Goal: Information Seeking & Learning: Learn about a topic

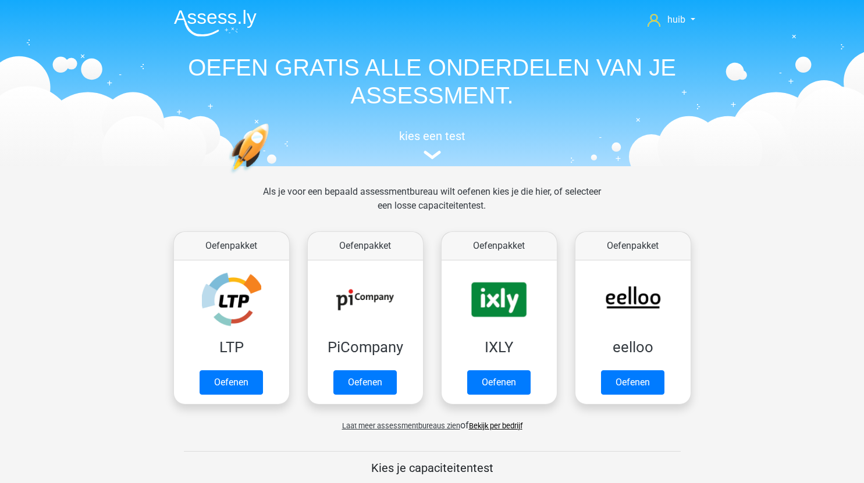
scroll to position [608, 0]
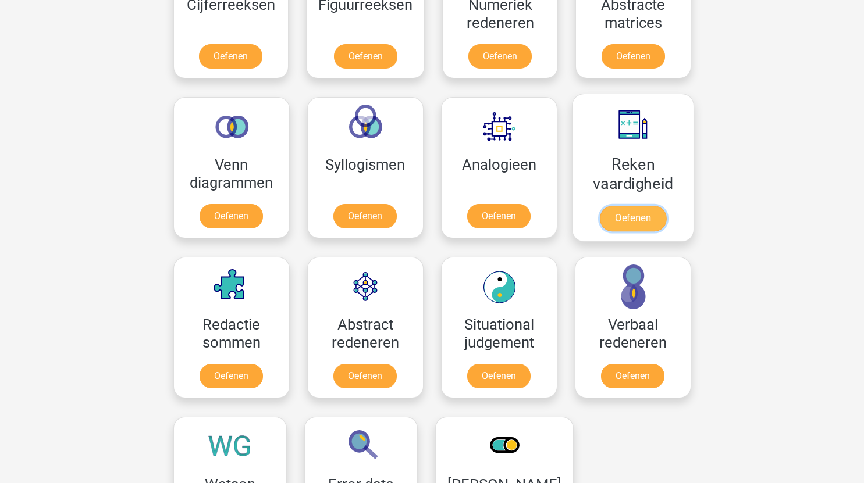
click at [616, 219] on link "Oefenen" at bounding box center [632, 219] width 66 height 26
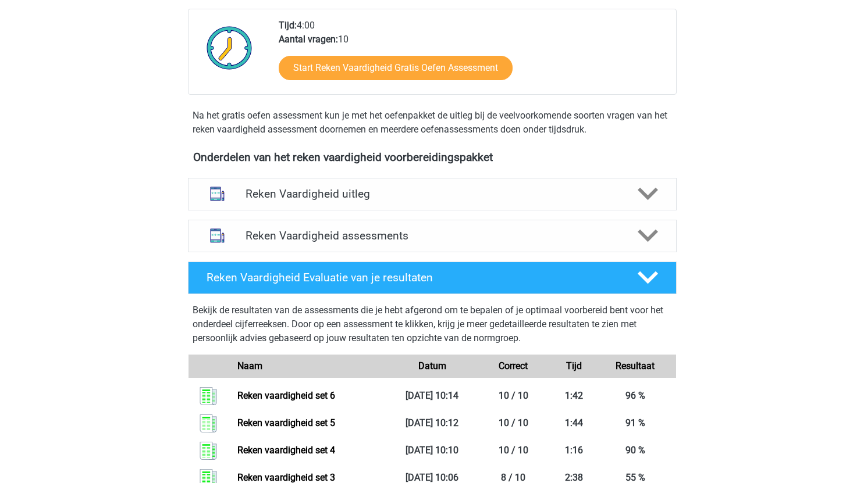
scroll to position [287, 0]
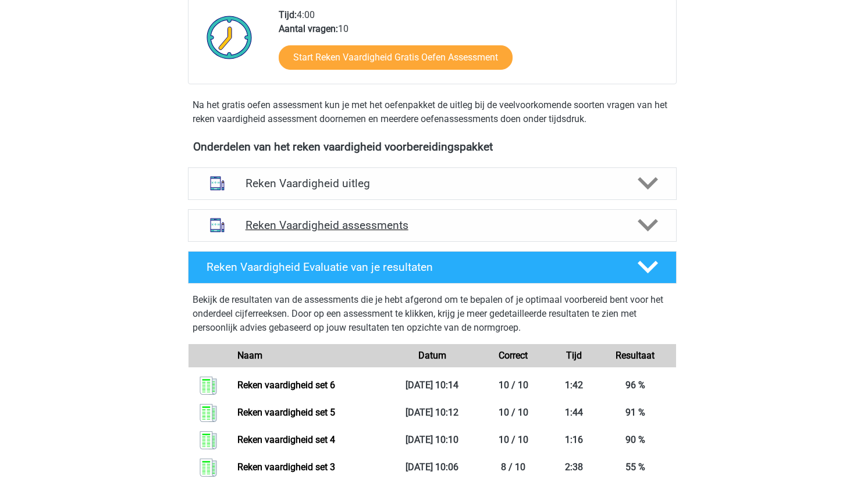
click at [449, 229] on h4 "Reken Vaardigheid assessments" at bounding box center [431, 225] width 373 height 13
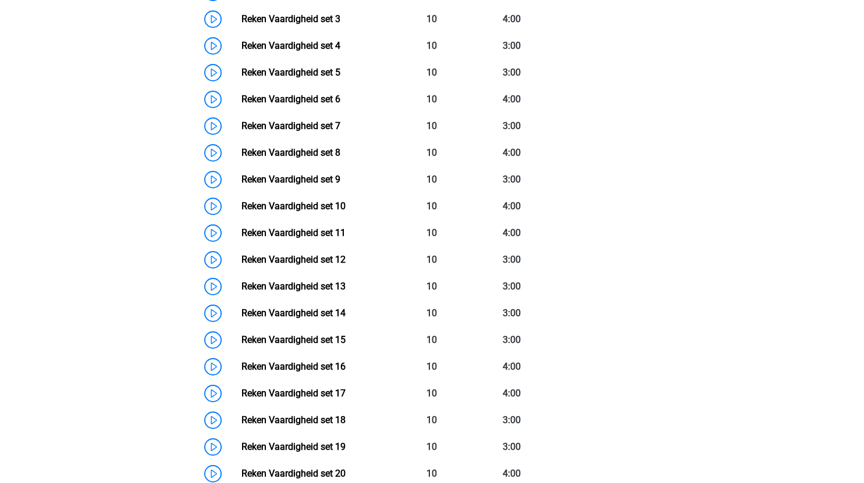
scroll to position [652, 0]
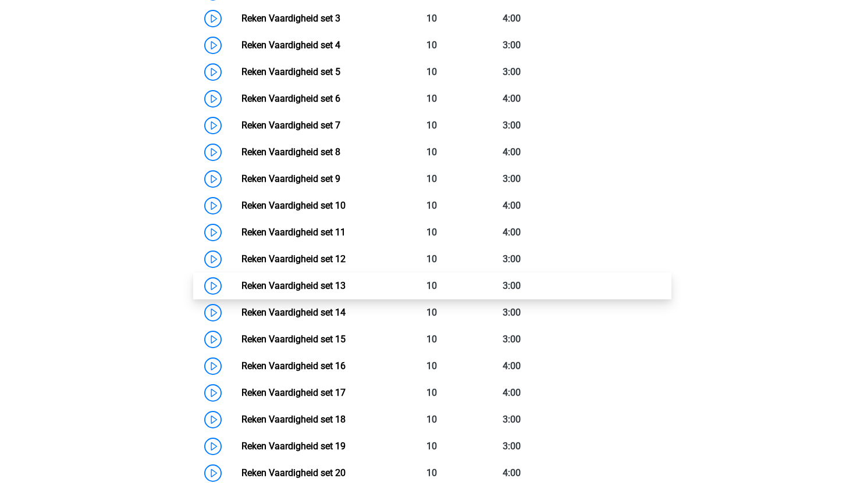
click at [241, 284] on link "Reken Vaardigheid set 13" at bounding box center [293, 285] width 104 height 11
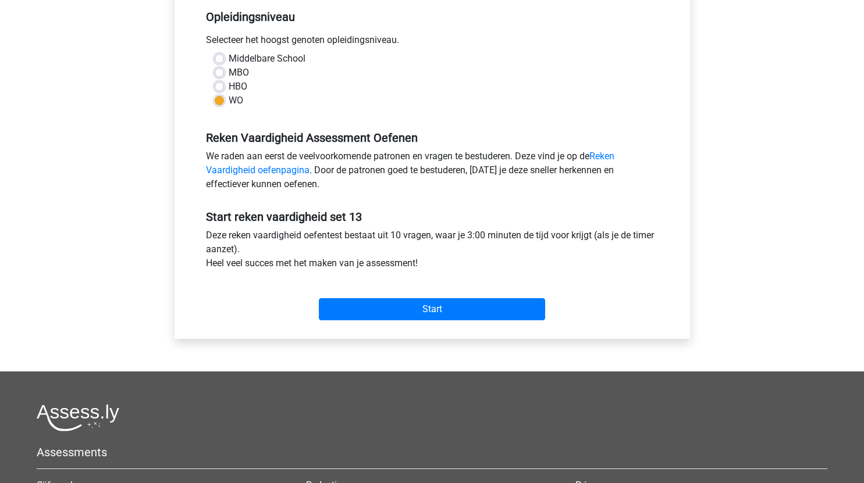
scroll to position [241, 0]
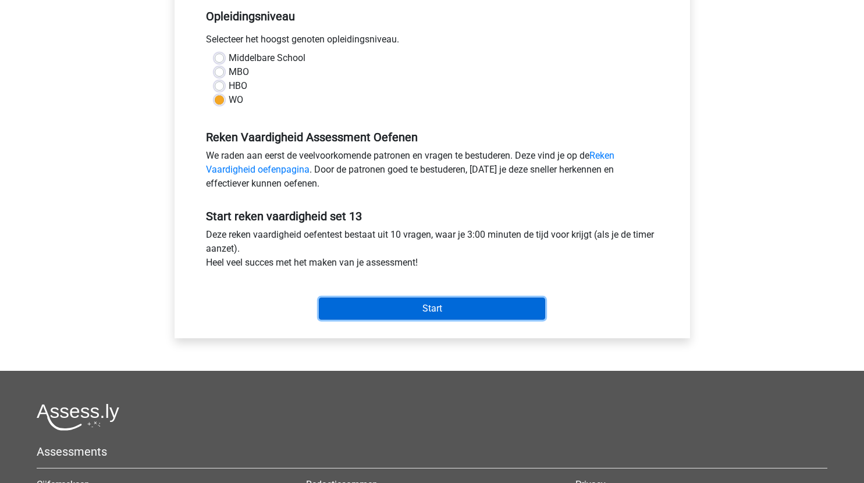
click at [459, 310] on input "Start" at bounding box center [432, 309] width 226 height 22
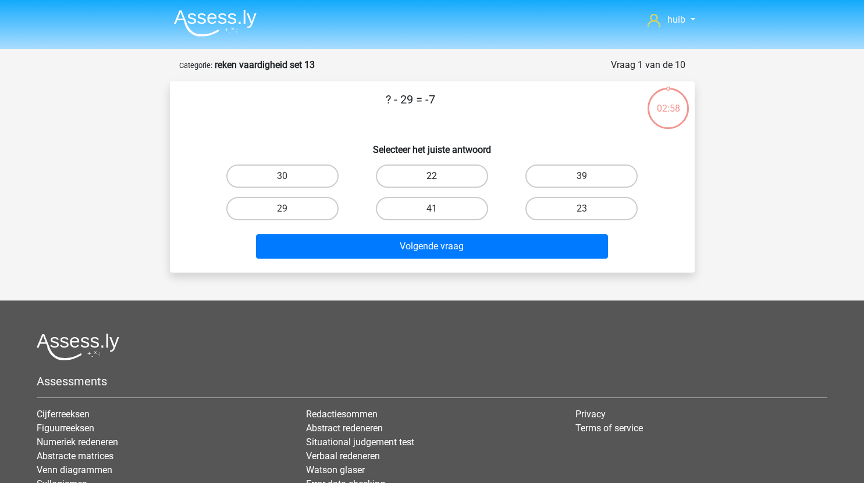
click at [443, 179] on label "22" at bounding box center [432, 176] width 112 height 23
click at [439, 179] on input "22" at bounding box center [435, 180] width 8 height 8
radio input "true"
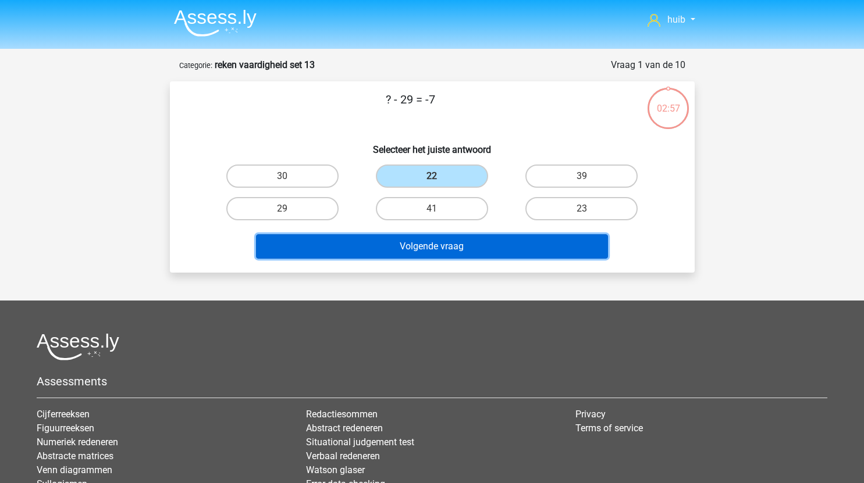
click at [440, 242] on button "Volgende vraag" at bounding box center [432, 246] width 352 height 24
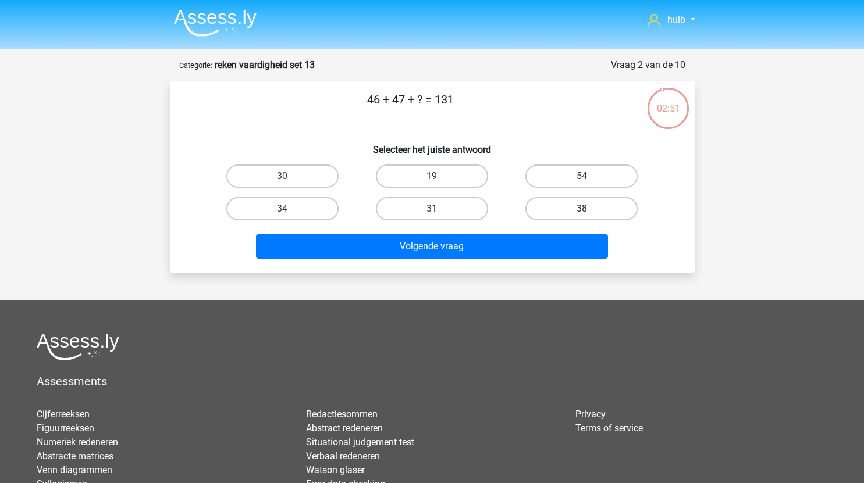
click at [559, 211] on label "38" at bounding box center [581, 208] width 112 height 23
click at [582, 211] on input "38" at bounding box center [586, 213] width 8 height 8
radio input "true"
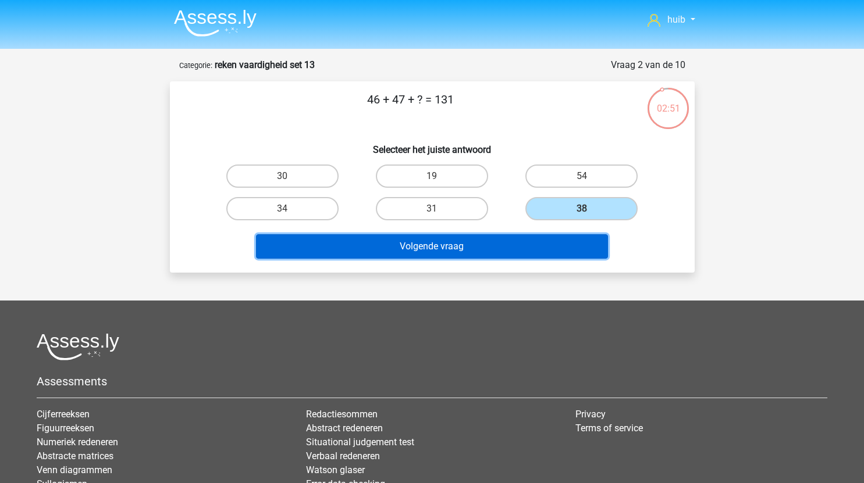
click at [493, 254] on button "Volgende vraag" at bounding box center [432, 246] width 352 height 24
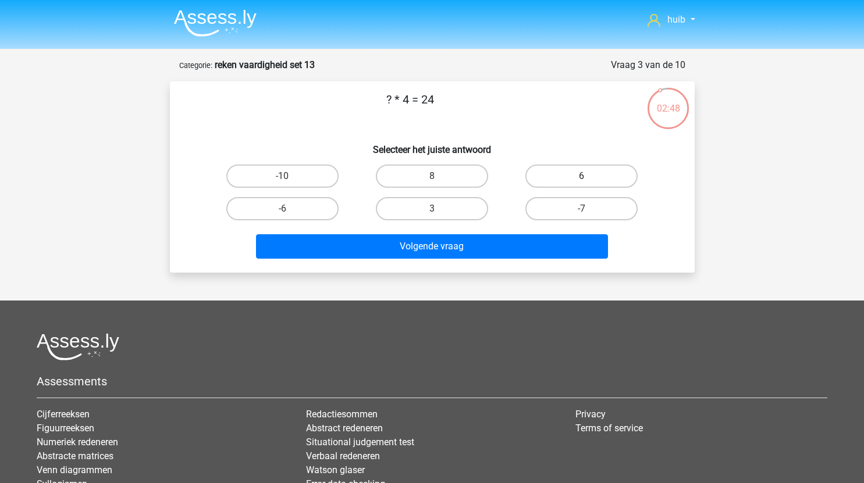
click at [570, 174] on label "6" at bounding box center [581, 176] width 112 height 23
click at [582, 176] on input "6" at bounding box center [586, 180] width 8 height 8
radio input "true"
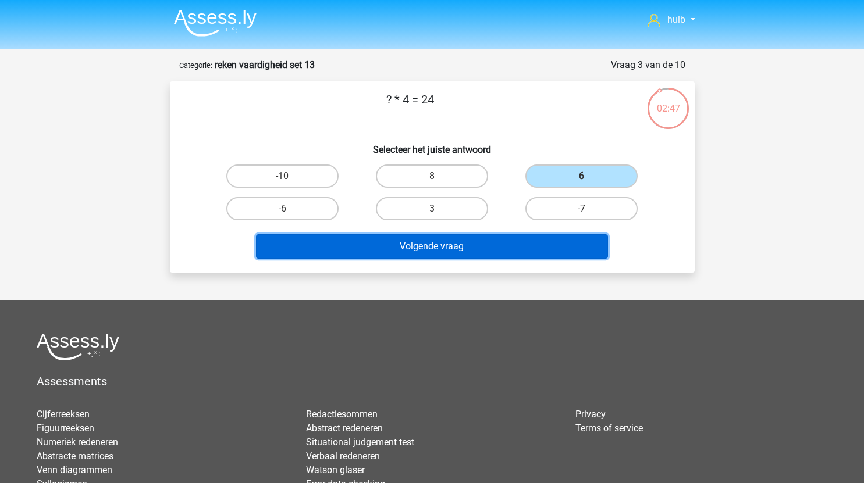
click at [483, 250] on button "Volgende vraag" at bounding box center [432, 246] width 352 height 24
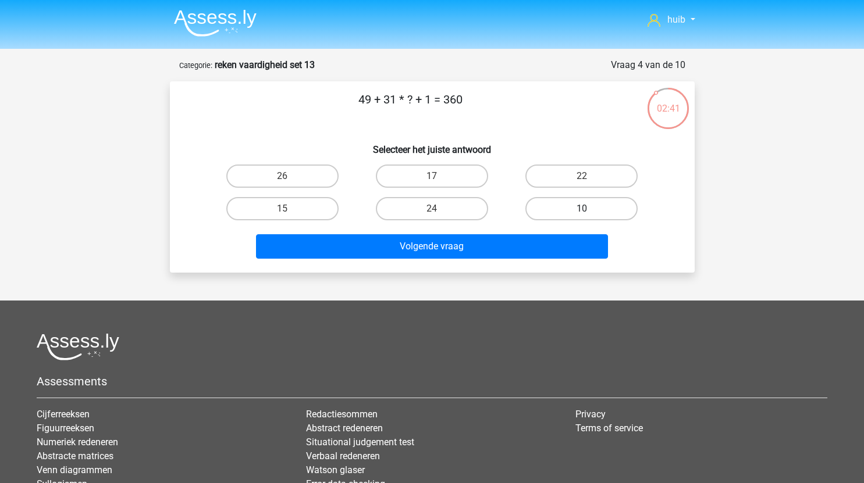
click at [570, 203] on label "10" at bounding box center [581, 208] width 112 height 23
click at [582, 209] on input "10" at bounding box center [586, 213] width 8 height 8
radio input "true"
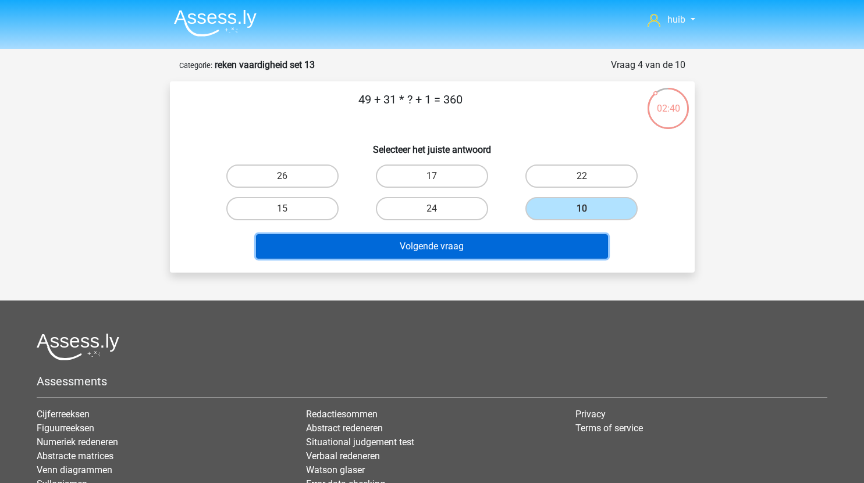
click at [498, 249] on button "Volgende vraag" at bounding box center [432, 246] width 352 height 24
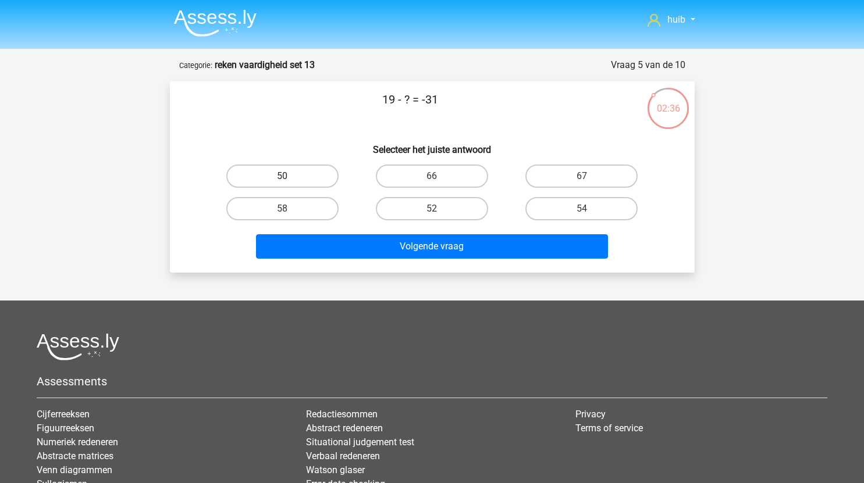
click at [302, 176] on label "50" at bounding box center [282, 176] width 112 height 23
click at [290, 176] on input "50" at bounding box center [286, 180] width 8 height 8
radio input "true"
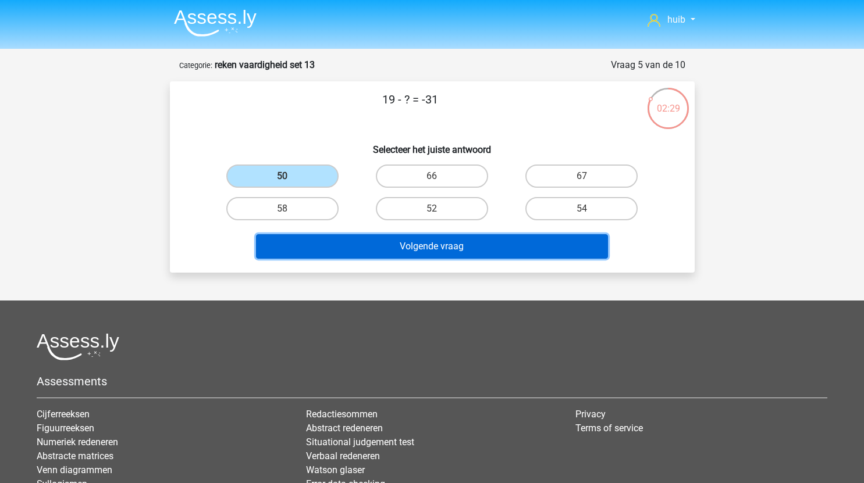
click at [437, 249] on button "Volgende vraag" at bounding box center [432, 246] width 352 height 24
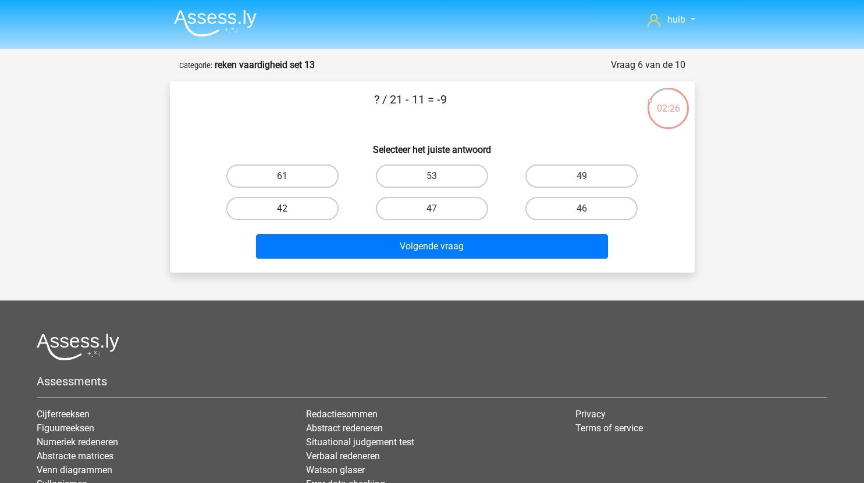
click at [299, 208] on label "42" at bounding box center [282, 208] width 112 height 23
click at [290, 209] on input "42" at bounding box center [286, 213] width 8 height 8
radio input "true"
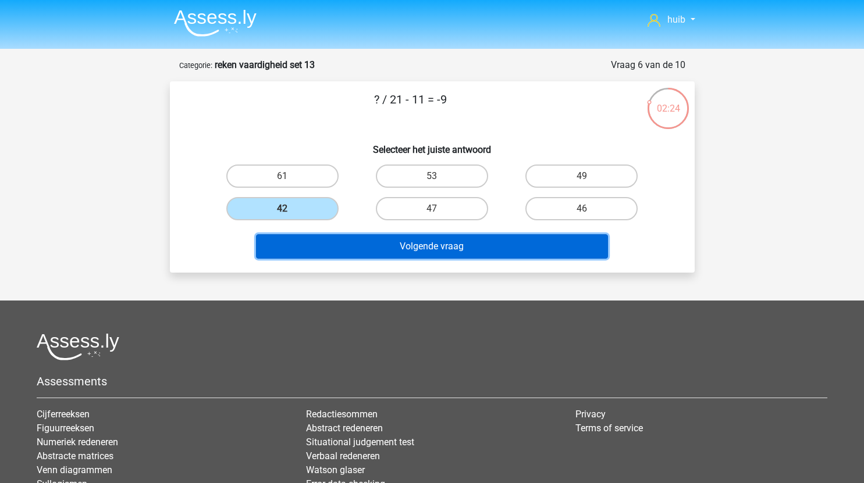
click at [377, 246] on button "Volgende vraag" at bounding box center [432, 246] width 352 height 24
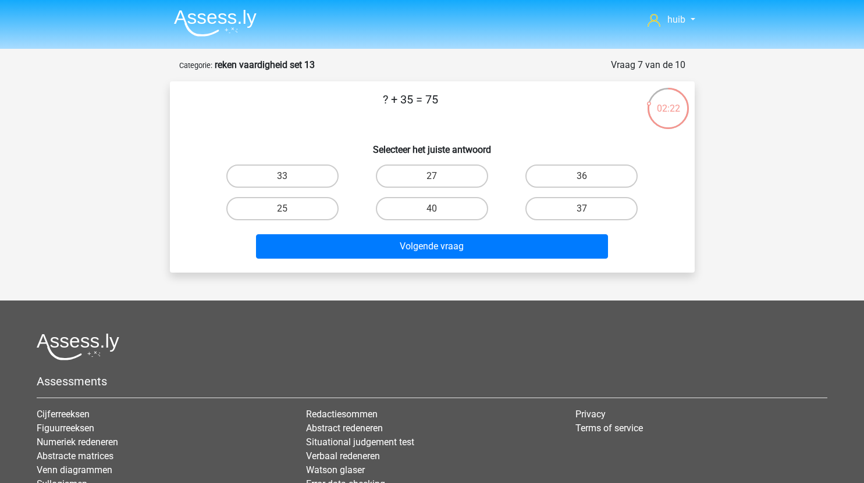
click at [440, 223] on div "40" at bounding box center [431, 208] width 149 height 33
click at [449, 215] on label "40" at bounding box center [432, 208] width 112 height 23
click at [439, 215] on input "40" at bounding box center [435, 213] width 8 height 8
radio input "true"
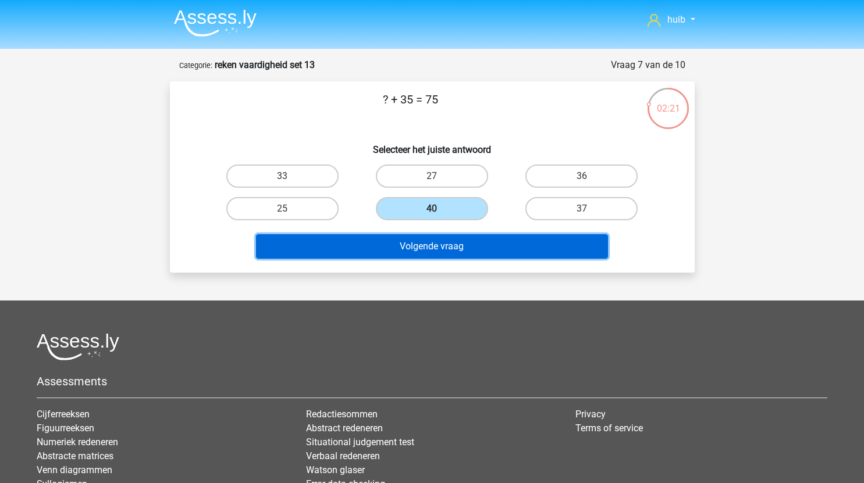
click at [445, 248] on button "Volgende vraag" at bounding box center [432, 246] width 352 height 24
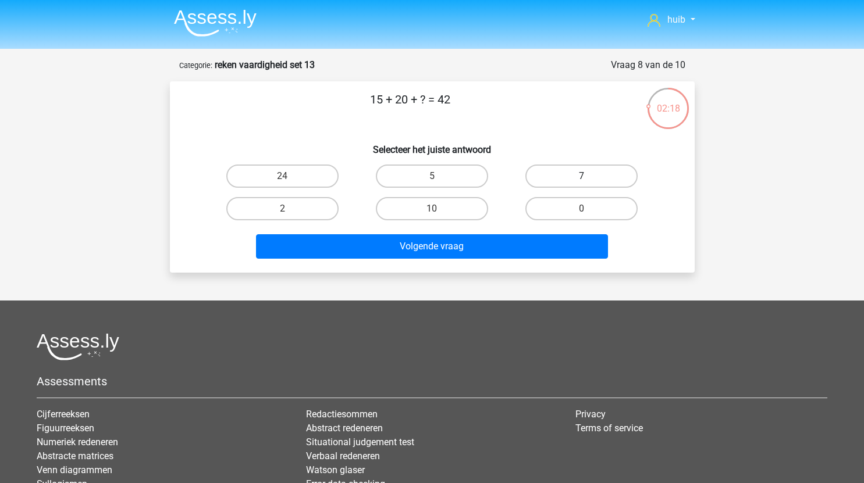
click at [597, 172] on label "7" at bounding box center [581, 176] width 112 height 23
click at [589, 176] on input "7" at bounding box center [586, 180] width 8 height 8
radio input "true"
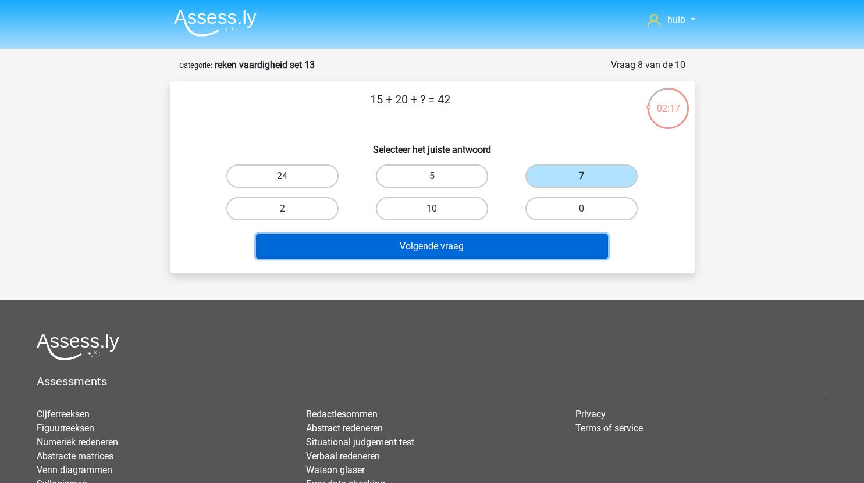
click at [470, 251] on button "Volgende vraag" at bounding box center [432, 246] width 352 height 24
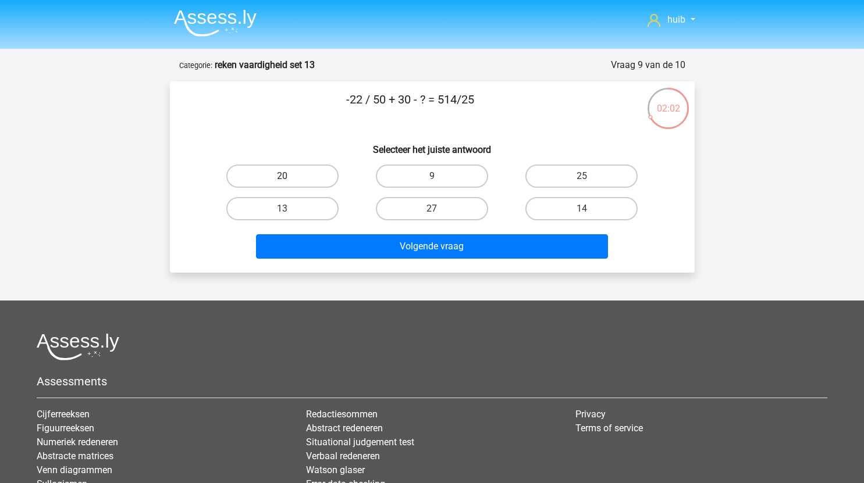
click at [320, 173] on label "20" at bounding box center [282, 176] width 112 height 23
click at [290, 176] on input "20" at bounding box center [286, 180] width 8 height 8
radio input "true"
click at [440, 179] on label "9" at bounding box center [432, 176] width 112 height 23
click at [439, 179] on input "9" at bounding box center [435, 180] width 8 height 8
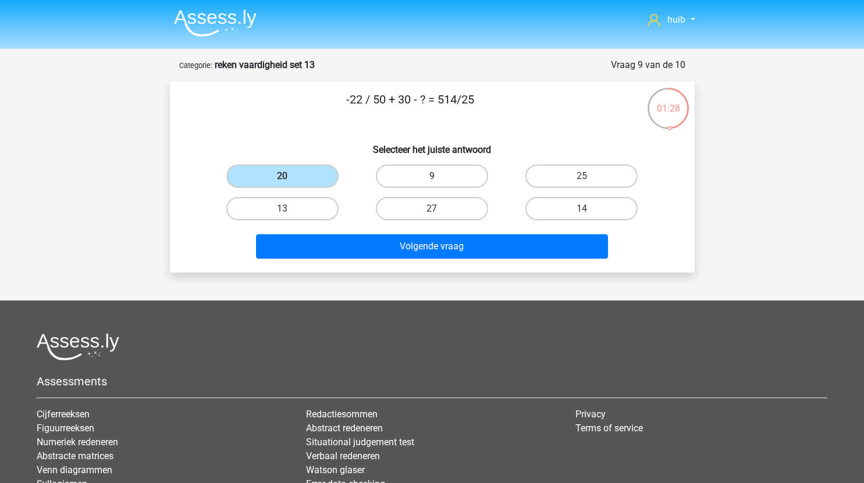
radio input "true"
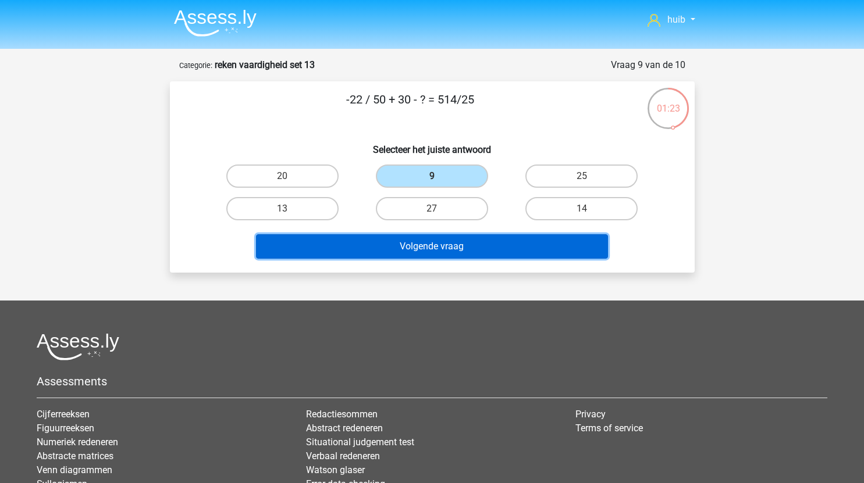
click at [441, 247] on button "Volgende vraag" at bounding box center [432, 246] width 352 height 24
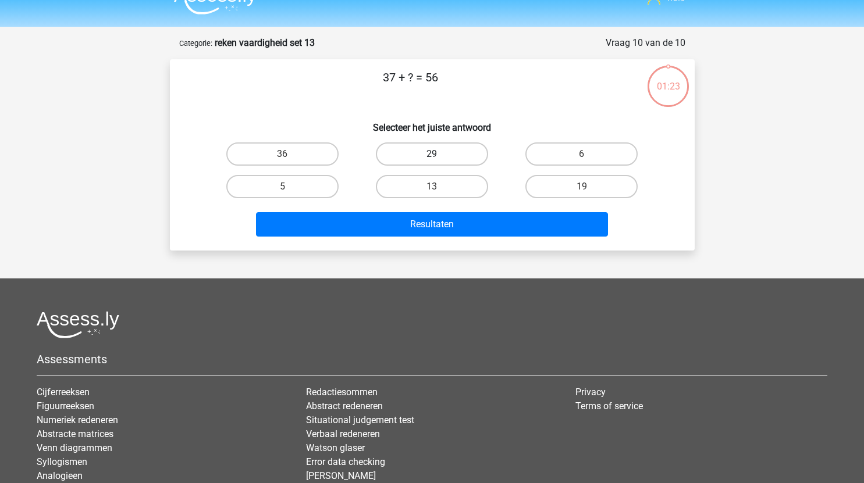
scroll to position [20, 0]
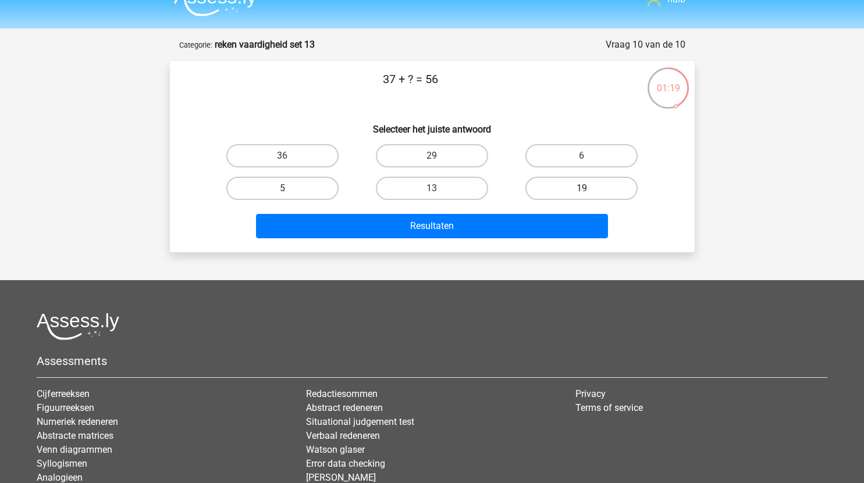
click at [558, 187] on label "19" at bounding box center [581, 188] width 112 height 23
click at [582, 188] on input "19" at bounding box center [586, 192] width 8 height 8
radio input "true"
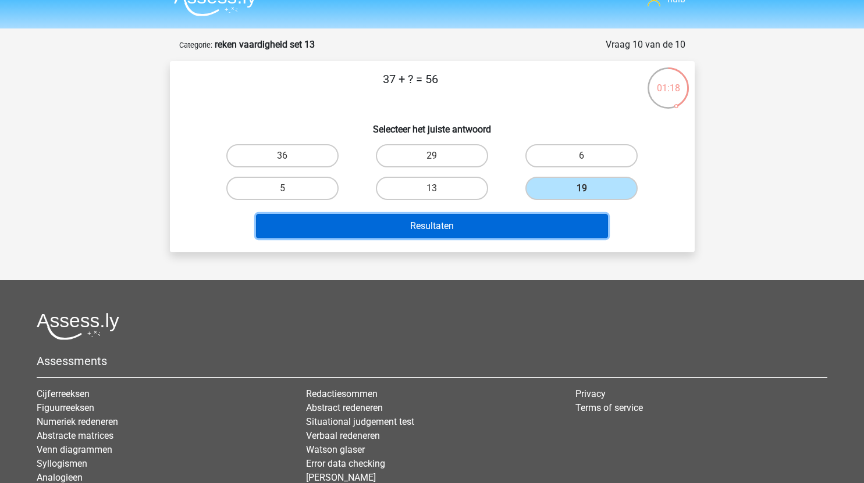
click at [457, 222] on button "Resultaten" at bounding box center [432, 226] width 352 height 24
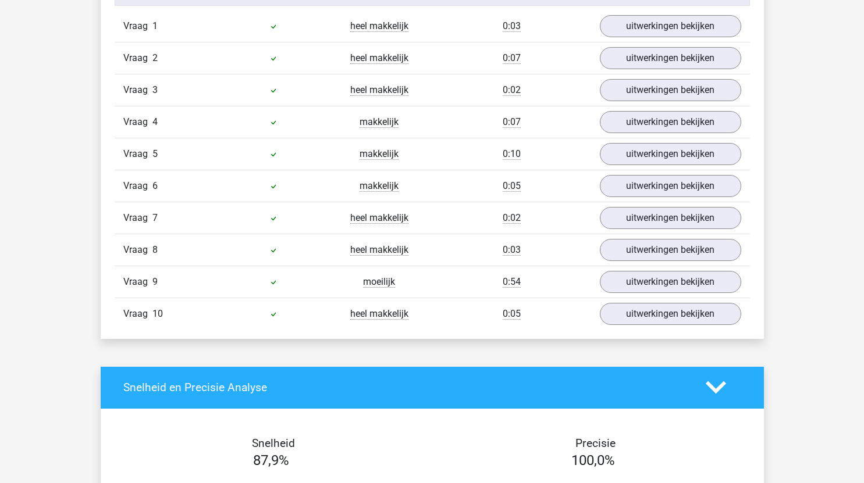
scroll to position [791, 0]
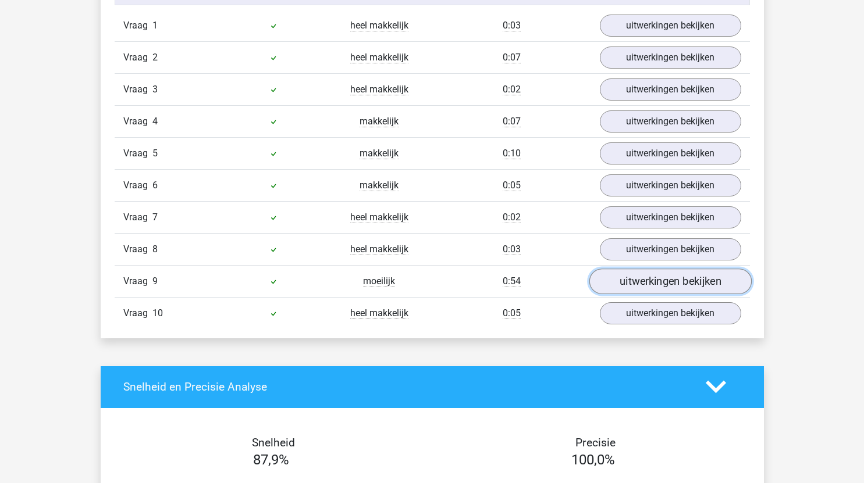
click at [647, 287] on link "uitwerkingen bekijken" at bounding box center [670, 282] width 162 height 26
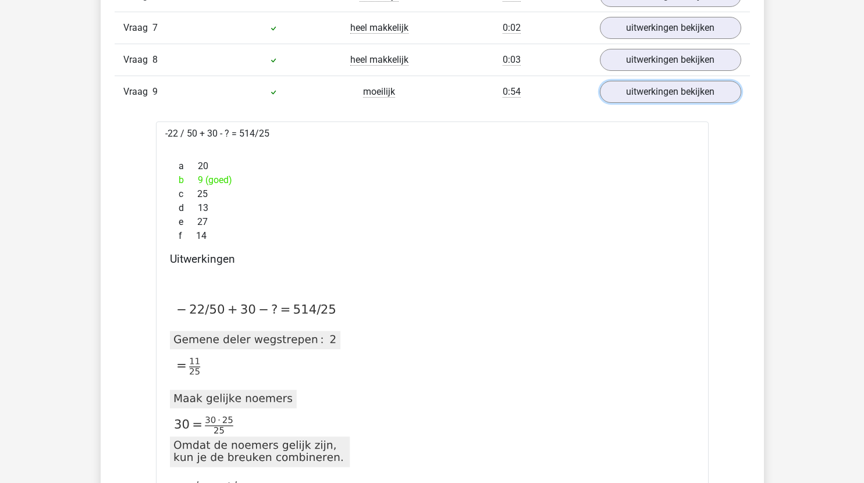
scroll to position [980, 0]
click at [687, 100] on link "uitwerkingen bekijken" at bounding box center [670, 93] width 162 height 26
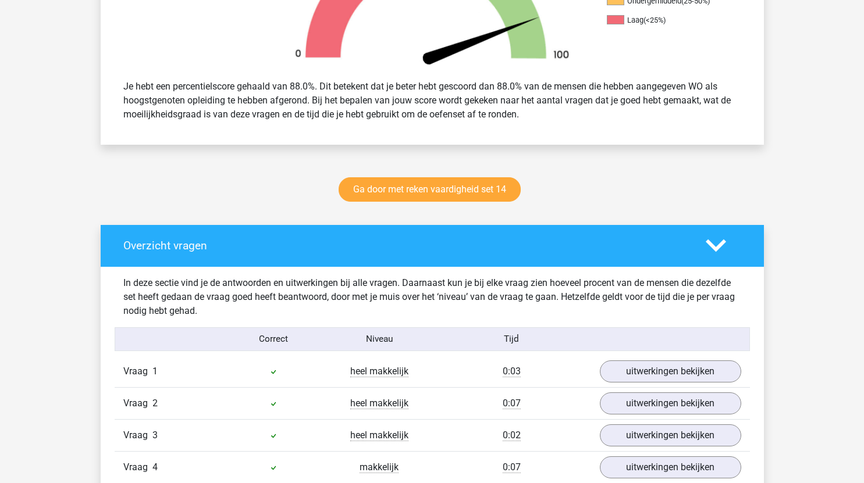
scroll to position [445, 0]
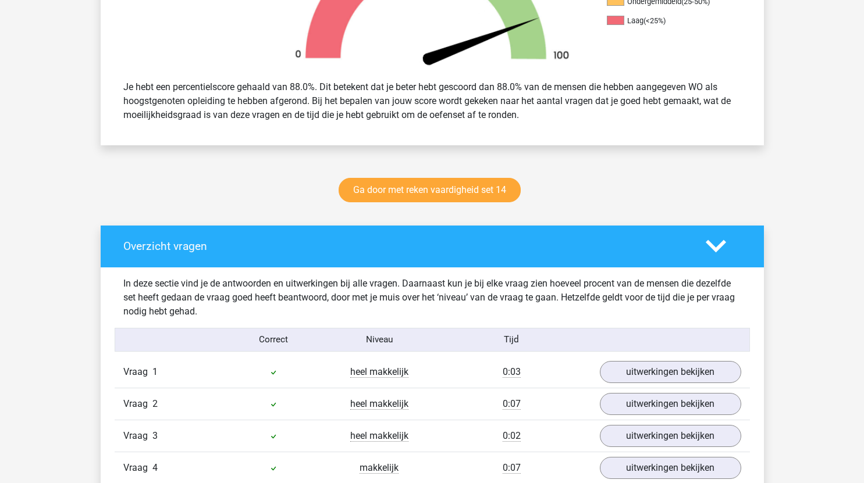
click at [486, 177] on div "Ga door met reken vaardigheid set 14" at bounding box center [432, 192] width 552 height 38
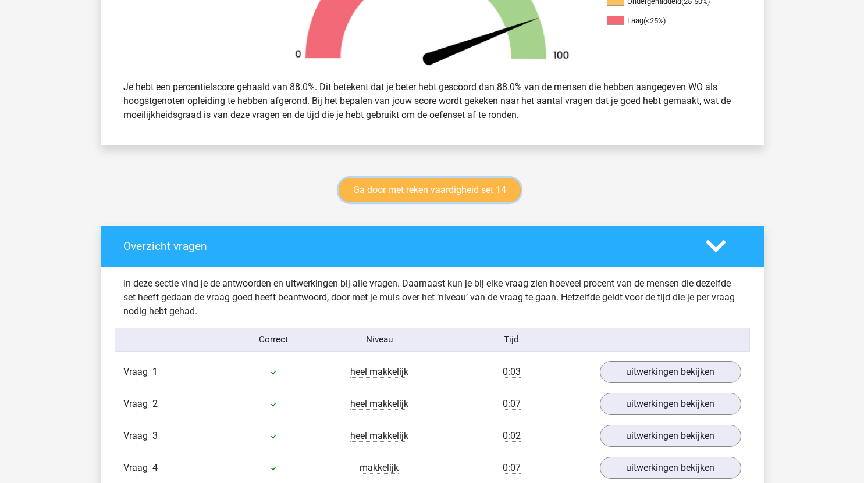
click at [486, 179] on link "Ga door met reken vaardigheid set 14" at bounding box center [429, 190] width 182 height 24
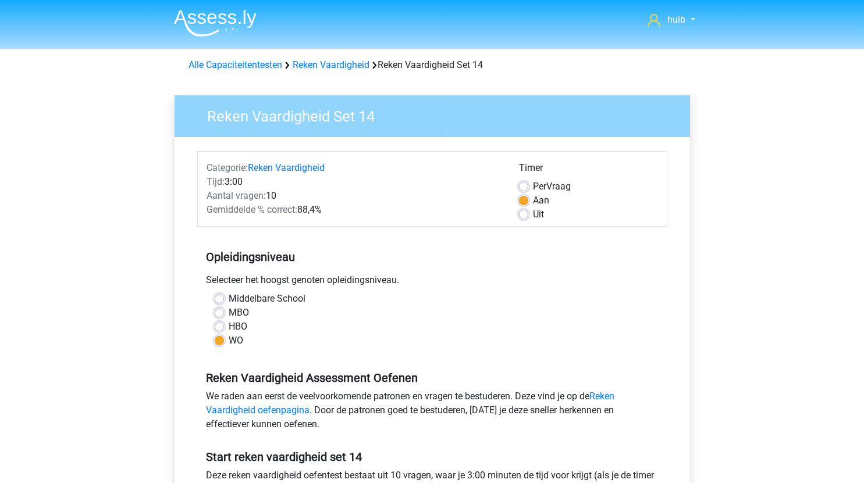
scroll to position [277, 0]
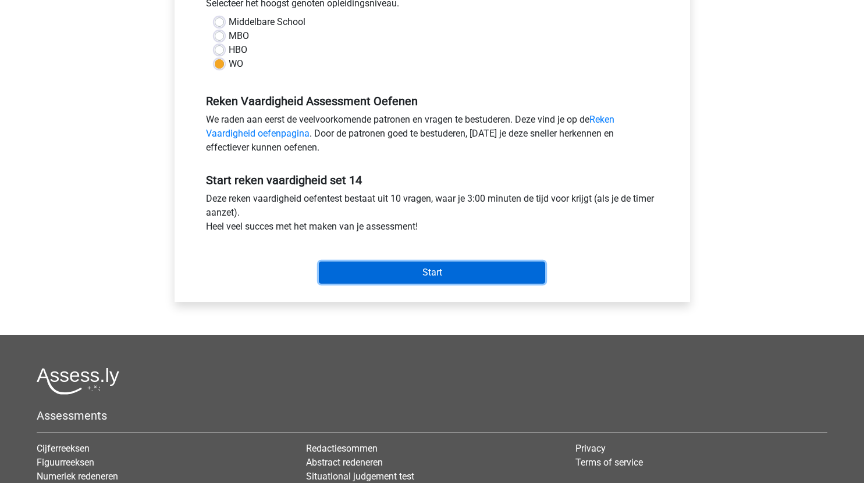
click at [456, 272] on input "Start" at bounding box center [432, 273] width 226 height 22
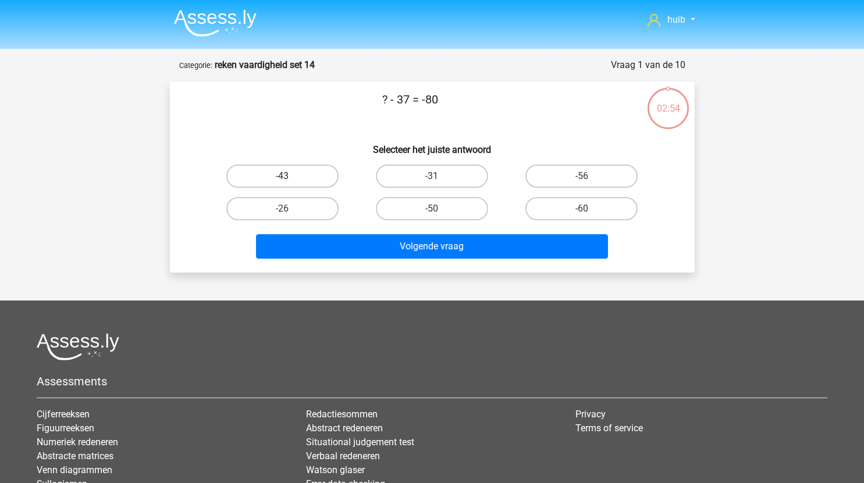
click at [308, 176] on label "-43" at bounding box center [282, 176] width 112 height 23
click at [290, 176] on input "-43" at bounding box center [286, 180] width 8 height 8
radio input "true"
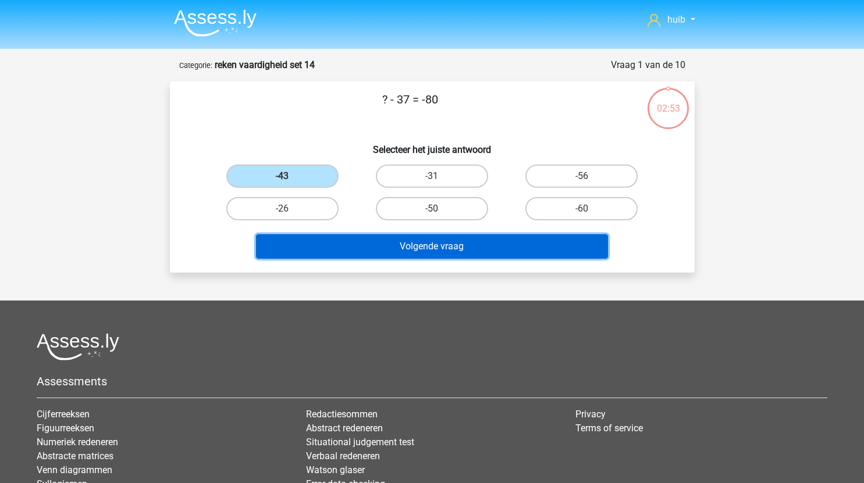
click at [412, 244] on button "Volgende vraag" at bounding box center [432, 246] width 352 height 24
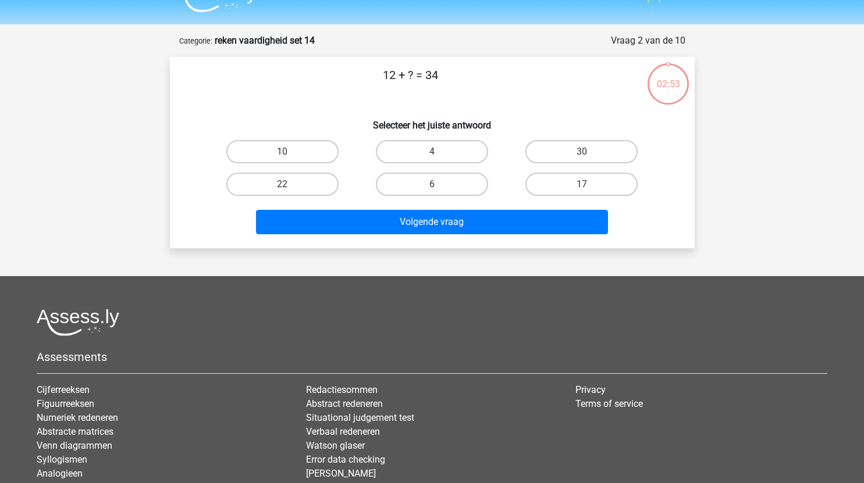
scroll to position [24, 0]
click at [294, 188] on label "22" at bounding box center [282, 184] width 112 height 23
click at [290, 188] on input "22" at bounding box center [286, 189] width 8 height 8
radio input "true"
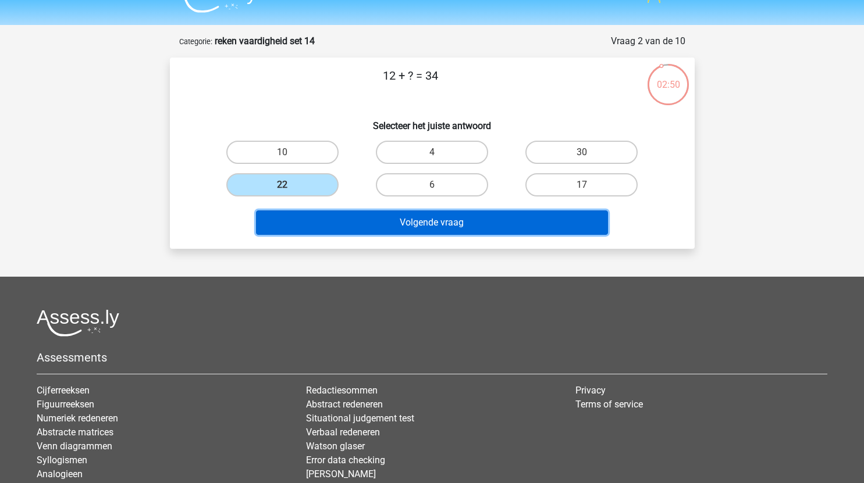
click at [415, 212] on button "Volgende vraag" at bounding box center [432, 223] width 352 height 24
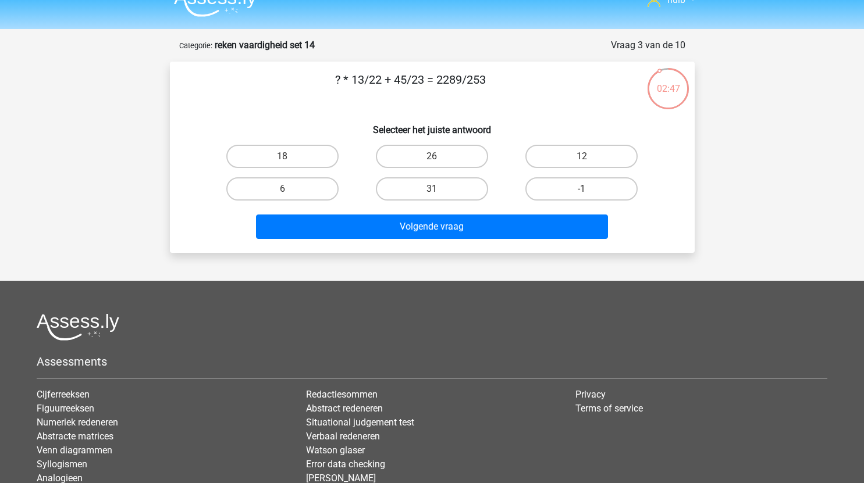
scroll to position [0, 0]
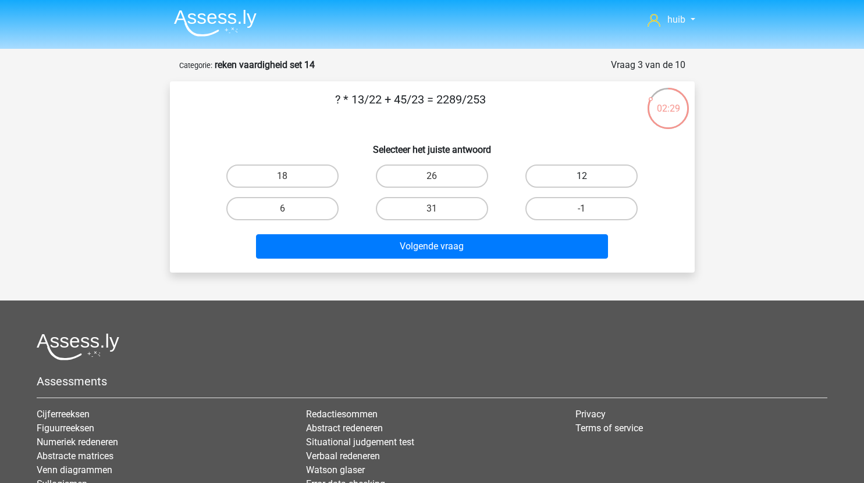
click at [570, 174] on label "12" at bounding box center [581, 176] width 112 height 23
click at [582, 176] on input "12" at bounding box center [586, 180] width 8 height 8
radio input "true"
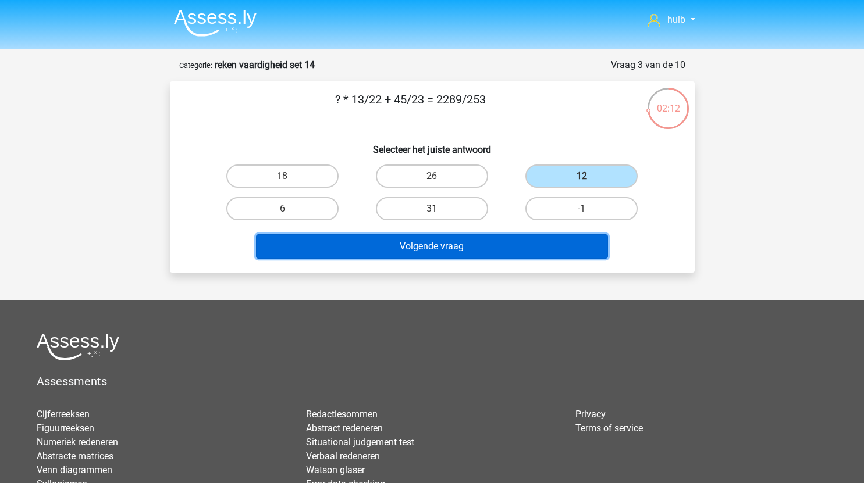
click at [439, 246] on button "Volgende vraag" at bounding box center [432, 246] width 352 height 24
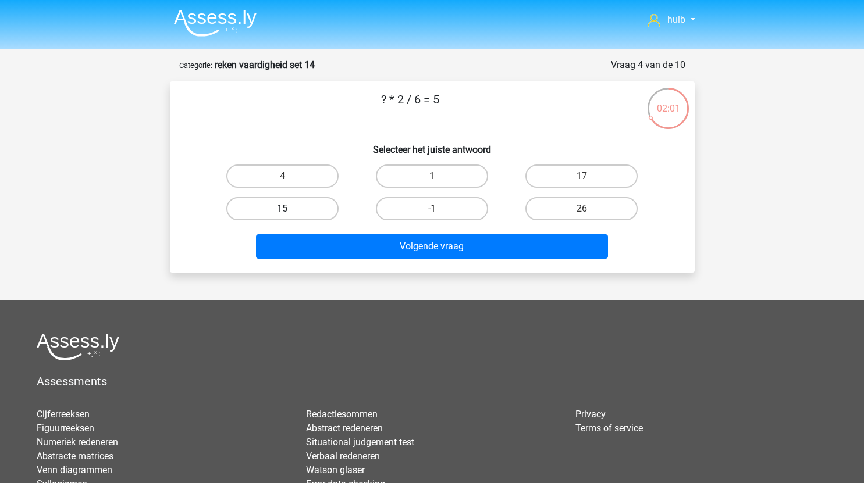
click at [298, 208] on label "15" at bounding box center [282, 208] width 112 height 23
click at [290, 209] on input "15" at bounding box center [286, 213] width 8 height 8
radio input "true"
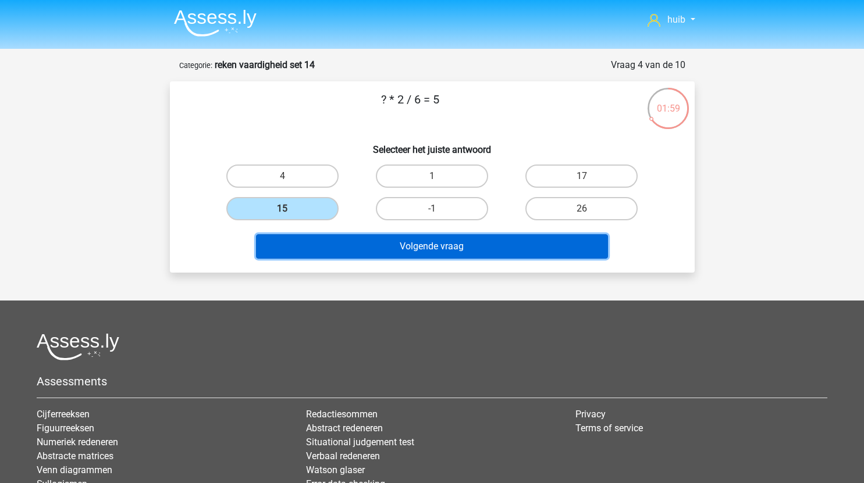
click at [403, 245] on button "Volgende vraag" at bounding box center [432, 246] width 352 height 24
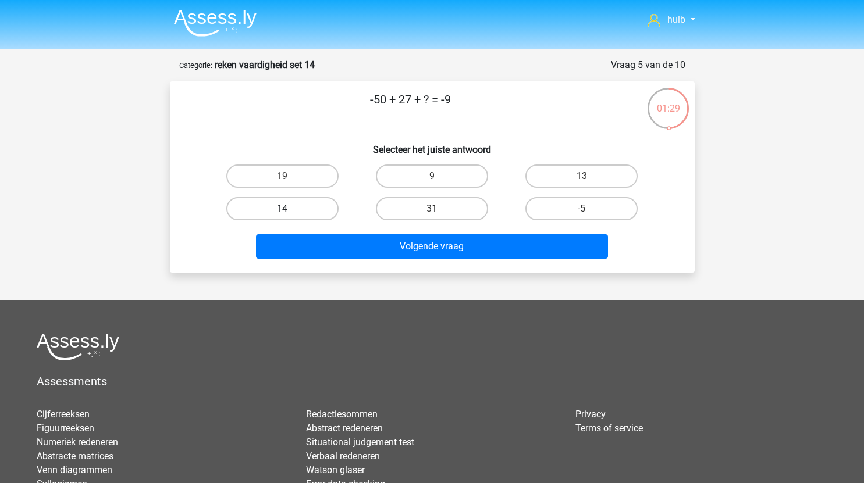
click at [315, 212] on label "14" at bounding box center [282, 208] width 112 height 23
click at [290, 212] on input "14" at bounding box center [286, 213] width 8 height 8
radio input "true"
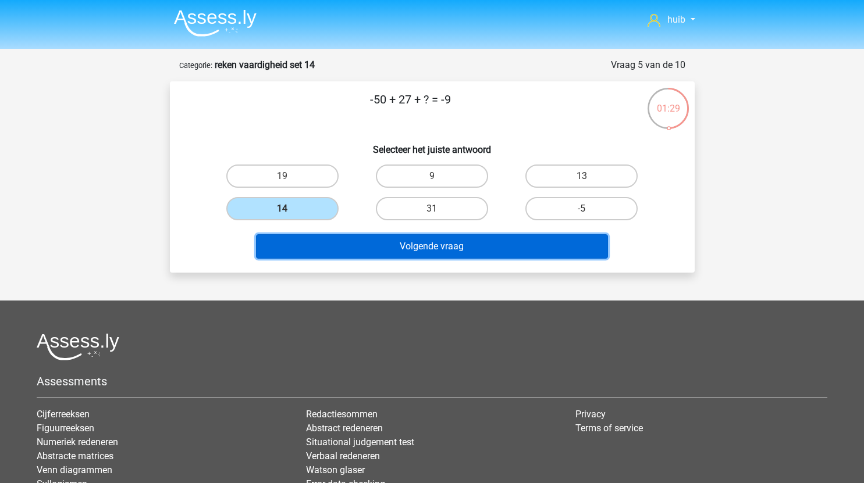
click at [403, 240] on button "Volgende vraag" at bounding box center [432, 246] width 352 height 24
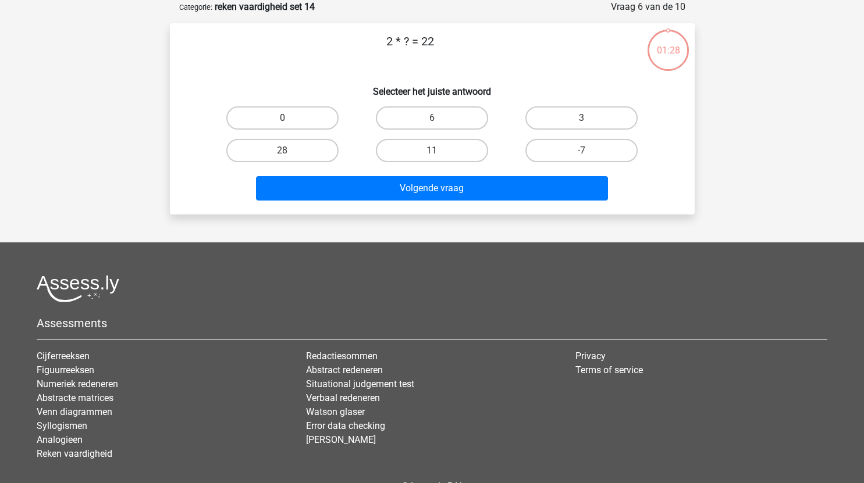
scroll to position [17, 0]
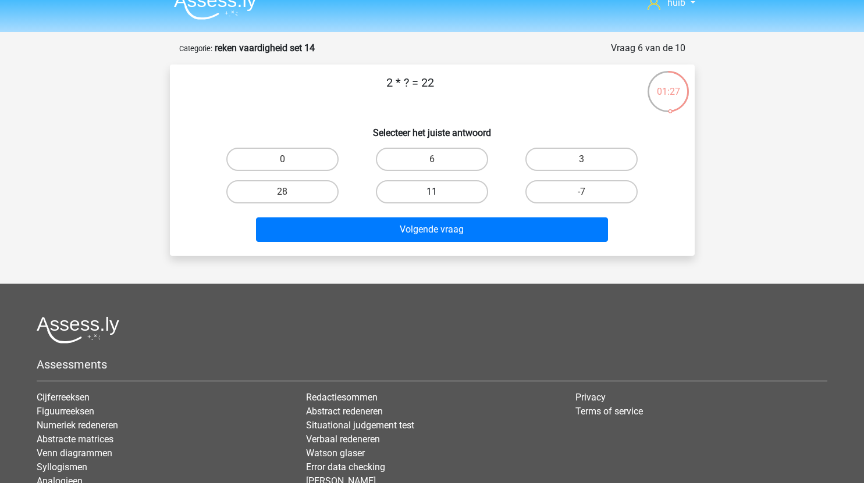
click at [422, 194] on label "11" at bounding box center [432, 191] width 112 height 23
click at [431, 194] on input "11" at bounding box center [435, 196] width 8 height 8
radio input "true"
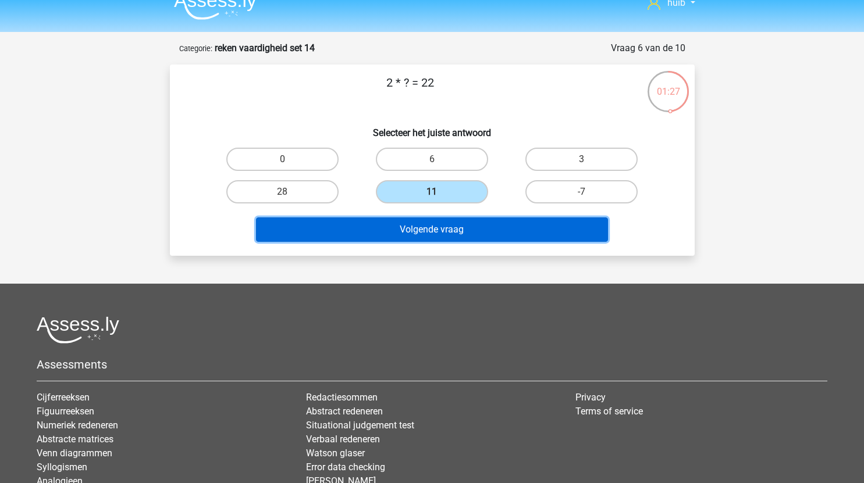
click at [427, 227] on button "Volgende vraag" at bounding box center [432, 229] width 352 height 24
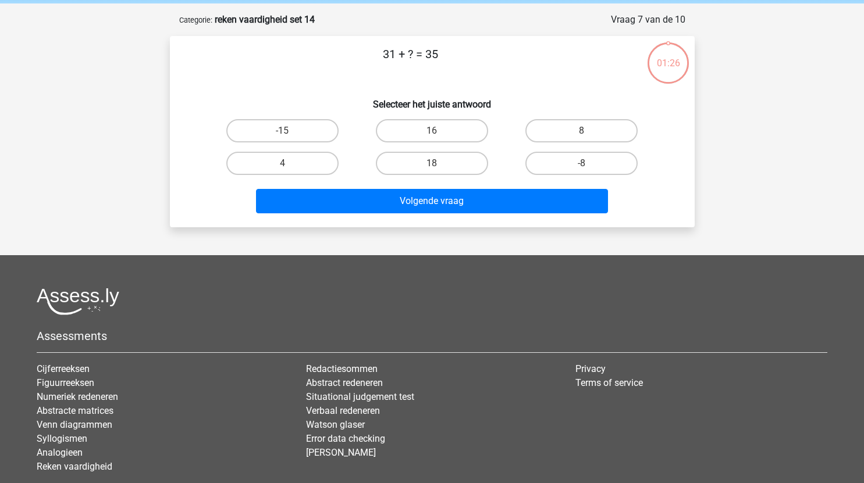
scroll to position [44, 0]
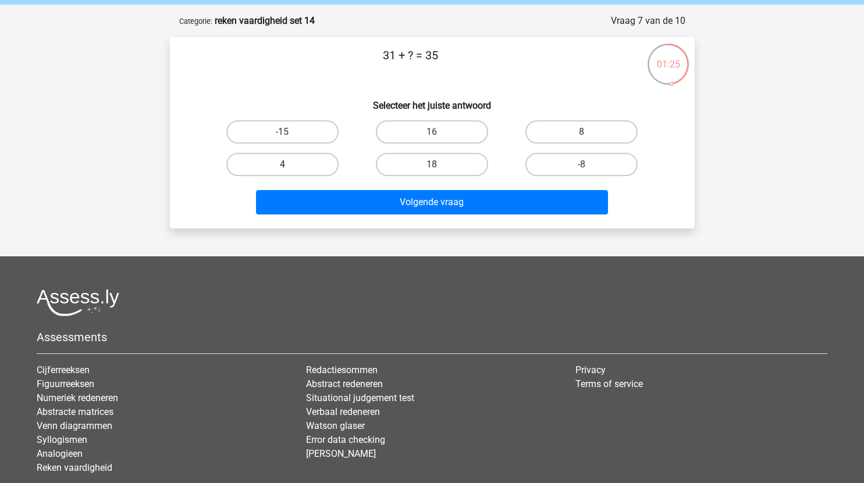
click at [300, 163] on label "4" at bounding box center [282, 164] width 112 height 23
click at [290, 165] on input "4" at bounding box center [286, 169] width 8 height 8
radio input "true"
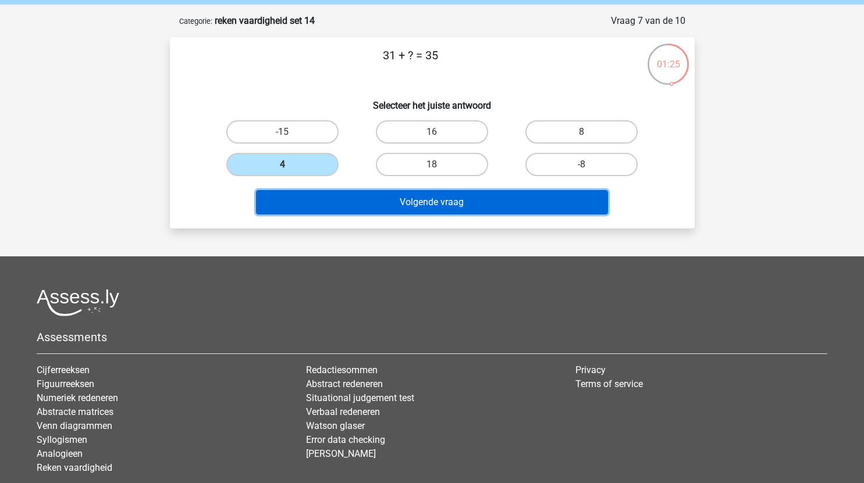
click at [379, 209] on button "Volgende vraag" at bounding box center [432, 202] width 352 height 24
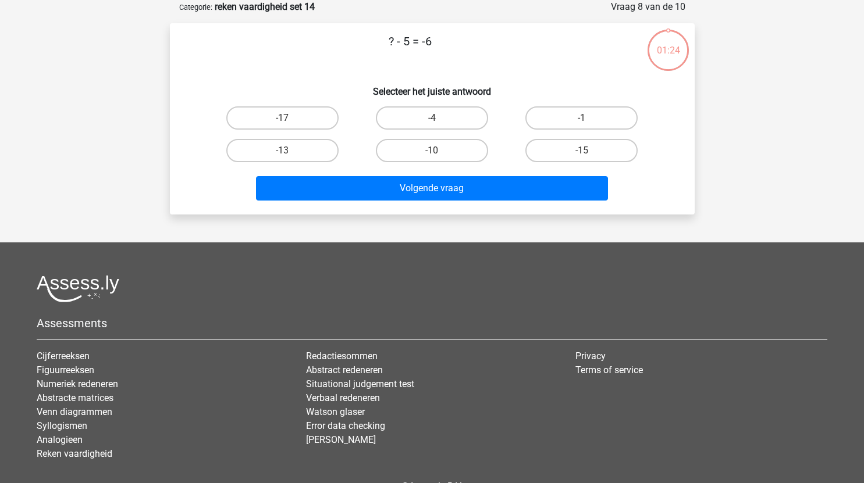
scroll to position [39, 0]
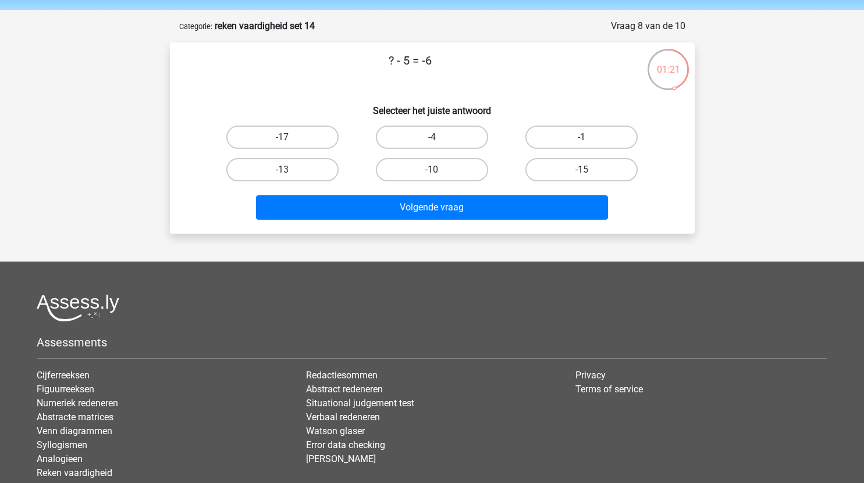
click at [559, 141] on label "-1" at bounding box center [581, 137] width 112 height 23
click at [582, 141] on input "-1" at bounding box center [586, 141] width 8 height 8
radio input "true"
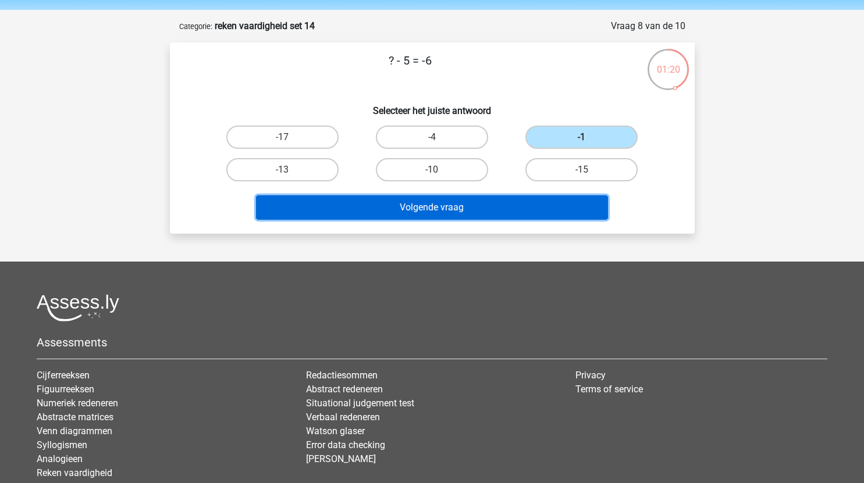
click at [459, 203] on button "Volgende vraag" at bounding box center [432, 207] width 352 height 24
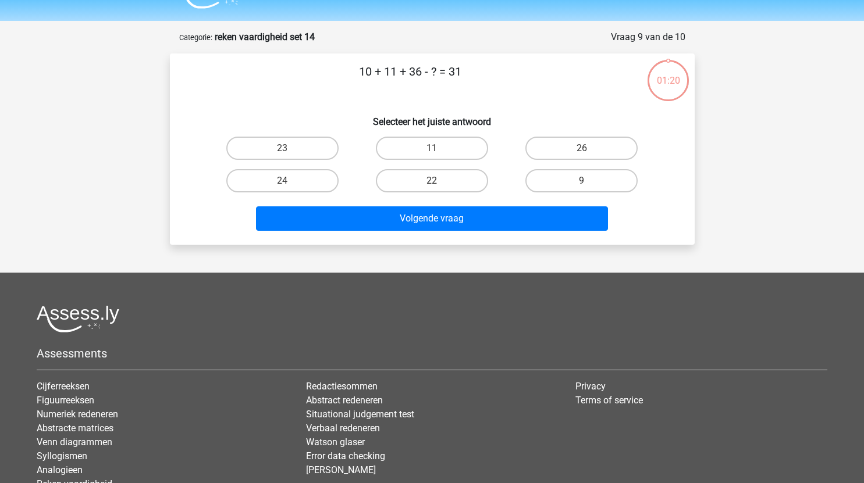
scroll to position [15, 0]
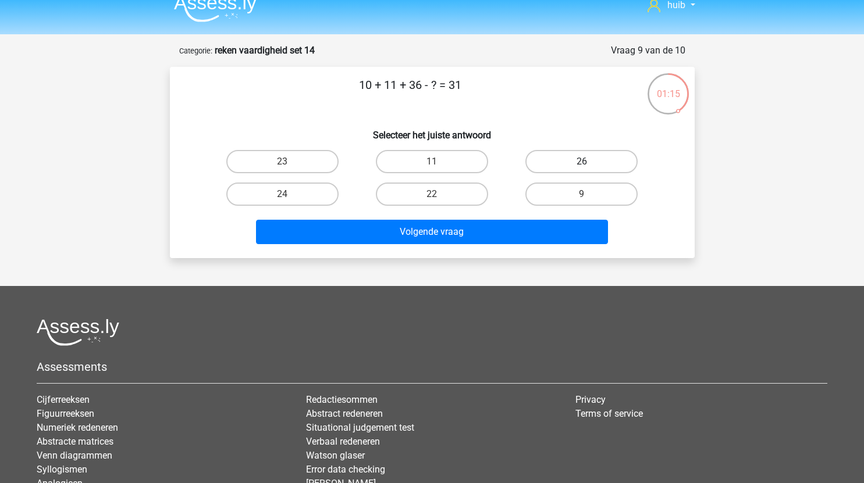
click at [573, 167] on label "26" at bounding box center [581, 161] width 112 height 23
click at [582, 167] on input "26" at bounding box center [586, 166] width 8 height 8
radio input "true"
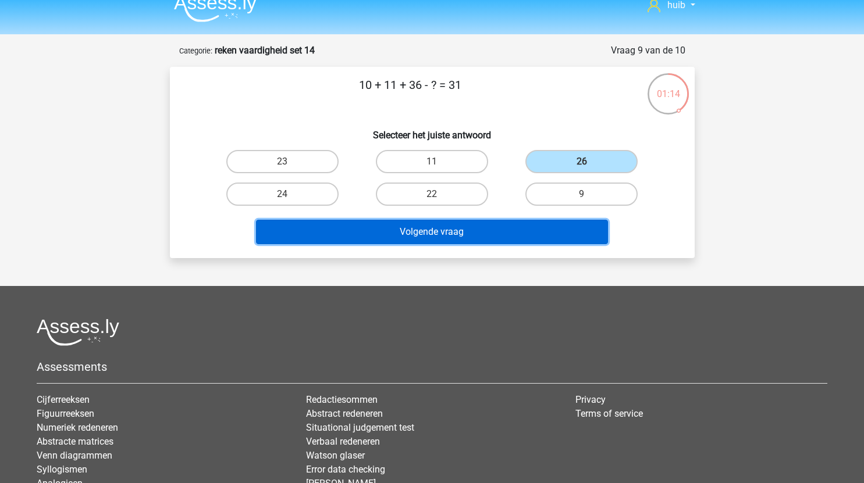
click at [483, 226] on button "Volgende vraag" at bounding box center [432, 232] width 352 height 24
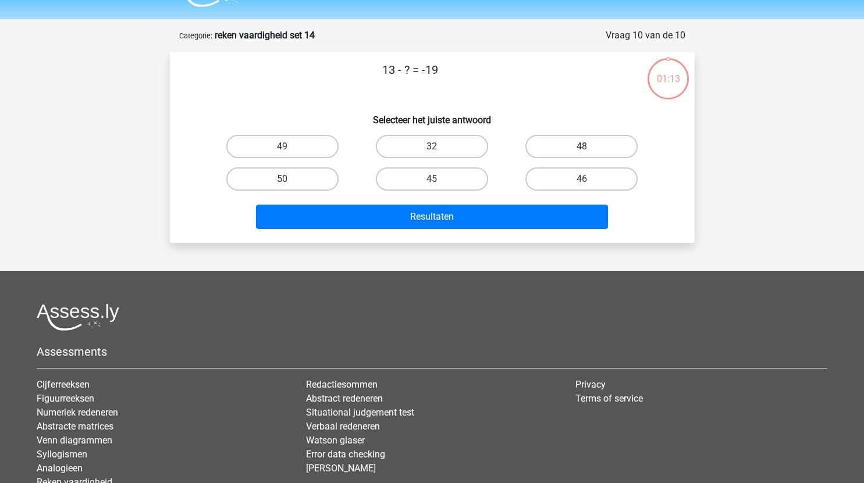
scroll to position [26, 0]
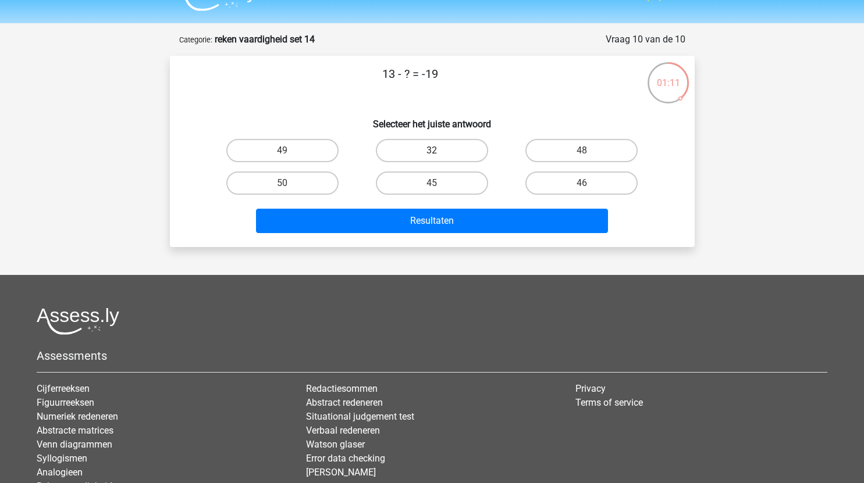
click at [440, 147] on label "32" at bounding box center [432, 150] width 112 height 23
click at [439, 151] on input "32" at bounding box center [435, 155] width 8 height 8
radio input "true"
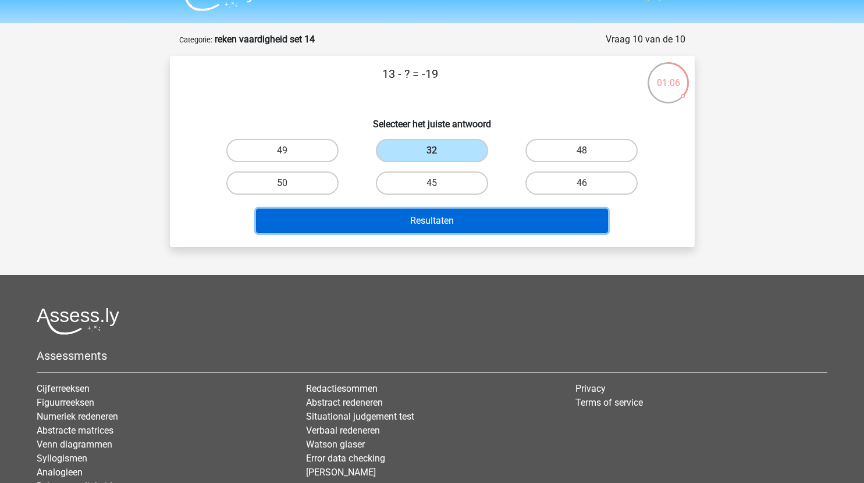
click at [444, 214] on button "Resultaten" at bounding box center [432, 221] width 352 height 24
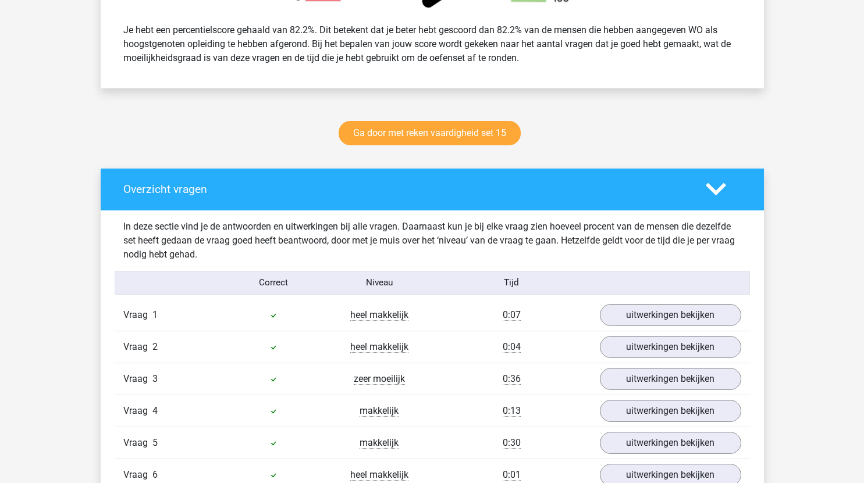
scroll to position [504, 0]
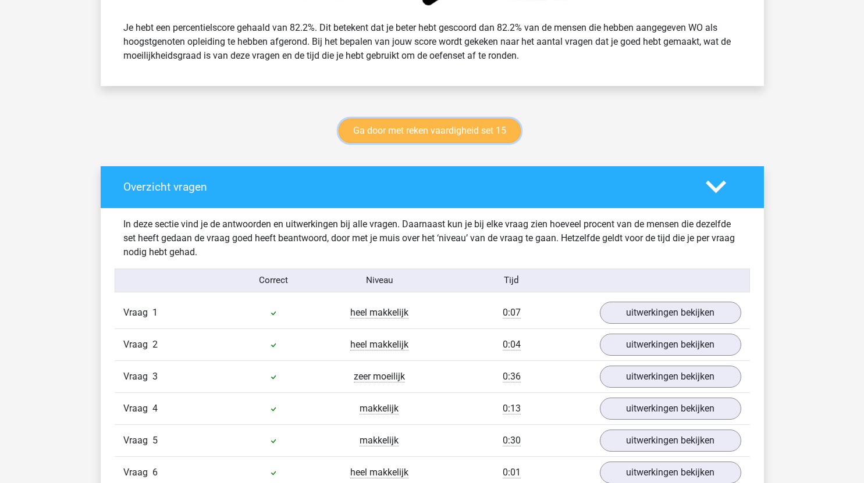
click at [474, 133] on link "Ga door met reken vaardigheid set 15" at bounding box center [429, 131] width 182 height 24
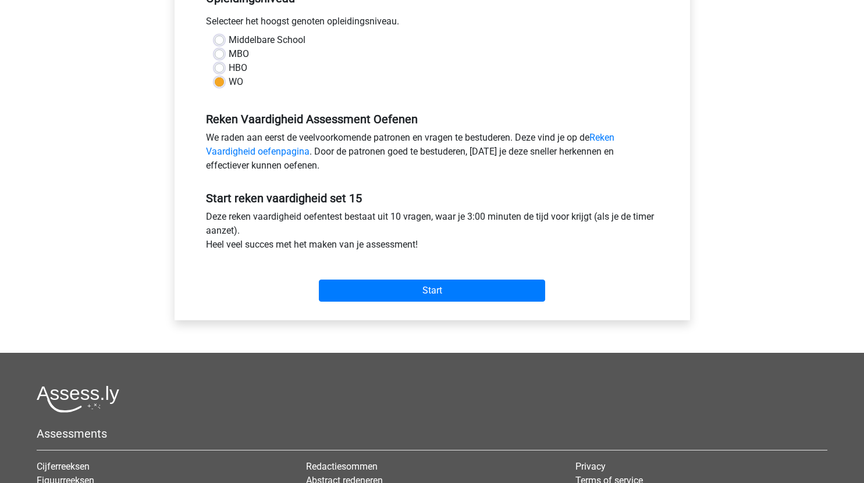
scroll to position [259, 0]
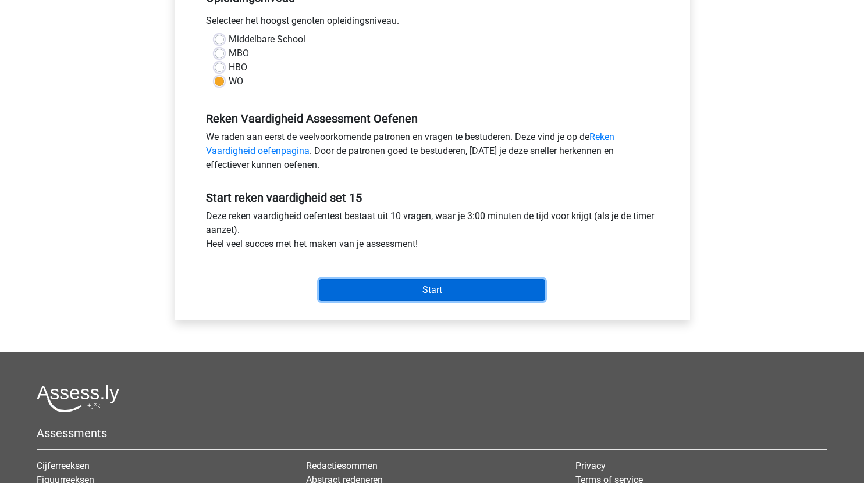
click at [470, 287] on input "Start" at bounding box center [432, 290] width 226 height 22
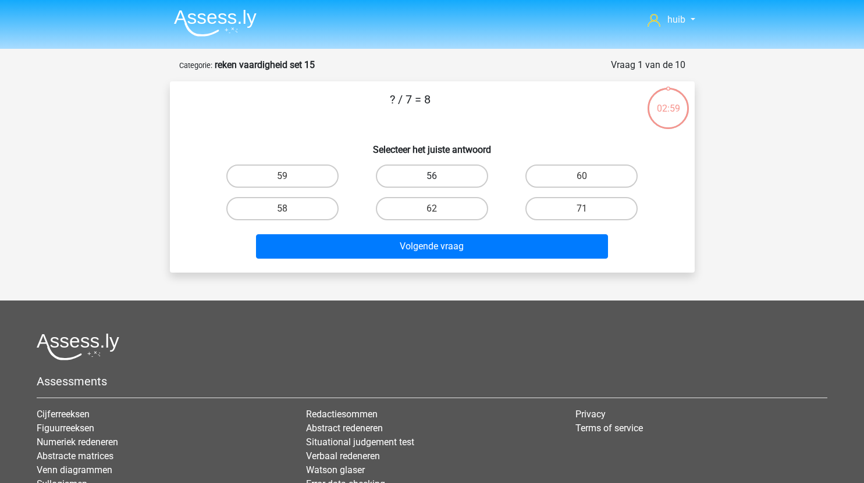
click at [437, 167] on label "56" at bounding box center [432, 176] width 112 height 23
click at [437, 176] on input "56" at bounding box center [435, 180] width 8 height 8
radio input "true"
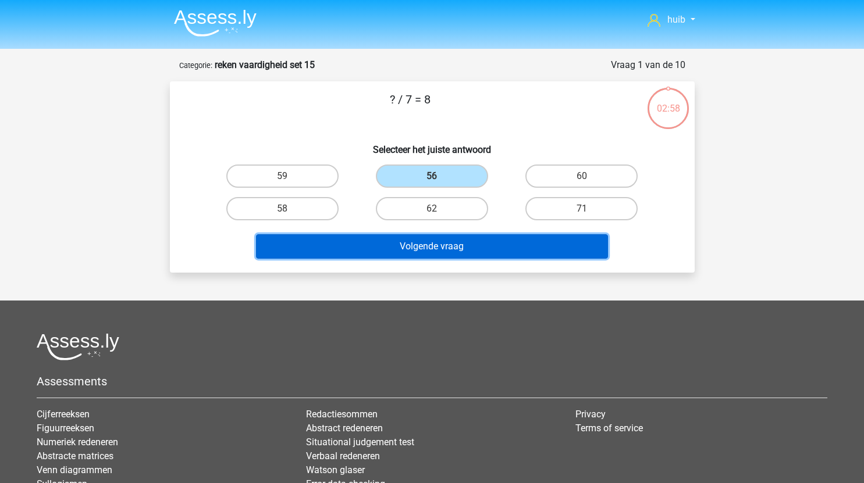
click at [453, 244] on button "Volgende vraag" at bounding box center [432, 246] width 352 height 24
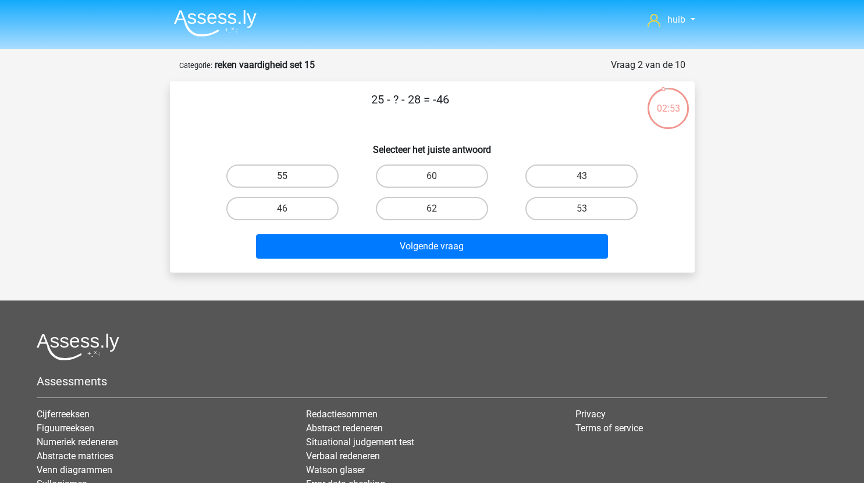
click at [588, 178] on input "43" at bounding box center [586, 180] width 8 height 8
radio input "true"
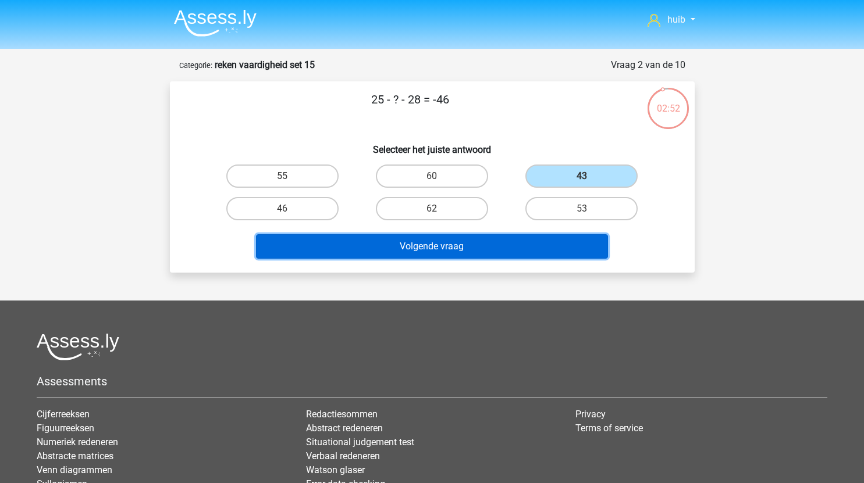
click at [468, 255] on button "Volgende vraag" at bounding box center [432, 246] width 352 height 24
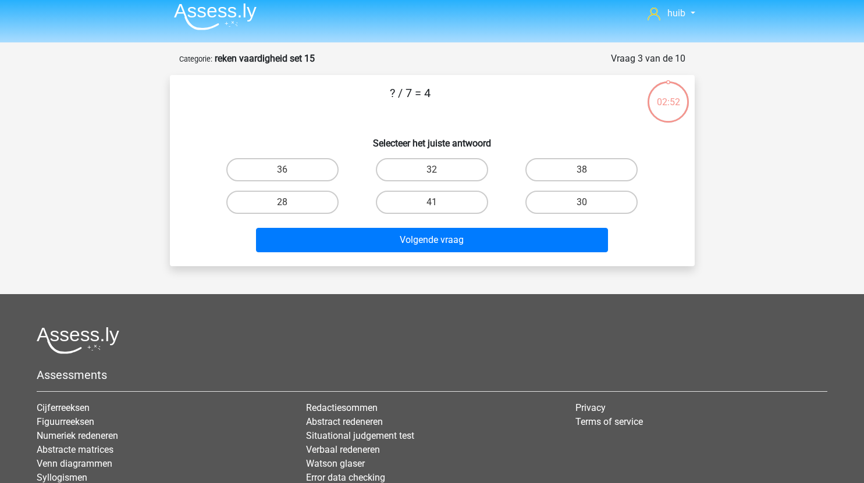
scroll to position [6, 0]
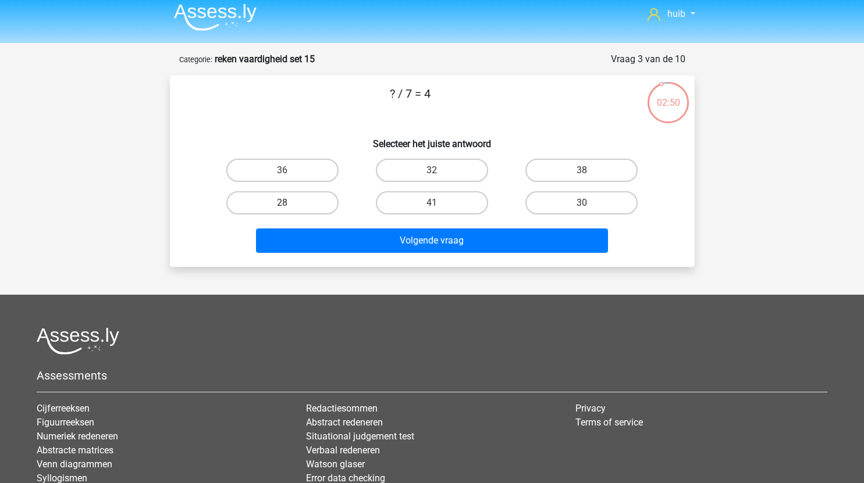
click at [309, 202] on label "28" at bounding box center [282, 202] width 112 height 23
click at [290, 203] on input "28" at bounding box center [286, 207] width 8 height 8
radio input "true"
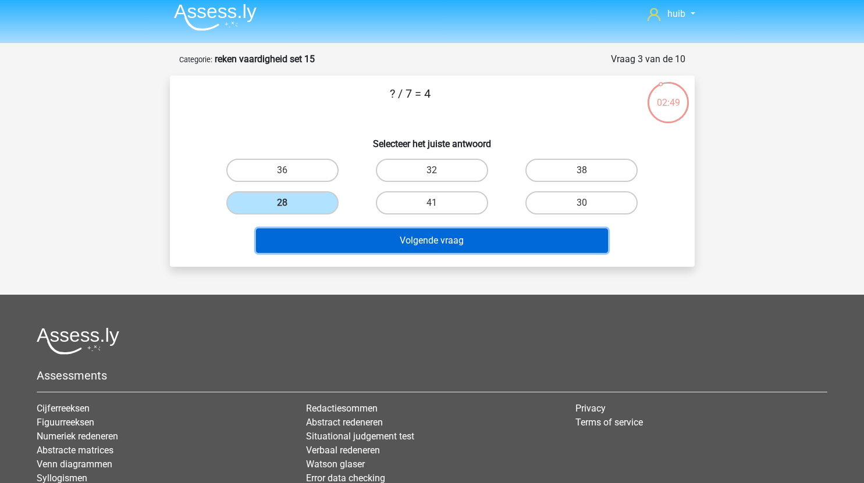
click at [377, 234] on button "Volgende vraag" at bounding box center [432, 241] width 352 height 24
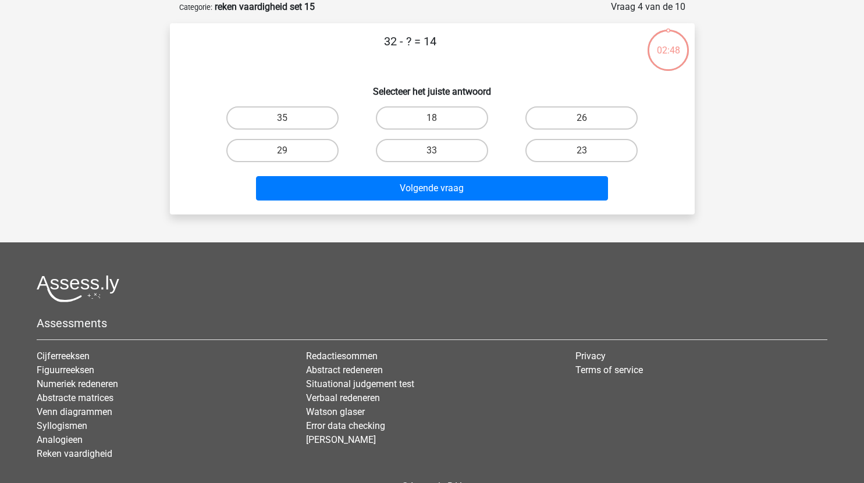
scroll to position [0, 0]
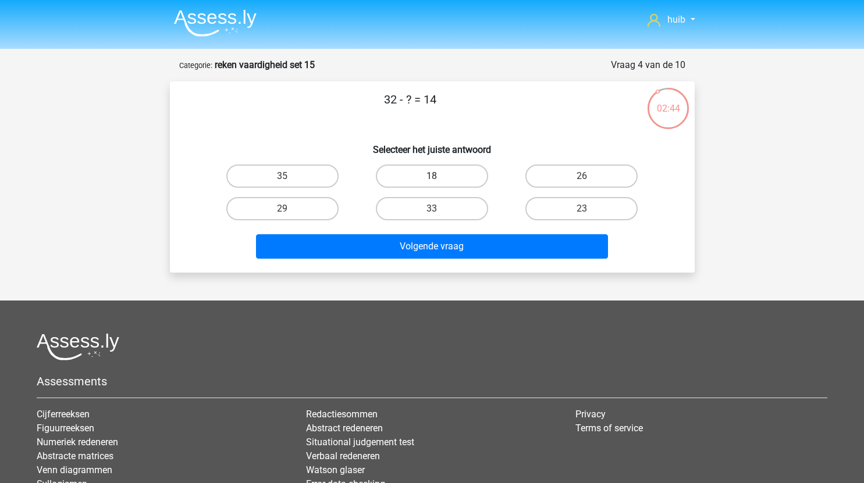
click at [447, 177] on label "18" at bounding box center [432, 176] width 112 height 23
click at [439, 177] on input "18" at bounding box center [435, 180] width 8 height 8
radio input "true"
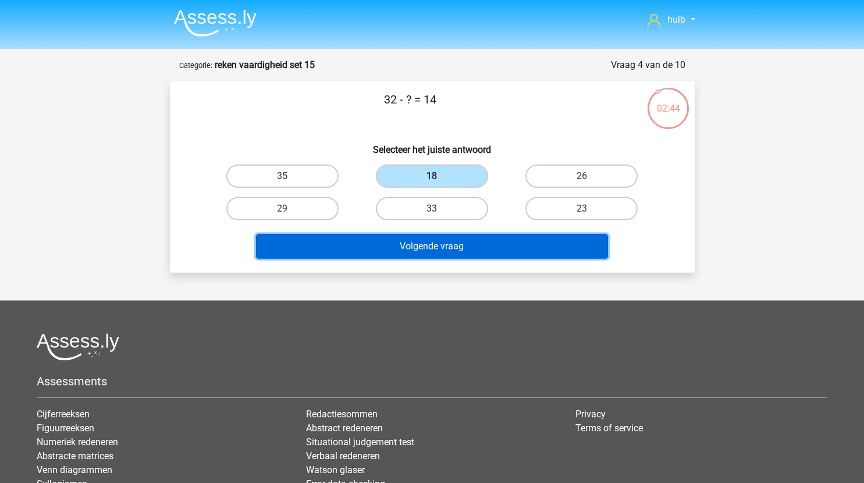
click at [440, 240] on button "Volgende vraag" at bounding box center [432, 246] width 352 height 24
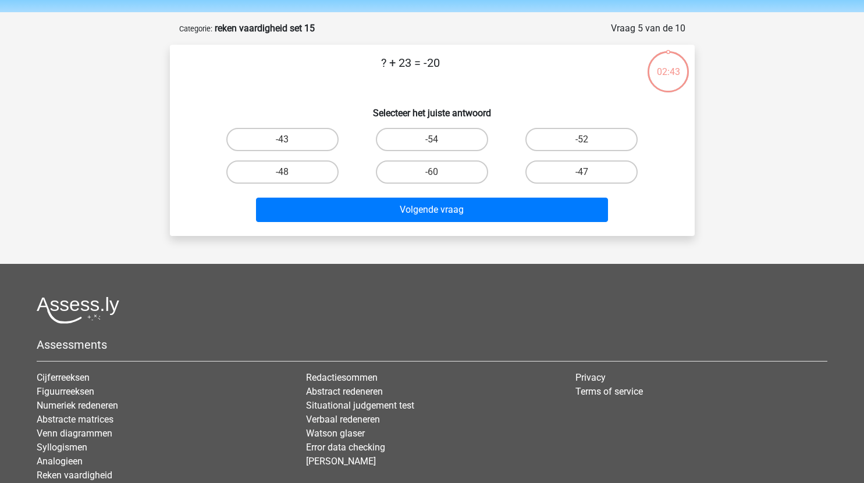
scroll to position [16, 0]
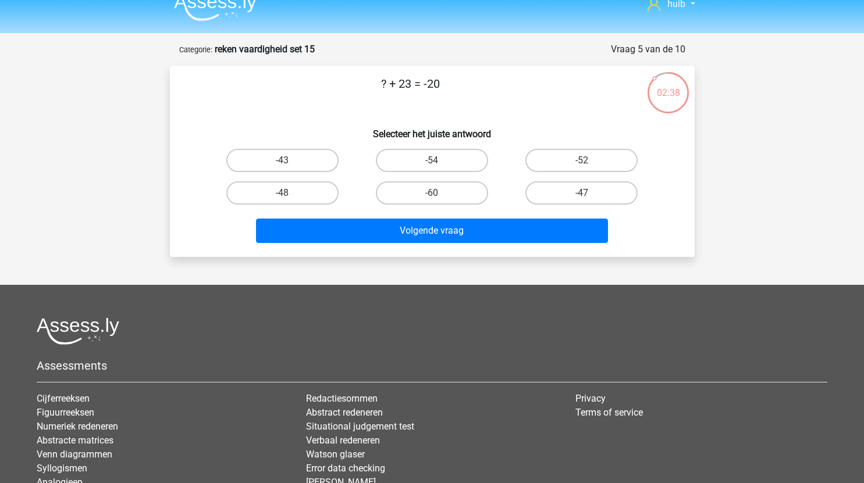
click at [587, 195] on input "-47" at bounding box center [586, 197] width 8 height 8
radio input "true"
click at [302, 162] on label "-43" at bounding box center [282, 160] width 112 height 23
click at [290, 162] on input "-43" at bounding box center [286, 165] width 8 height 8
radio input "true"
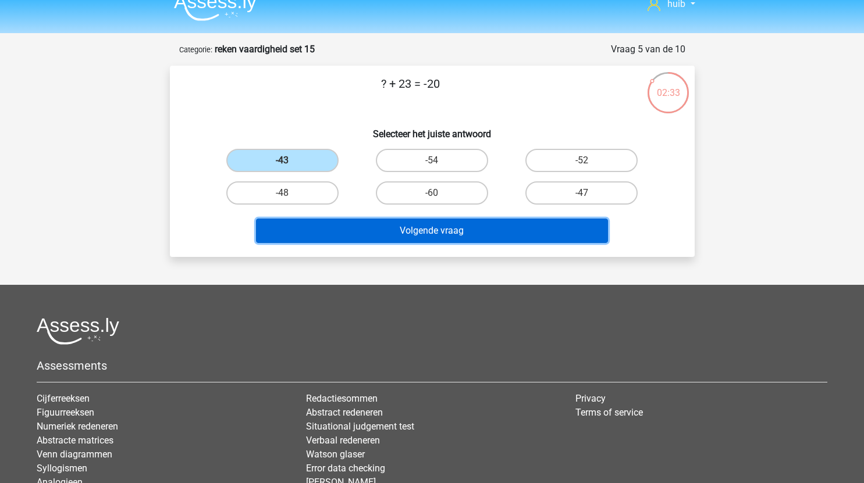
click at [444, 235] on button "Volgende vraag" at bounding box center [432, 231] width 352 height 24
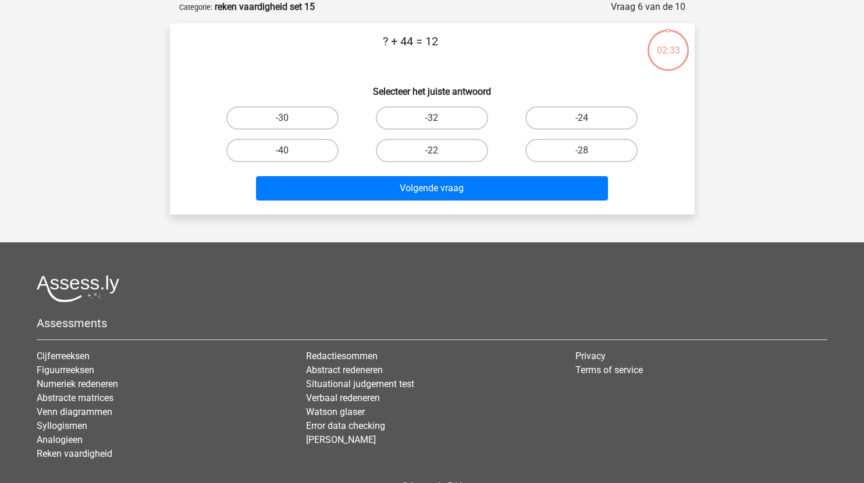
scroll to position [45, 0]
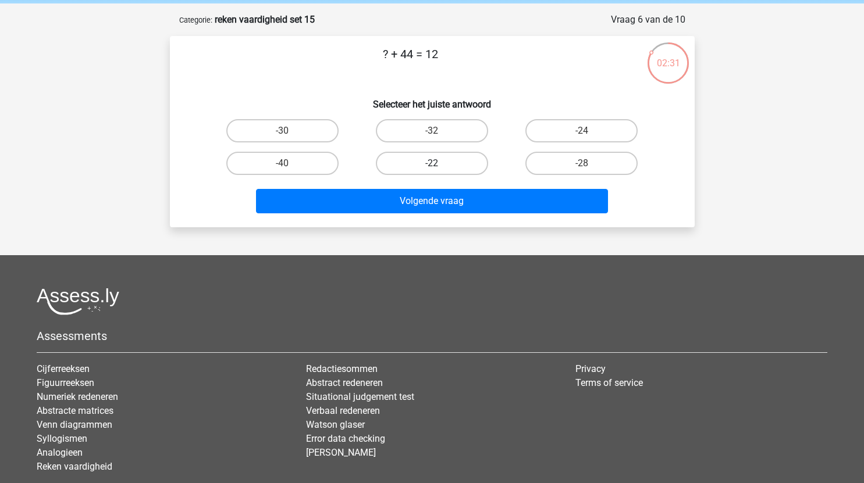
click at [461, 163] on label "-22" at bounding box center [432, 163] width 112 height 23
click at [439, 163] on input "-22" at bounding box center [435, 167] width 8 height 8
radio input "true"
click at [451, 132] on label "-32" at bounding box center [432, 130] width 112 height 23
click at [439, 132] on input "-32" at bounding box center [435, 135] width 8 height 8
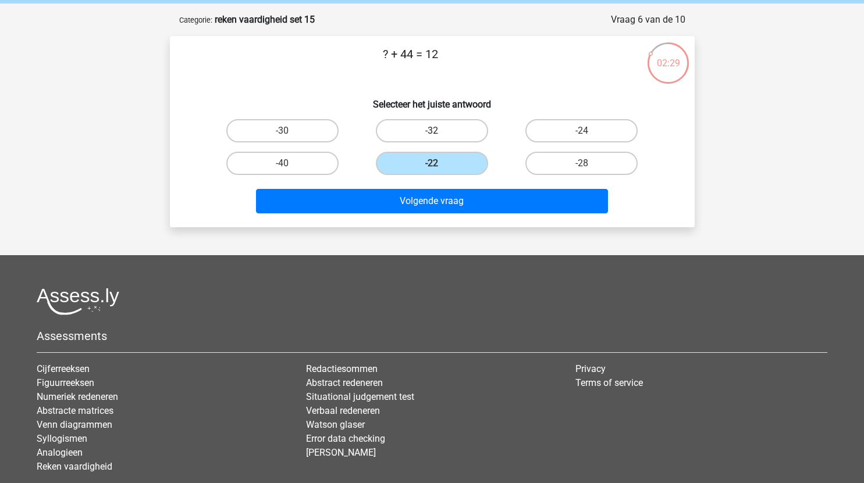
radio input "true"
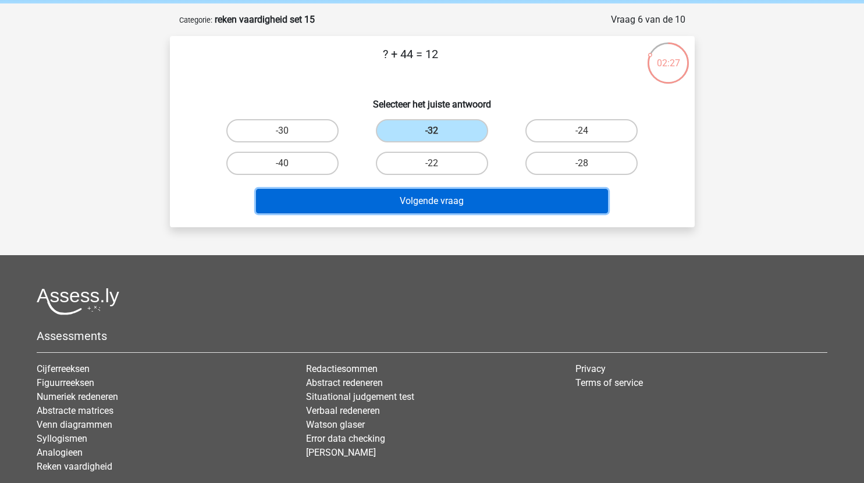
click at [468, 201] on button "Volgende vraag" at bounding box center [432, 201] width 352 height 24
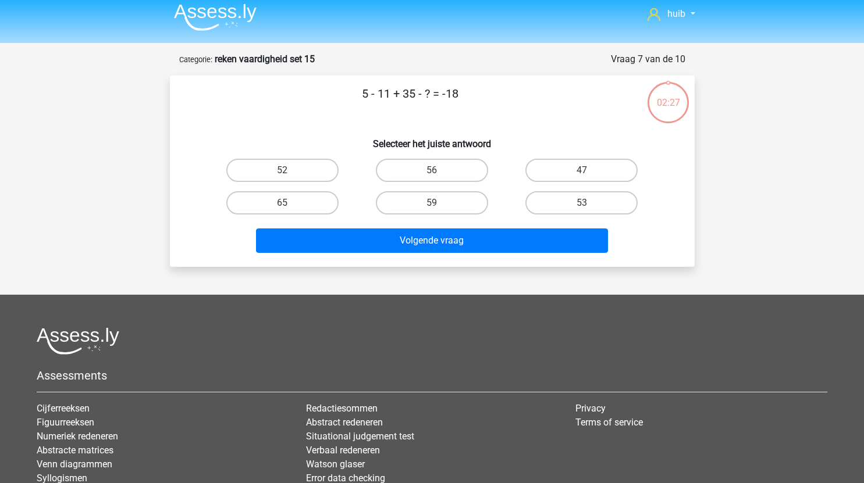
scroll to position [0, 0]
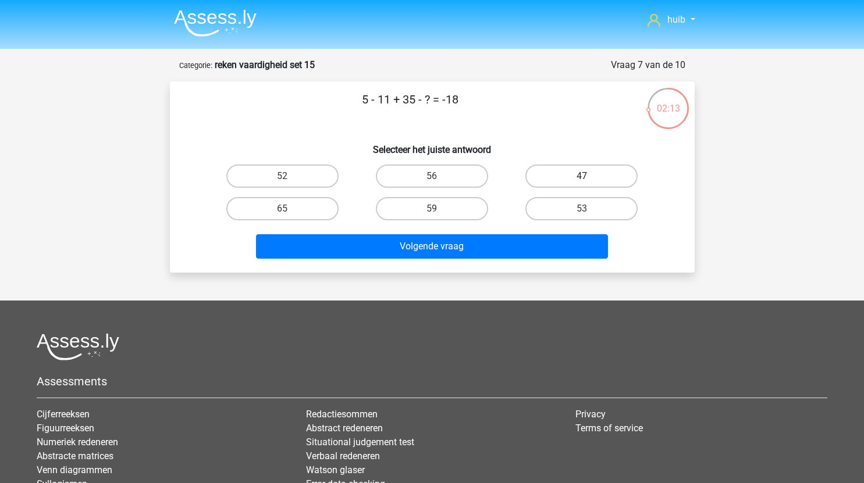
click at [582, 173] on label "47" at bounding box center [581, 176] width 112 height 23
click at [582, 176] on input "47" at bounding box center [586, 180] width 8 height 8
radio input "true"
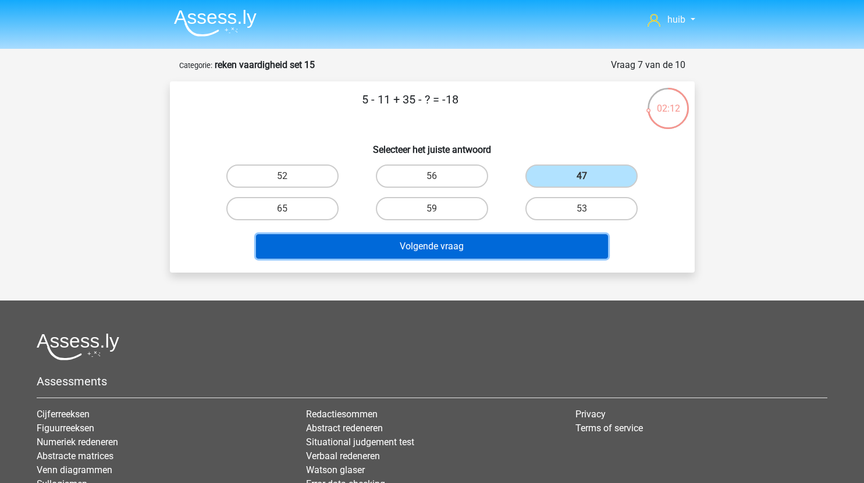
click at [491, 241] on button "Volgende vraag" at bounding box center [432, 246] width 352 height 24
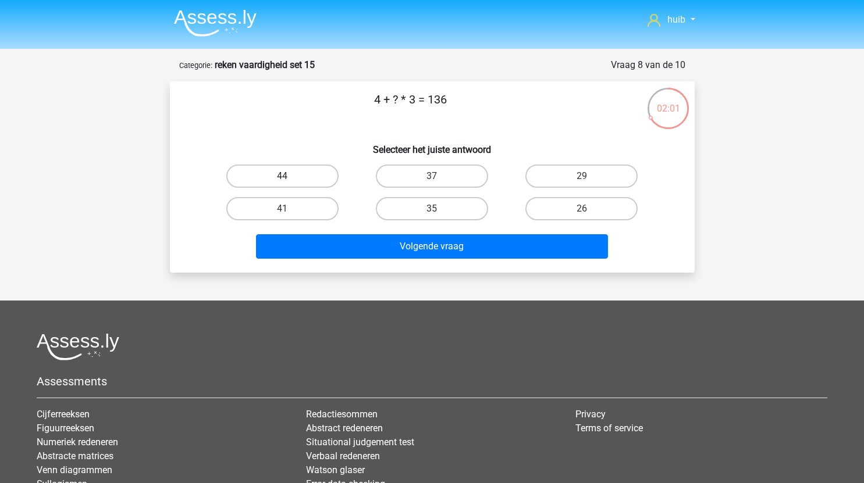
click at [297, 180] on label "44" at bounding box center [282, 176] width 112 height 23
click at [290, 180] on input "44" at bounding box center [286, 180] width 8 height 8
radio input "true"
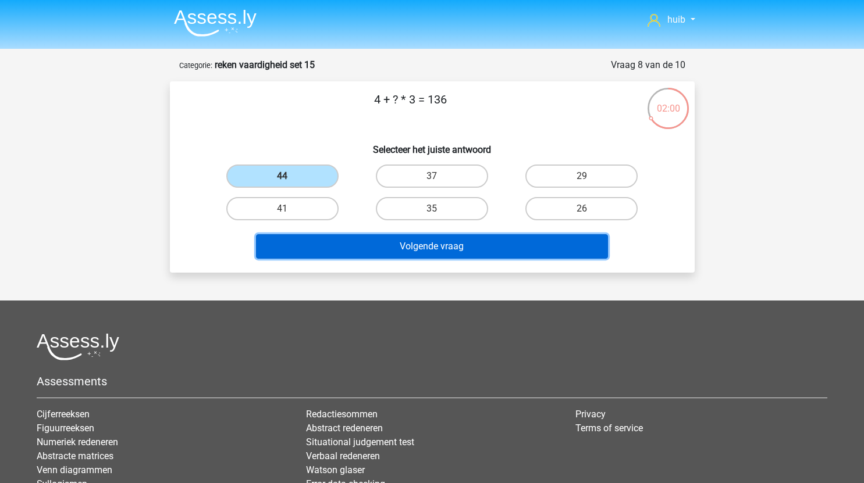
click at [366, 243] on button "Volgende vraag" at bounding box center [432, 246] width 352 height 24
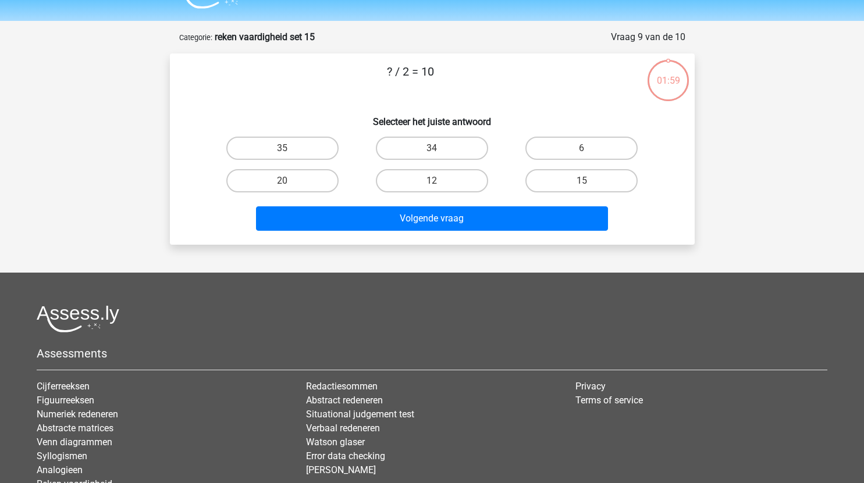
scroll to position [27, 0]
click at [316, 184] on label "20" at bounding box center [282, 181] width 112 height 23
click at [290, 184] on input "20" at bounding box center [286, 185] width 8 height 8
radio input "true"
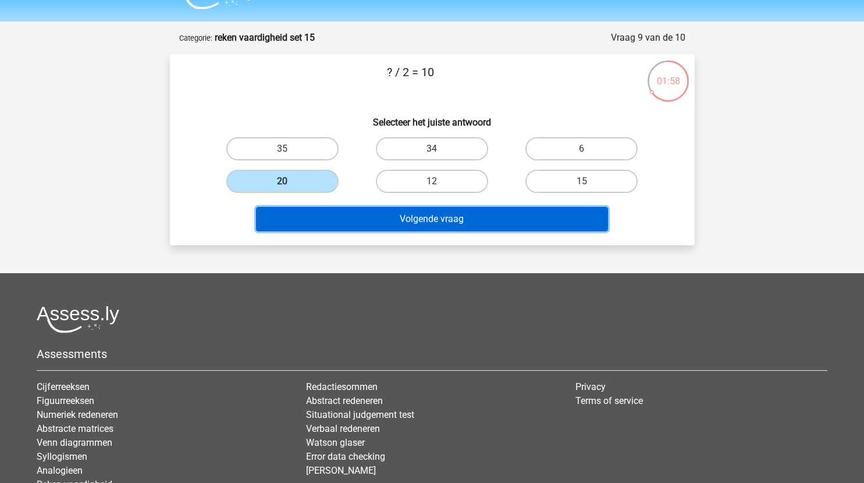
click at [363, 212] on button "Volgende vraag" at bounding box center [432, 219] width 352 height 24
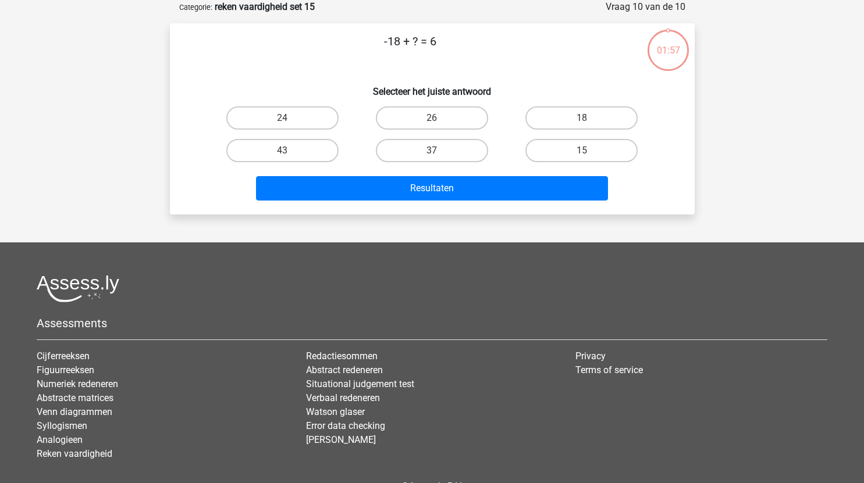
scroll to position [10, 0]
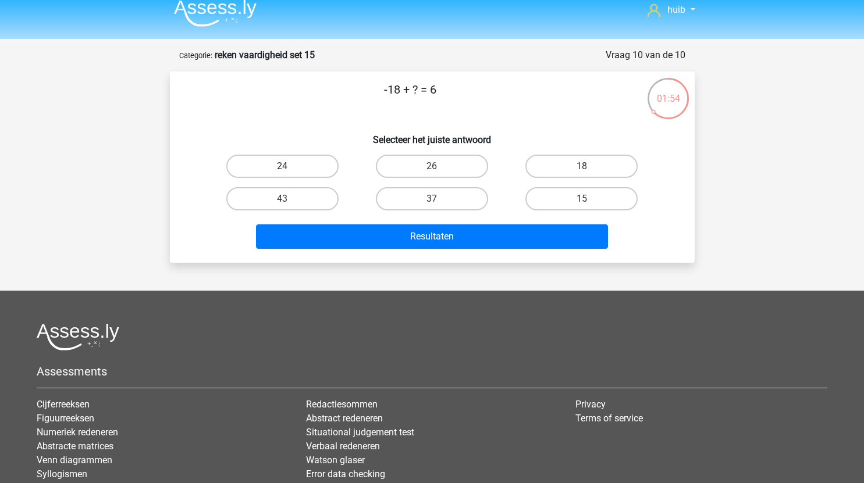
click at [316, 162] on label "24" at bounding box center [282, 166] width 112 height 23
click at [290, 166] on input "24" at bounding box center [286, 170] width 8 height 8
radio input "true"
click at [577, 157] on label "18" at bounding box center [581, 166] width 112 height 23
click at [582, 166] on input "18" at bounding box center [586, 170] width 8 height 8
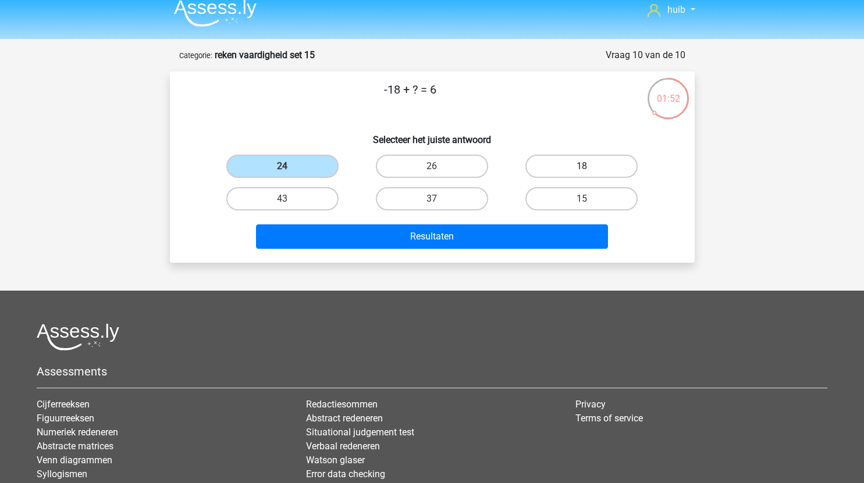
radio input "true"
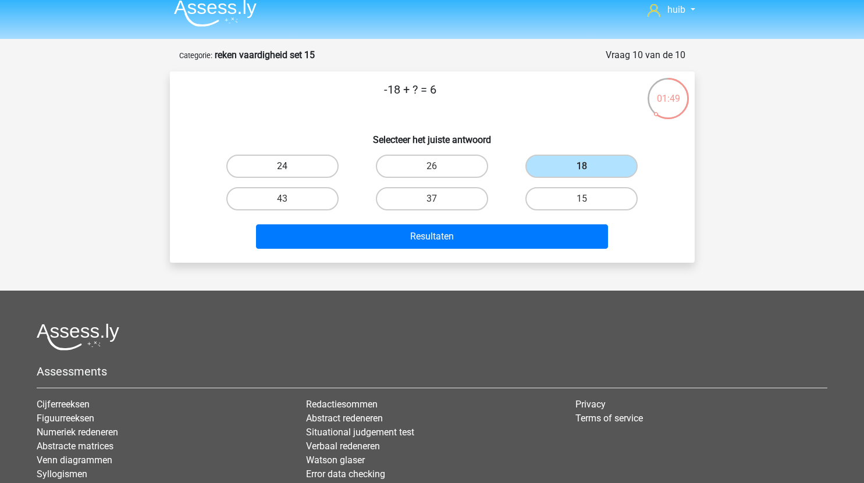
click at [294, 161] on label "24" at bounding box center [282, 166] width 112 height 23
click at [290, 166] on input "24" at bounding box center [286, 170] width 8 height 8
radio input "true"
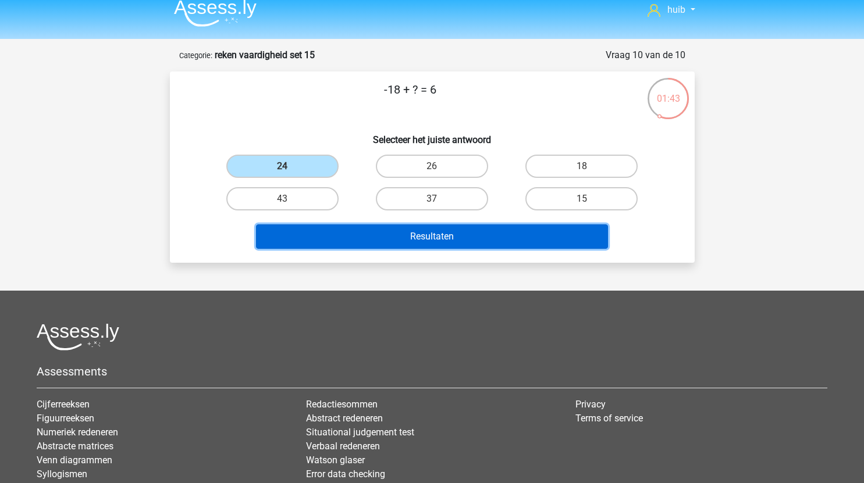
click at [401, 229] on button "Resultaten" at bounding box center [432, 236] width 352 height 24
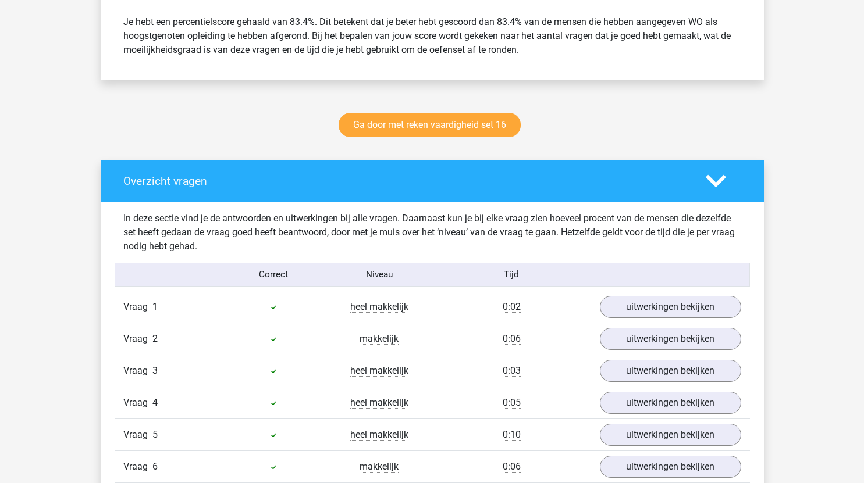
scroll to position [373, 0]
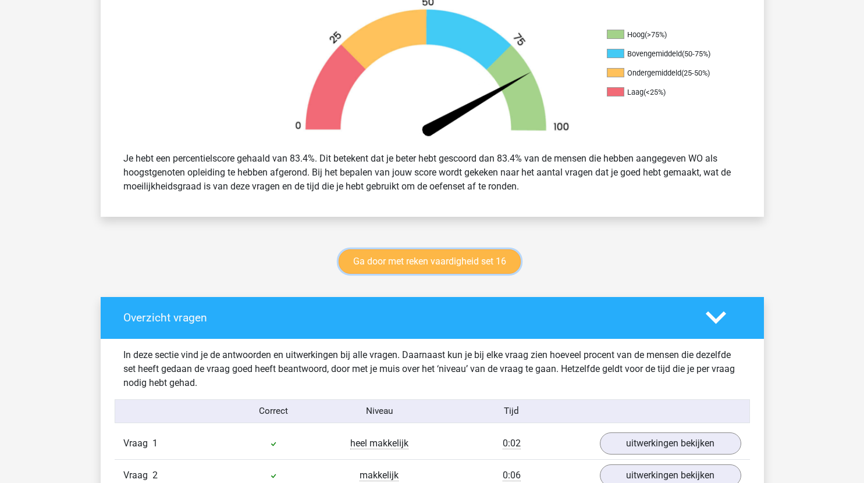
click at [439, 268] on link "Ga door met reken vaardigheid set 16" at bounding box center [429, 261] width 182 height 24
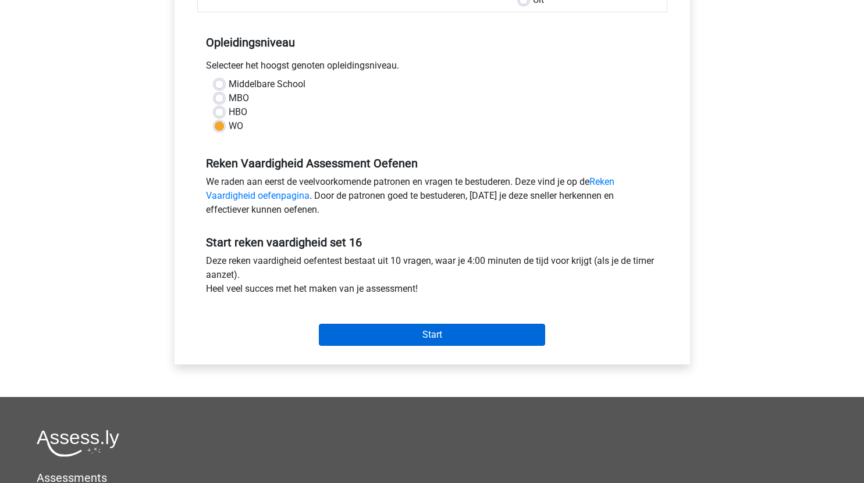
scroll to position [215, 0]
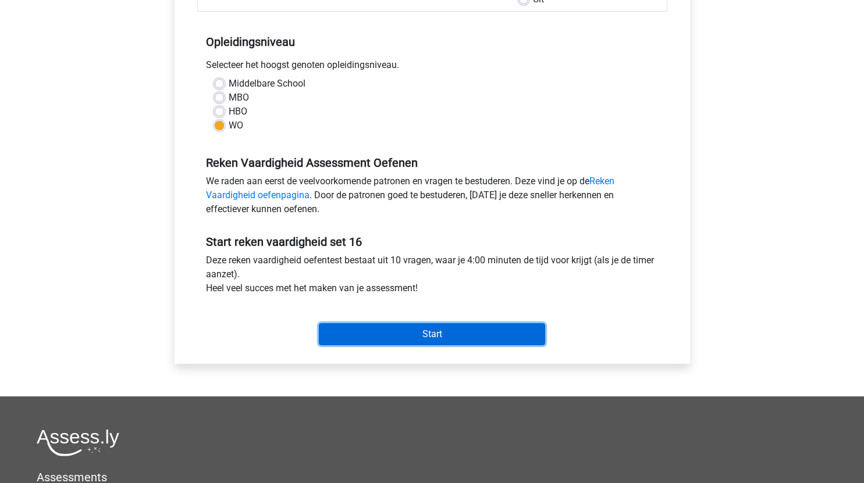
click at [469, 332] on input "Start" at bounding box center [432, 334] width 226 height 22
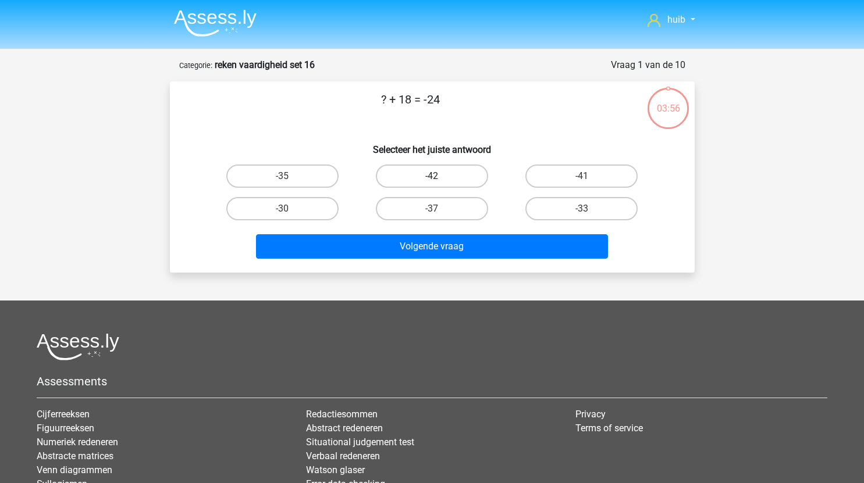
click at [433, 187] on label "-42" at bounding box center [432, 176] width 112 height 23
click at [433, 184] on input "-42" at bounding box center [435, 180] width 8 height 8
radio input "true"
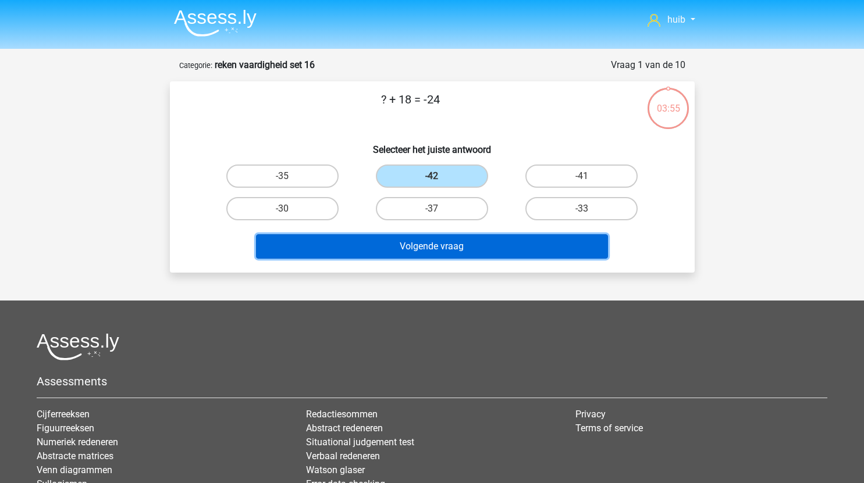
click at [449, 244] on button "Volgende vraag" at bounding box center [432, 246] width 352 height 24
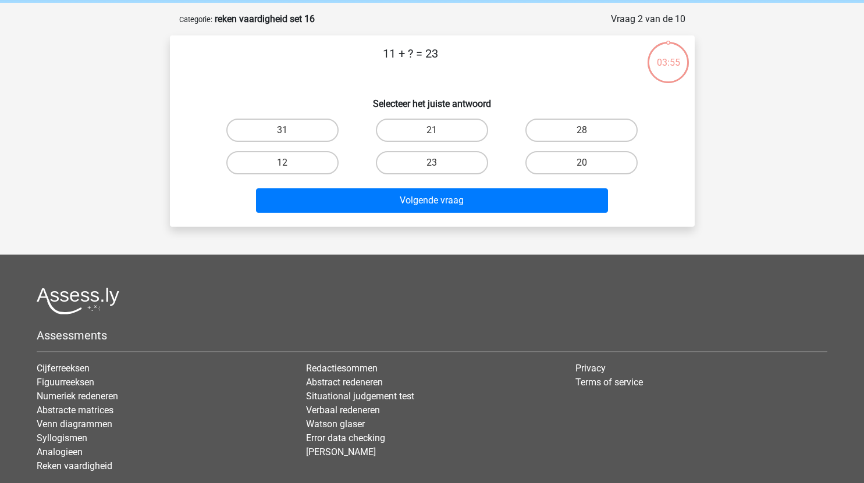
scroll to position [45, 0]
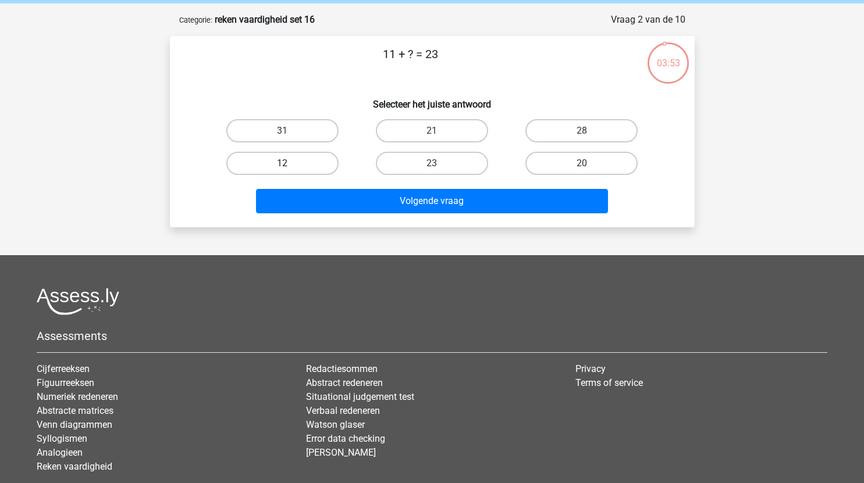
click at [295, 159] on label "12" at bounding box center [282, 163] width 112 height 23
click at [290, 163] on input "12" at bounding box center [286, 167] width 8 height 8
radio input "true"
click at [346, 188] on div "Volgende vraag" at bounding box center [431, 199] width 487 height 38
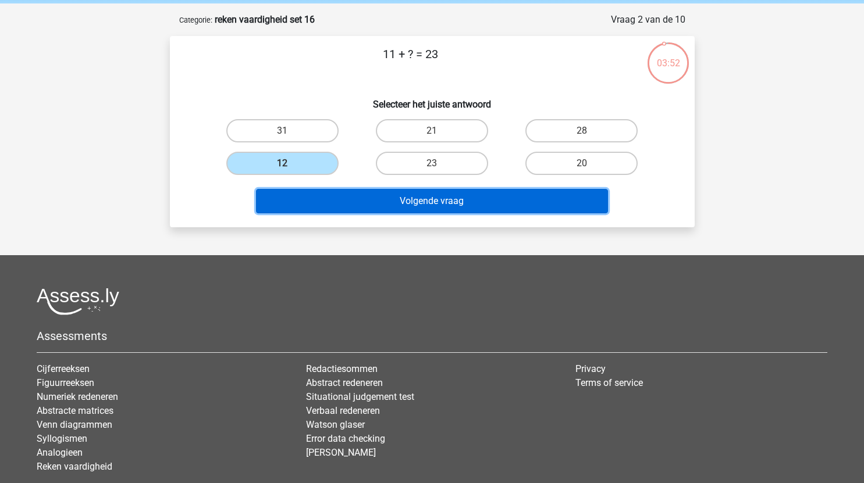
click at [363, 198] on button "Volgende vraag" at bounding box center [432, 201] width 352 height 24
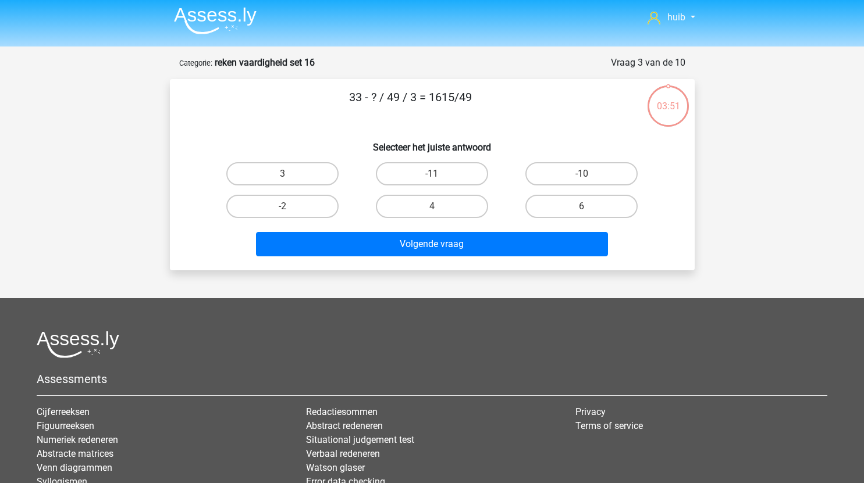
scroll to position [0, 0]
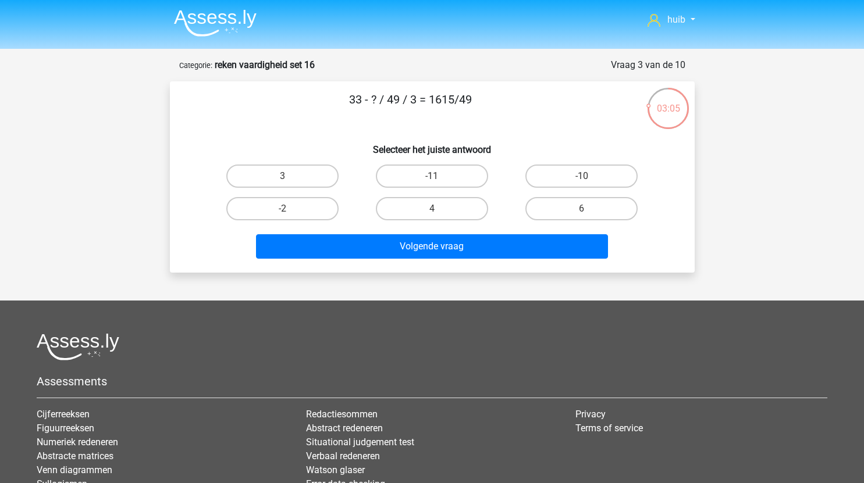
click at [584, 180] on input "-10" at bounding box center [586, 180] width 8 height 8
radio input "true"
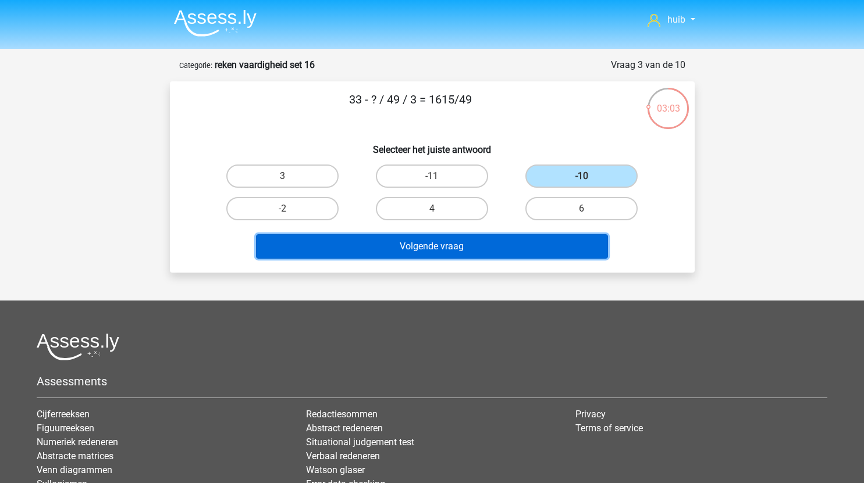
click at [488, 248] on button "Volgende vraag" at bounding box center [432, 246] width 352 height 24
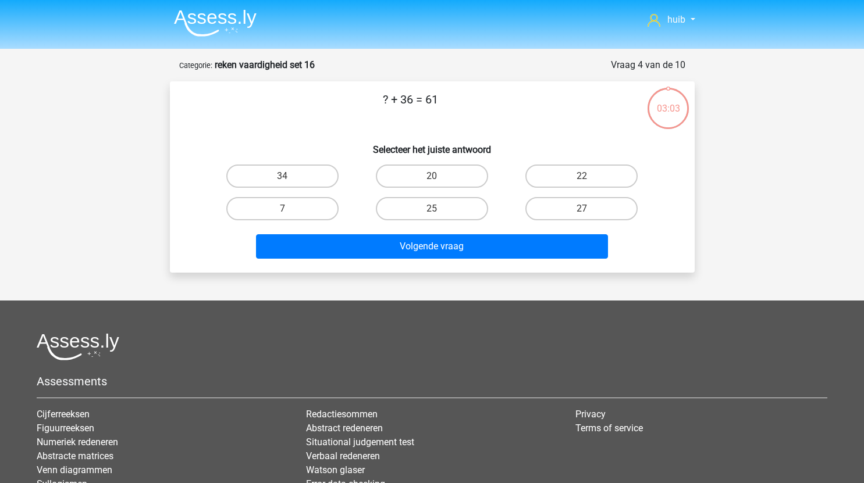
scroll to position [58, 0]
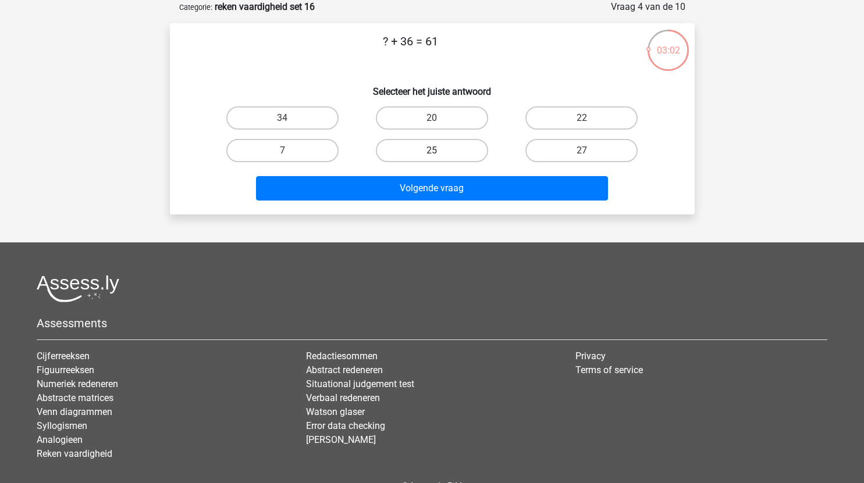
click at [456, 148] on label "25" at bounding box center [432, 150] width 112 height 23
click at [439, 151] on input "25" at bounding box center [435, 155] width 8 height 8
radio input "true"
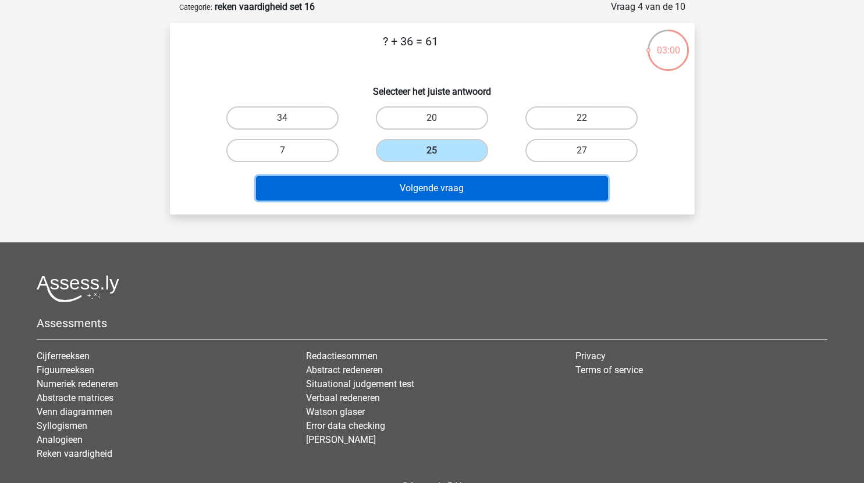
click at [472, 186] on button "Volgende vraag" at bounding box center [432, 188] width 352 height 24
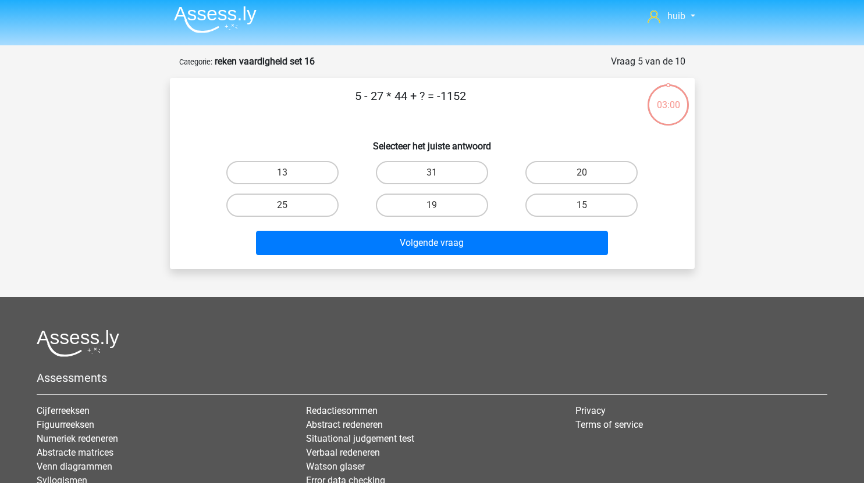
scroll to position [0, 0]
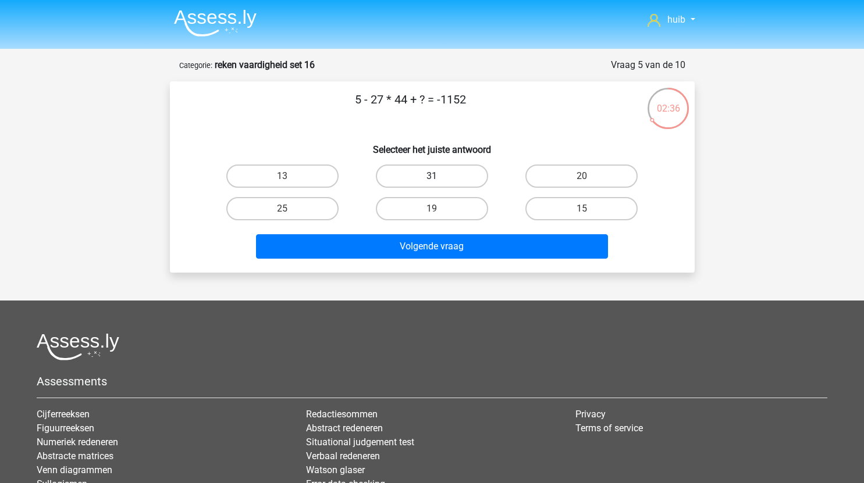
click at [466, 177] on label "31" at bounding box center [432, 176] width 112 height 23
click at [439, 177] on input "31" at bounding box center [435, 180] width 8 height 8
radio input "true"
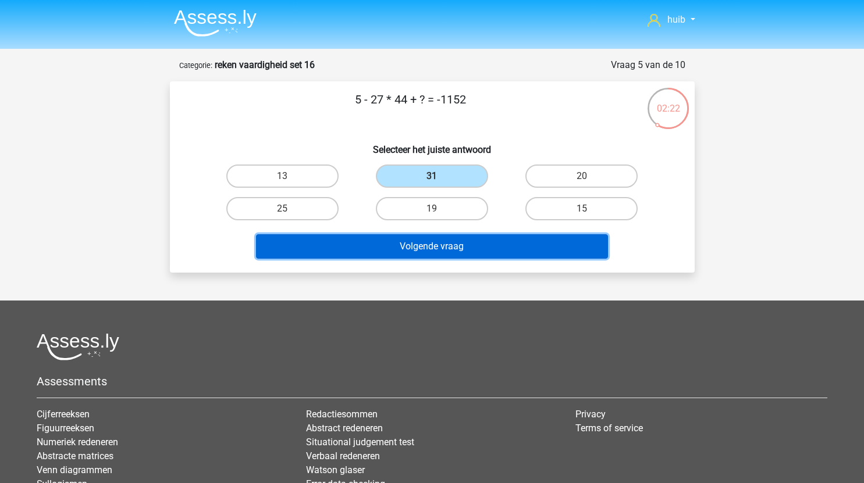
click at [455, 241] on button "Volgende vraag" at bounding box center [432, 246] width 352 height 24
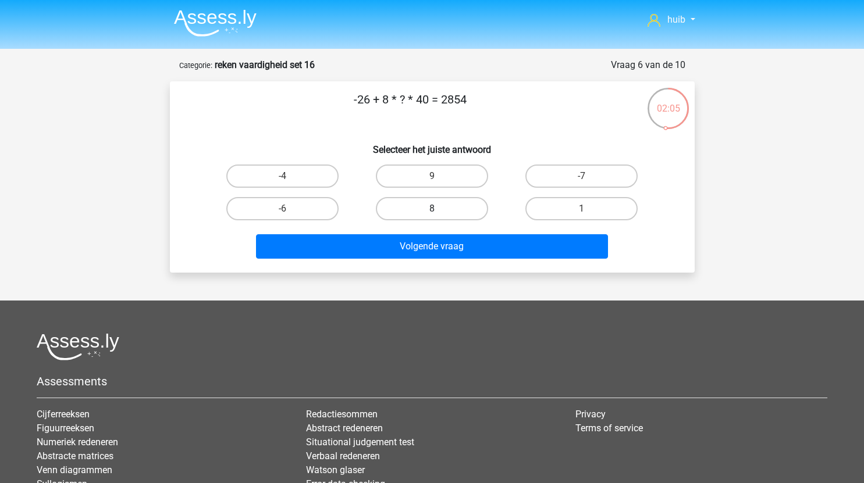
click at [449, 212] on label "8" at bounding box center [432, 208] width 112 height 23
click at [439, 212] on input "8" at bounding box center [435, 213] width 8 height 8
radio input "true"
click at [452, 177] on label "9" at bounding box center [432, 176] width 112 height 23
click at [439, 177] on input "9" at bounding box center [435, 180] width 8 height 8
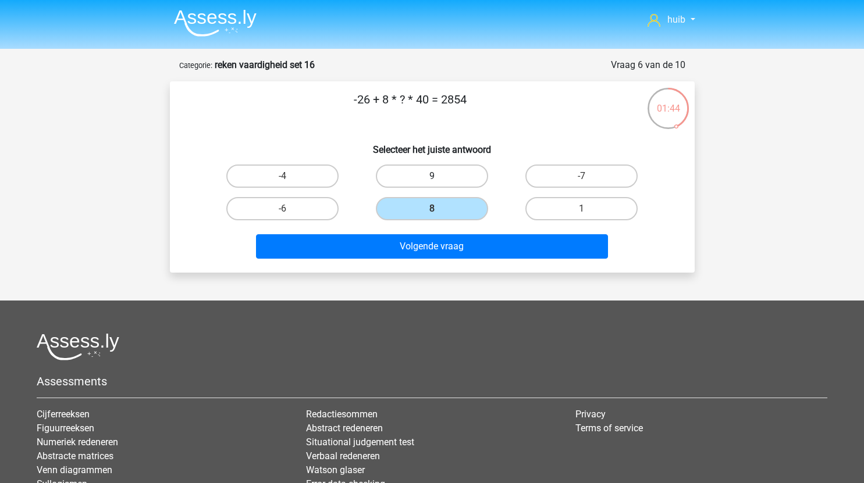
radio input "true"
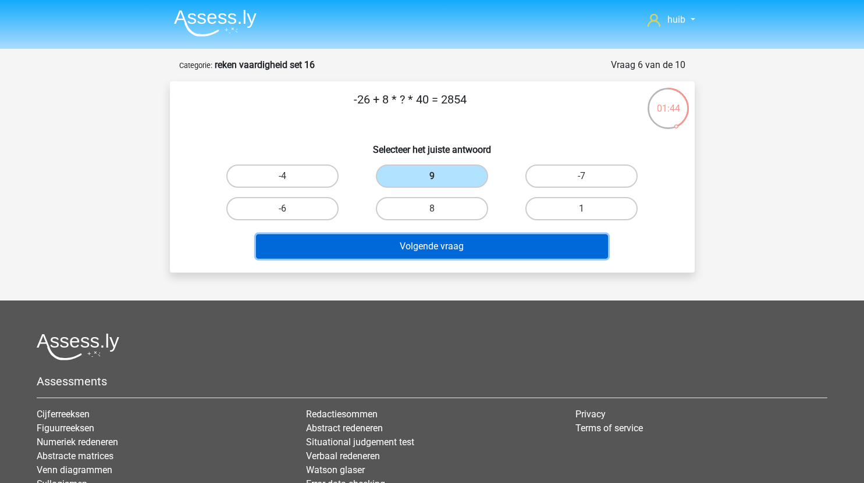
click at [452, 247] on button "Volgende vraag" at bounding box center [432, 246] width 352 height 24
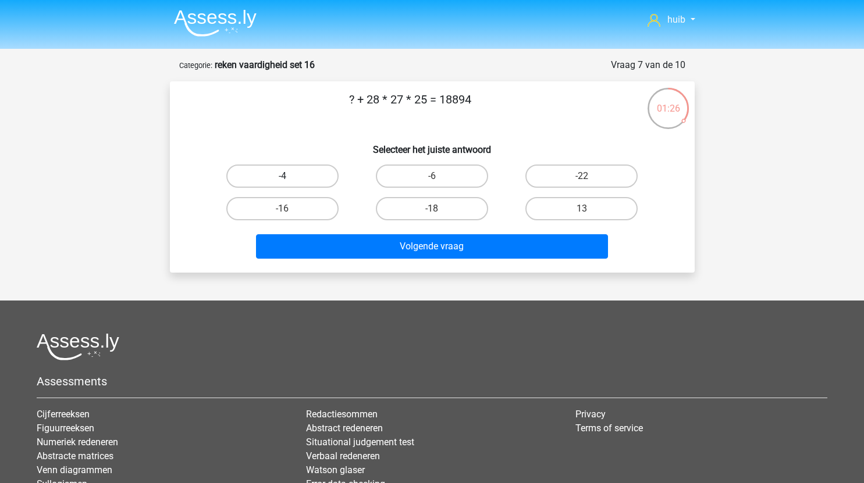
click at [301, 177] on label "-4" at bounding box center [282, 176] width 112 height 23
click at [290, 177] on input "-4" at bounding box center [286, 180] width 8 height 8
radio input "true"
click at [454, 174] on label "-6" at bounding box center [432, 176] width 112 height 23
click at [439, 176] on input "-6" at bounding box center [435, 180] width 8 height 8
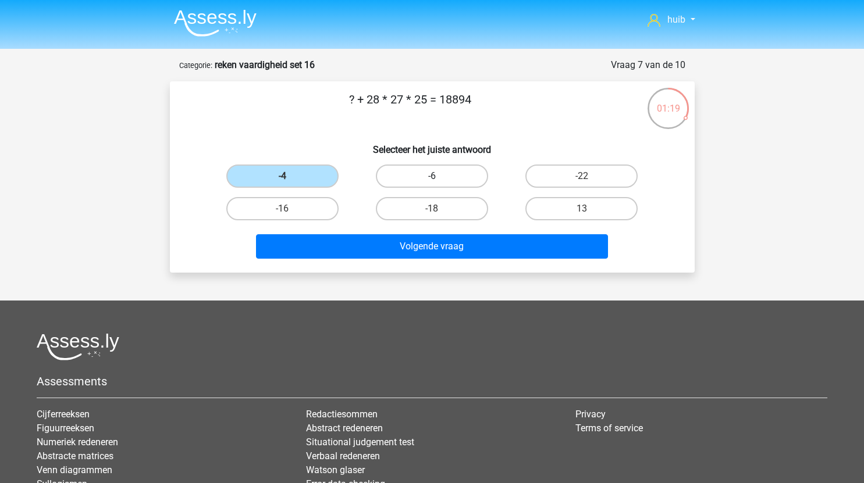
radio input "true"
click at [314, 210] on label "-16" at bounding box center [282, 208] width 112 height 23
click at [290, 210] on input "-16" at bounding box center [286, 213] width 8 height 8
radio input "true"
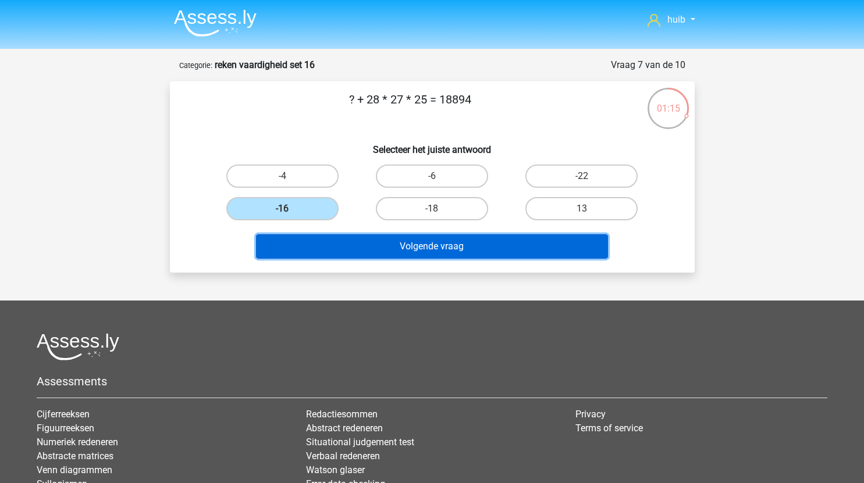
click at [376, 244] on button "Volgende vraag" at bounding box center [432, 246] width 352 height 24
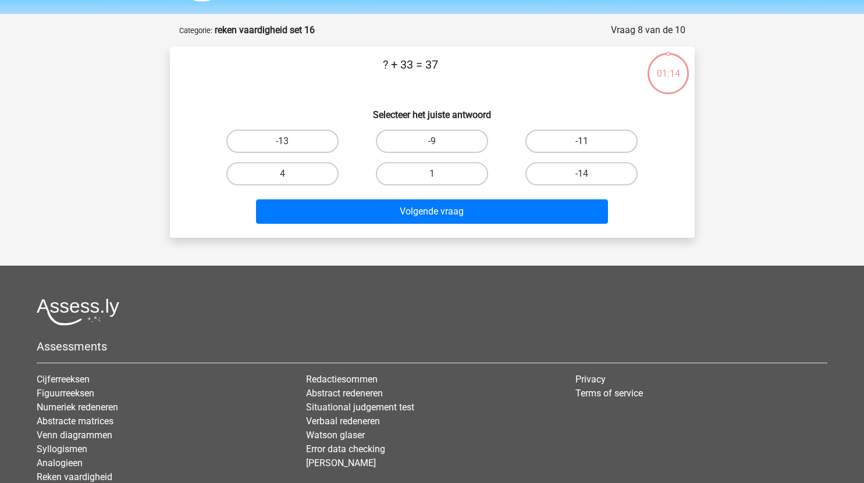
scroll to position [34, 0]
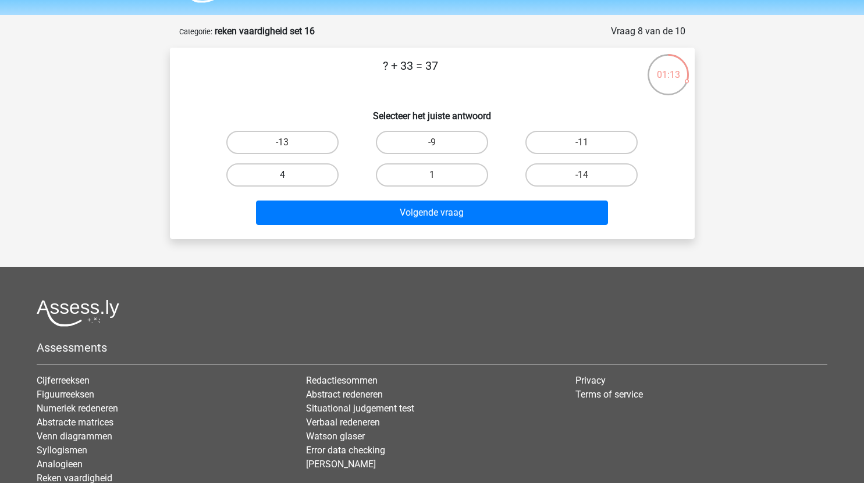
click at [302, 175] on label "4" at bounding box center [282, 174] width 112 height 23
click at [290, 175] on input "4" at bounding box center [286, 179] width 8 height 8
radio input "true"
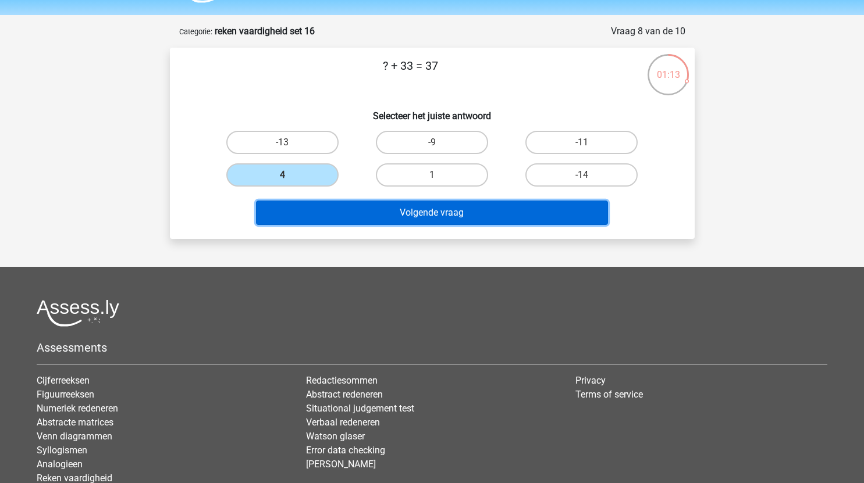
click at [361, 209] on button "Volgende vraag" at bounding box center [432, 213] width 352 height 24
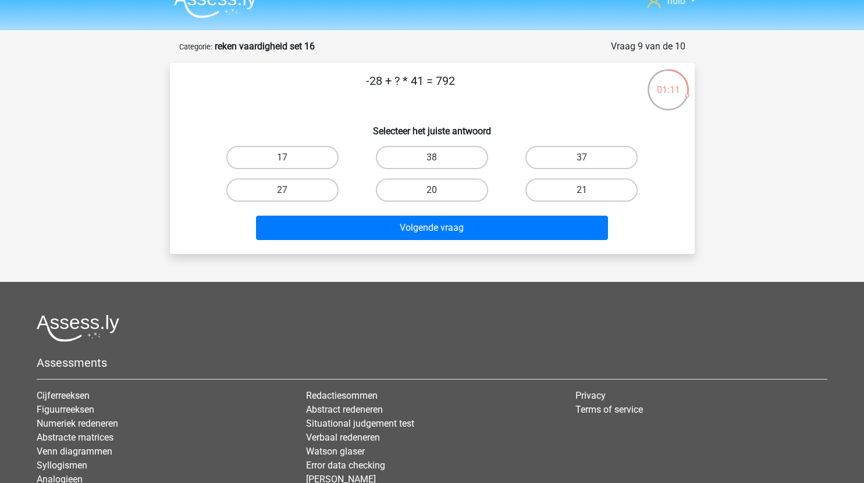
scroll to position [14, 0]
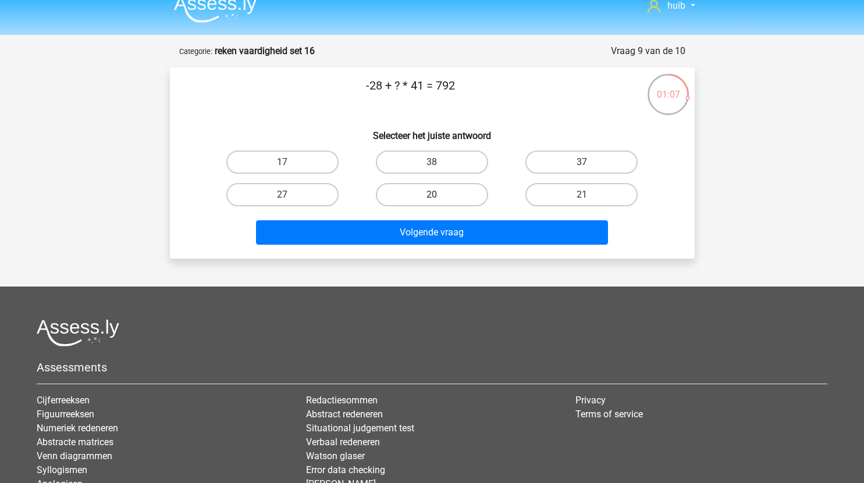
click at [432, 193] on label "20" at bounding box center [432, 194] width 112 height 23
click at [432, 195] on input "20" at bounding box center [435, 199] width 8 height 8
radio input "true"
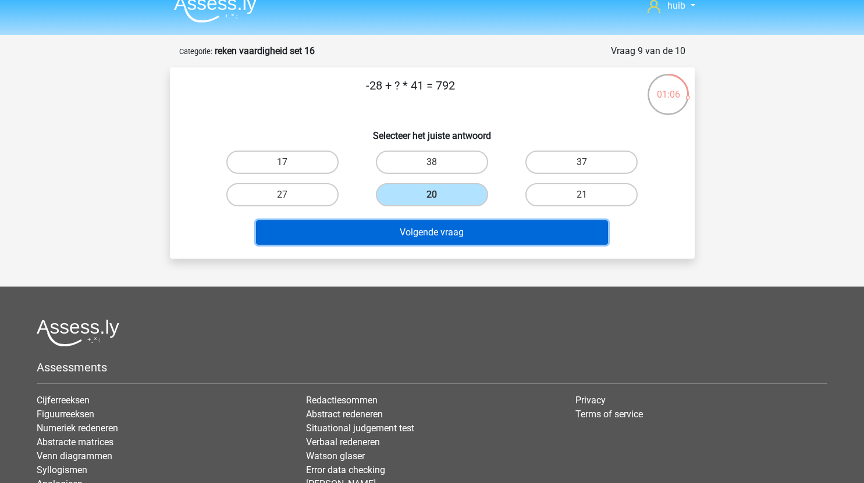
click at [443, 233] on button "Volgende vraag" at bounding box center [432, 232] width 352 height 24
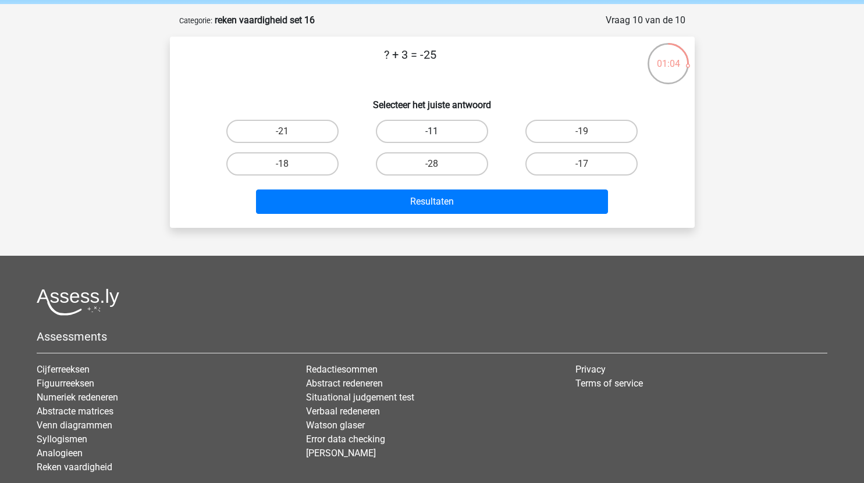
scroll to position [43, 0]
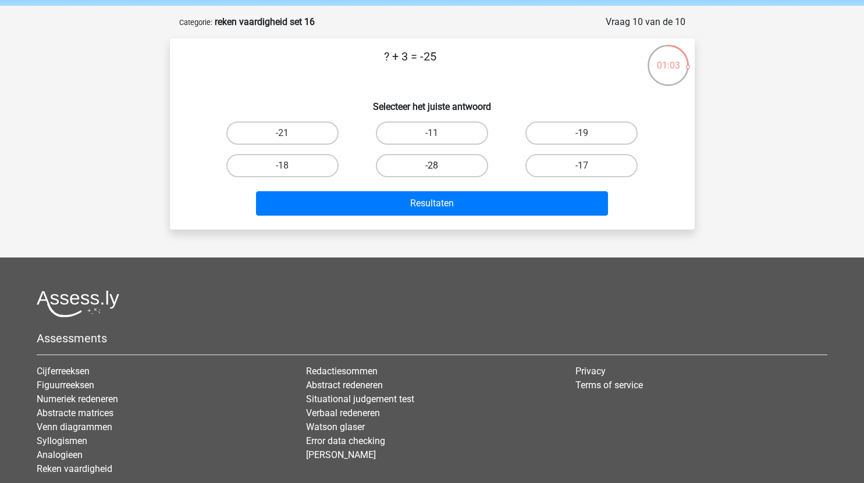
click at [437, 164] on label "-28" at bounding box center [432, 165] width 112 height 23
click at [437, 166] on input "-28" at bounding box center [435, 170] width 8 height 8
radio input "true"
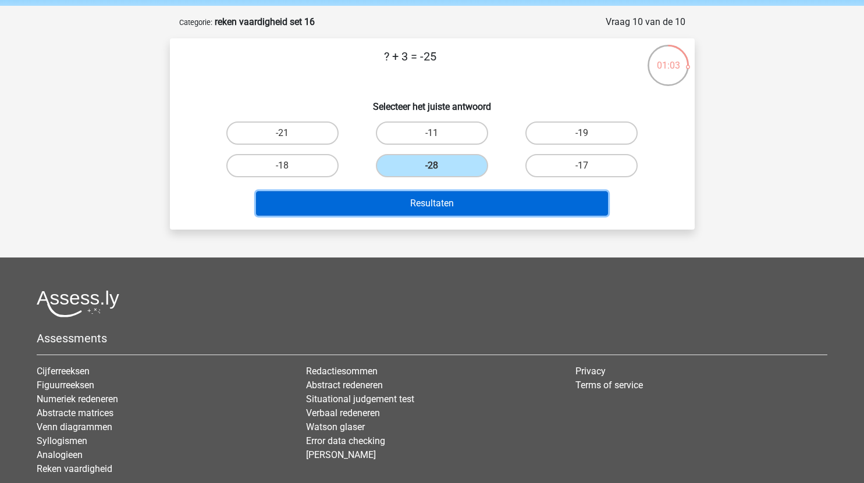
click at [443, 204] on button "Resultaten" at bounding box center [432, 203] width 352 height 24
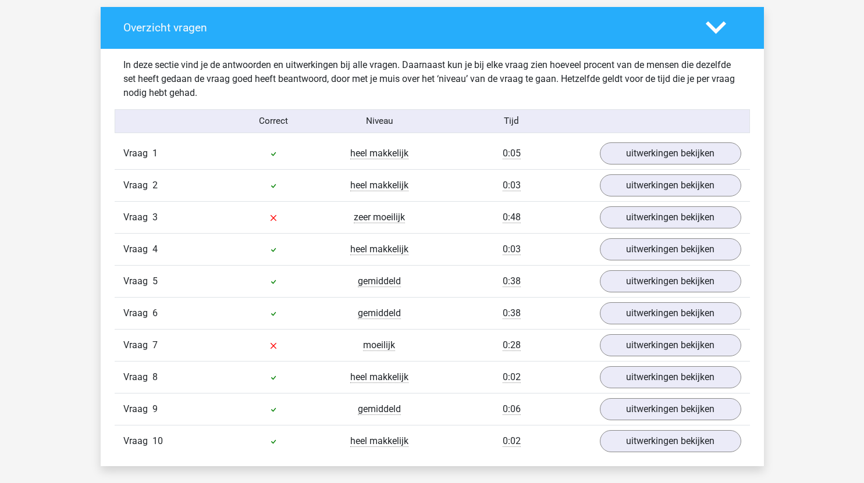
scroll to position [668, 0]
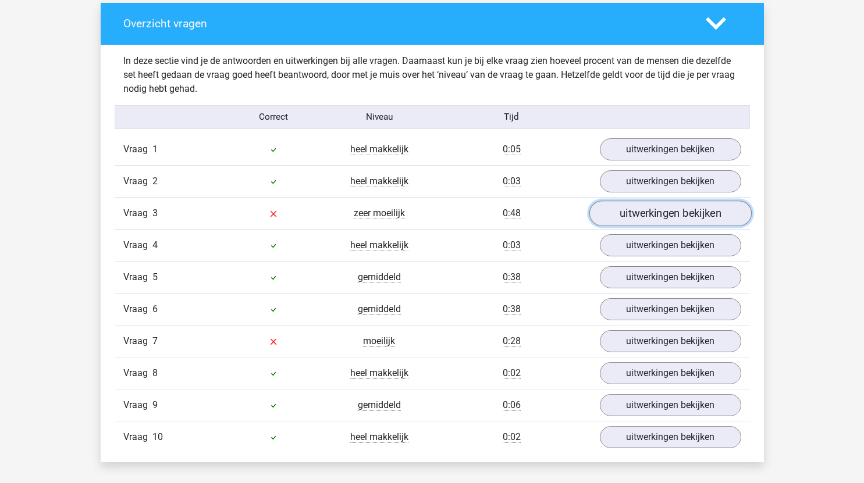
click at [666, 213] on link "uitwerkingen bekijken" at bounding box center [670, 214] width 162 height 26
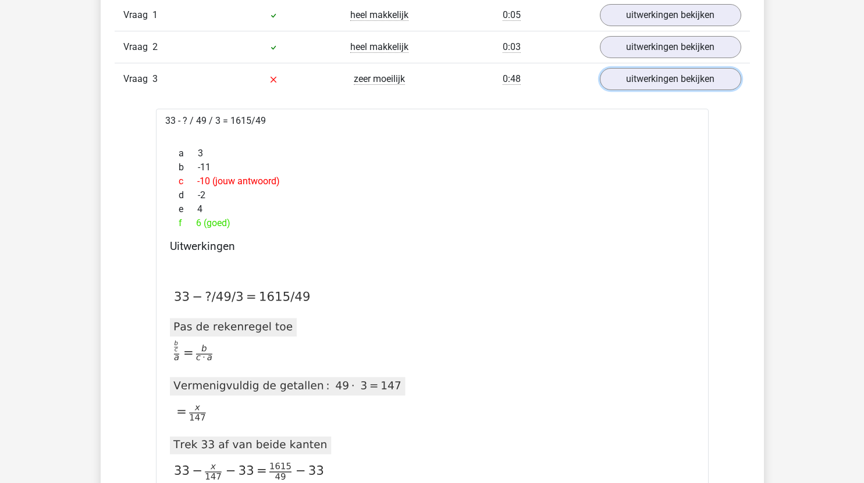
scroll to position [800, 0]
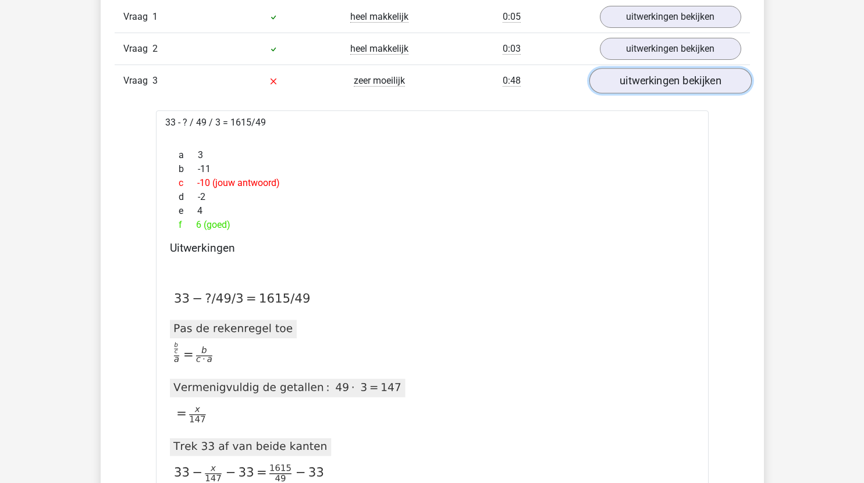
click at [651, 80] on link "uitwerkingen bekijken" at bounding box center [670, 81] width 162 height 26
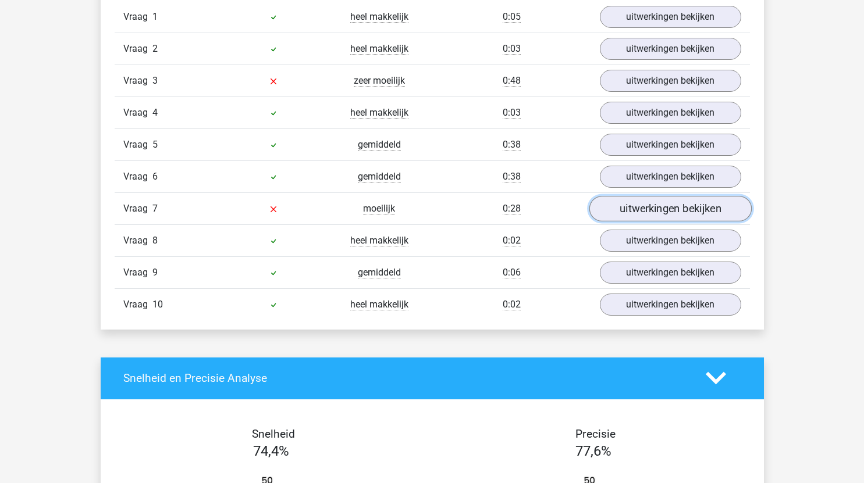
click at [656, 208] on link "uitwerkingen bekijken" at bounding box center [670, 209] width 162 height 26
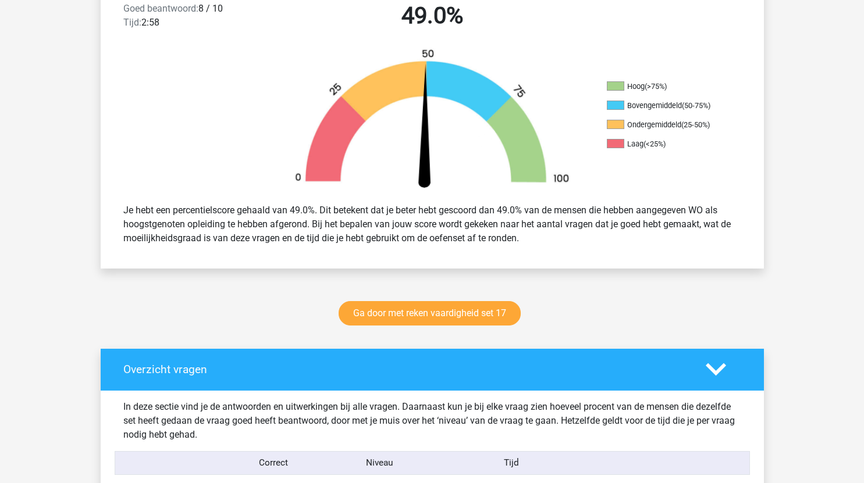
scroll to position [304, 0]
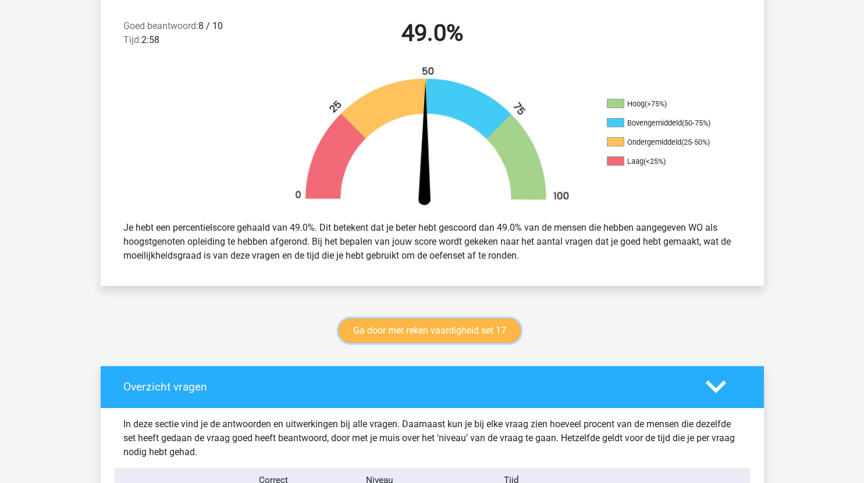
click at [466, 325] on link "Ga door met reken vaardigheid set 17" at bounding box center [429, 331] width 182 height 24
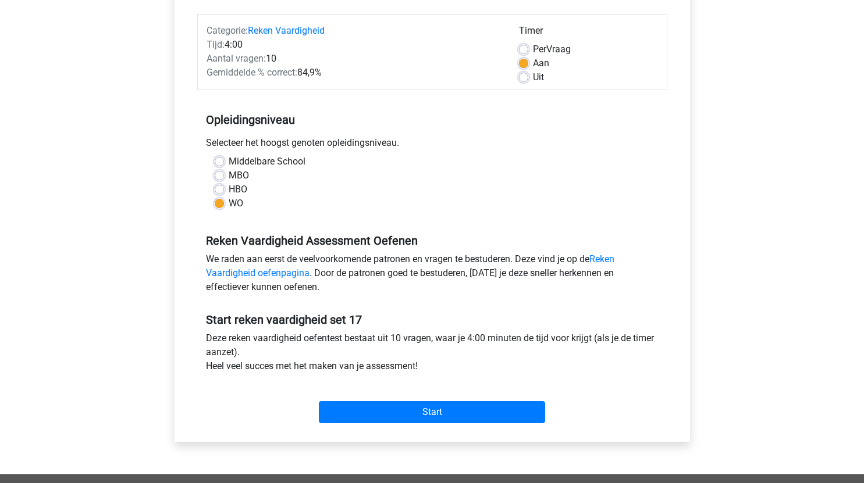
scroll to position [149, 0]
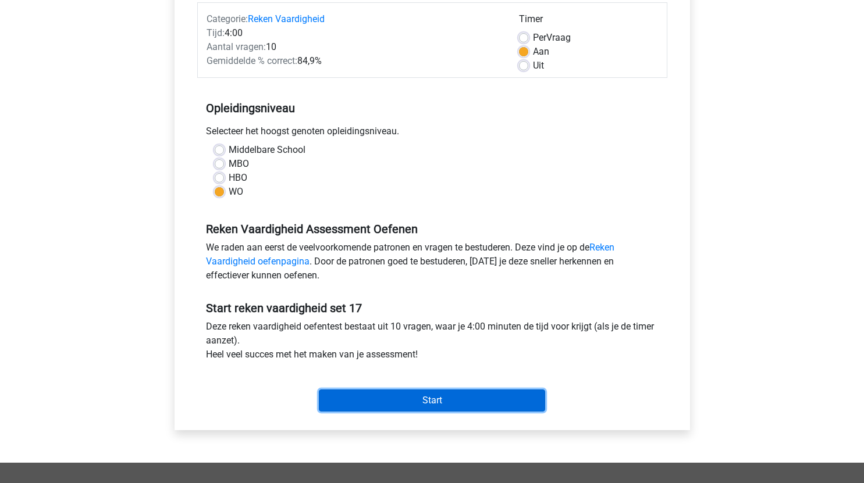
click at [513, 405] on input "Start" at bounding box center [432, 401] width 226 height 22
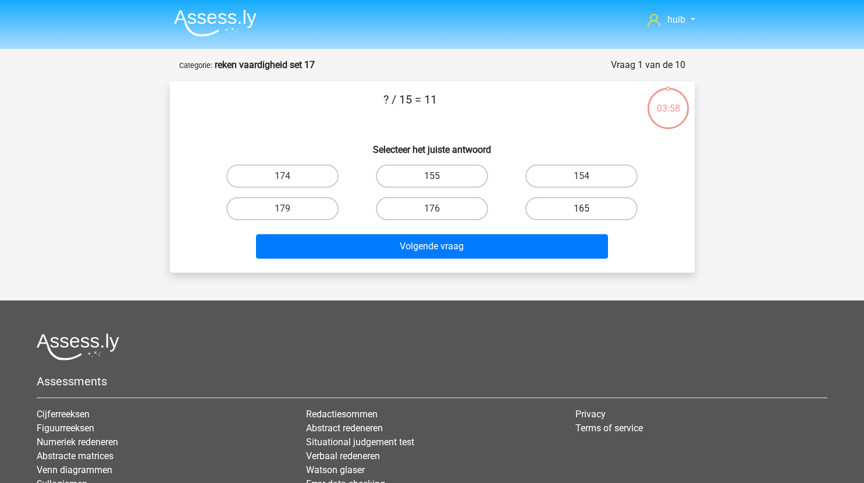
click at [597, 206] on label "165" at bounding box center [581, 208] width 112 height 23
click at [589, 209] on input "165" at bounding box center [586, 213] width 8 height 8
radio input "true"
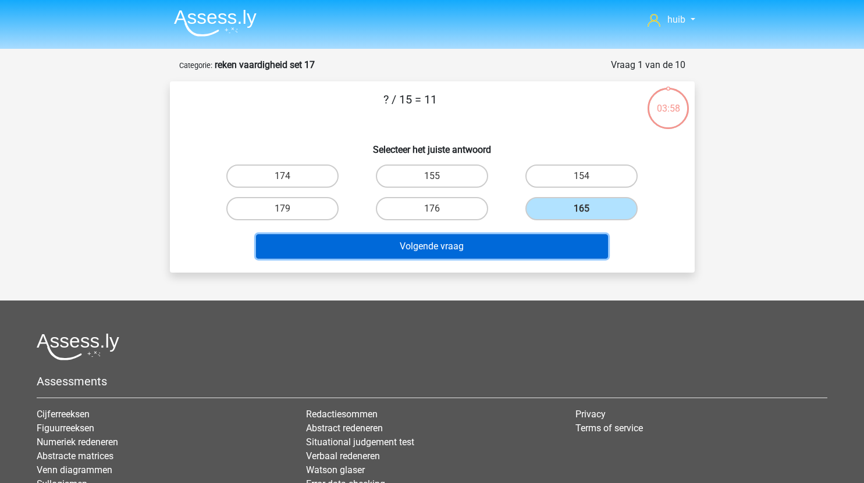
click at [515, 244] on button "Volgende vraag" at bounding box center [432, 246] width 352 height 24
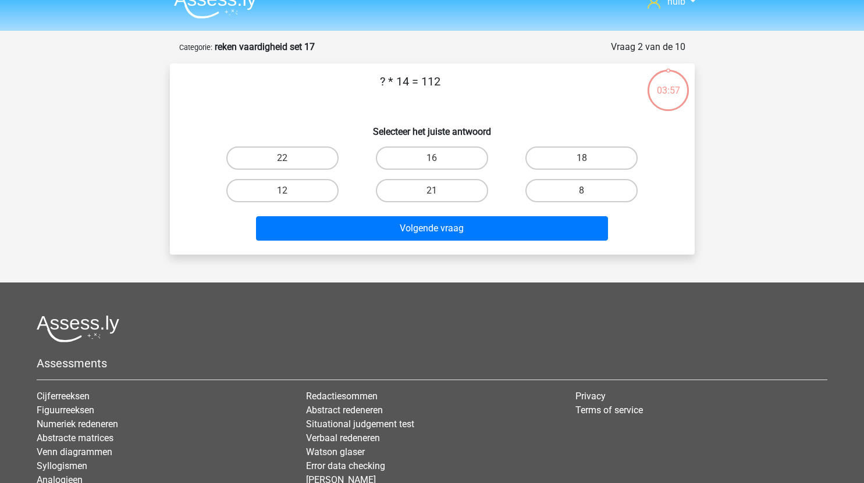
scroll to position [17, 0]
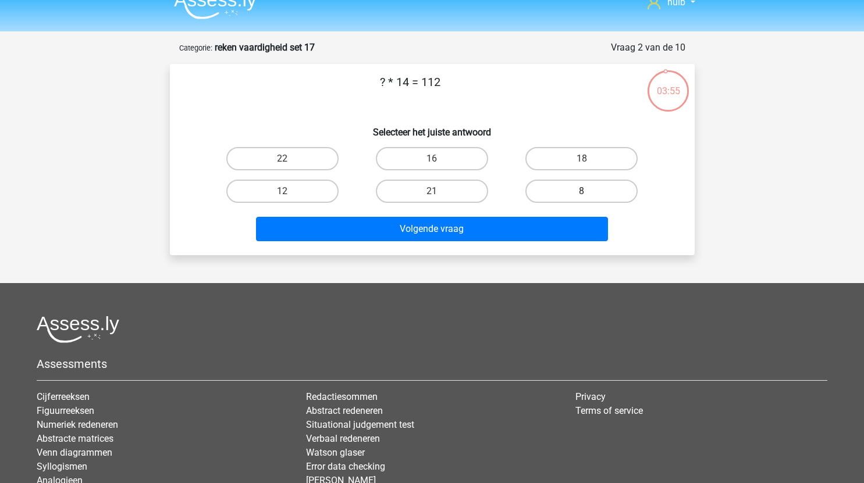
click at [580, 190] on label "8" at bounding box center [581, 191] width 112 height 23
click at [582, 191] on input "8" at bounding box center [586, 195] width 8 height 8
radio input "true"
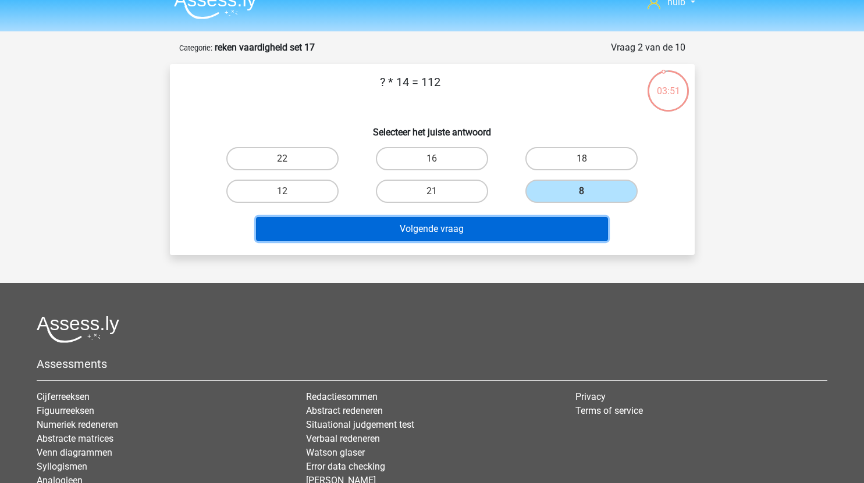
click at [450, 227] on button "Volgende vraag" at bounding box center [432, 229] width 352 height 24
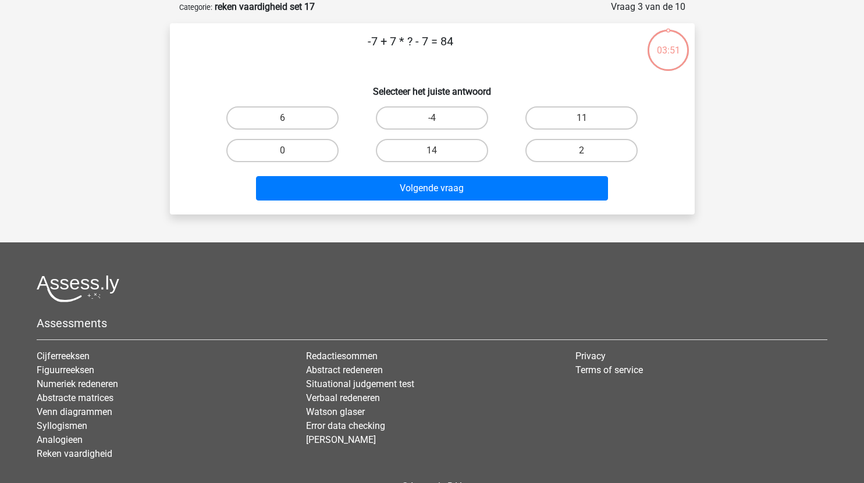
scroll to position [0, 0]
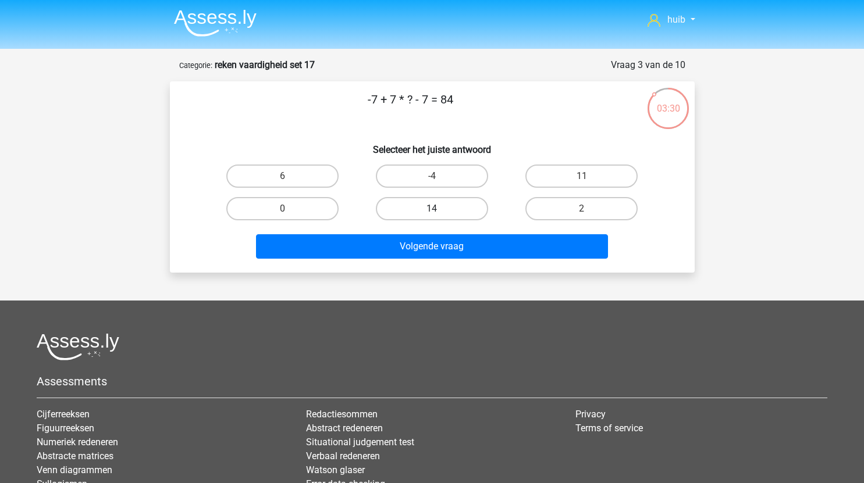
click at [442, 200] on label "14" at bounding box center [432, 208] width 112 height 23
click at [439, 209] on input "14" at bounding box center [435, 213] width 8 height 8
radio input "true"
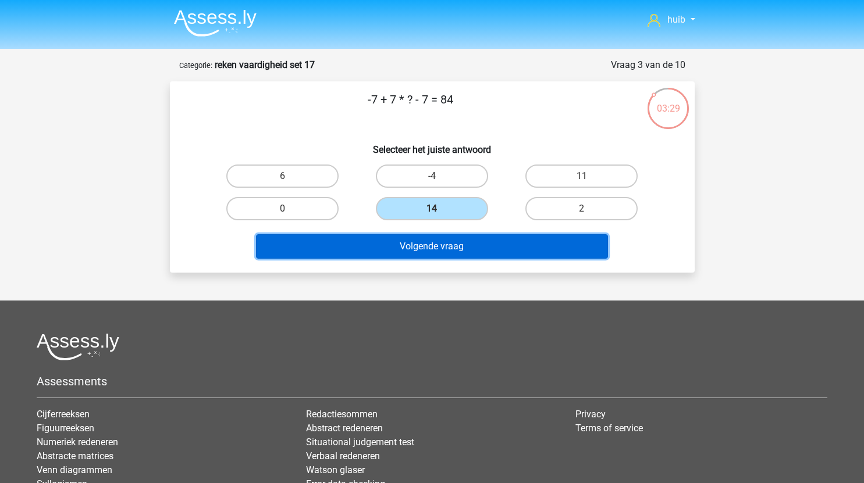
click at [453, 249] on button "Volgende vraag" at bounding box center [432, 246] width 352 height 24
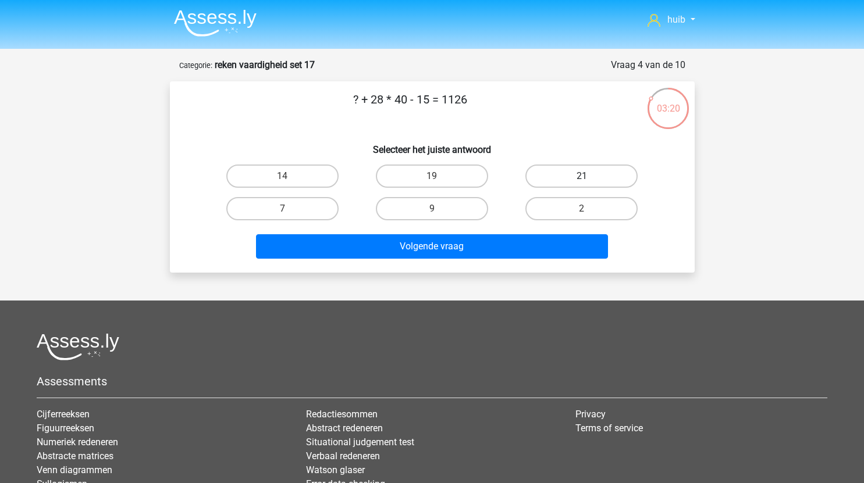
click at [570, 179] on label "21" at bounding box center [581, 176] width 112 height 23
click at [582, 179] on input "21" at bounding box center [586, 180] width 8 height 8
radio input "true"
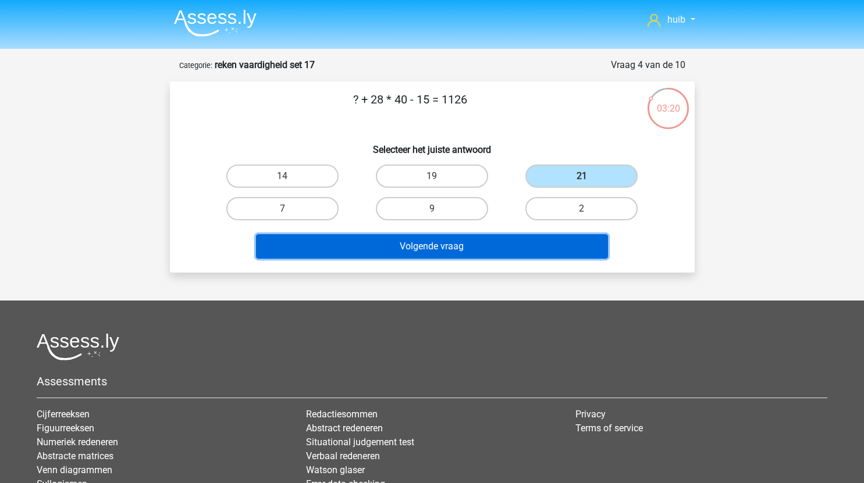
click at [507, 253] on button "Volgende vraag" at bounding box center [432, 246] width 352 height 24
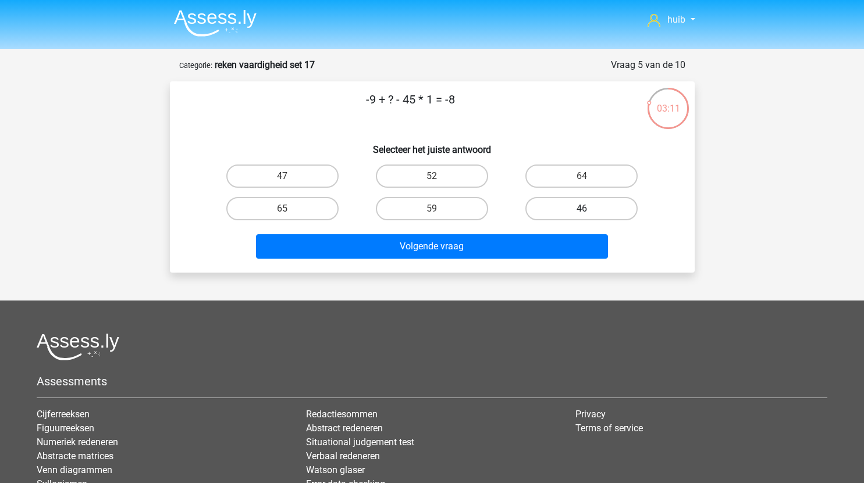
click at [584, 206] on label "46" at bounding box center [581, 208] width 112 height 23
click at [584, 209] on input "46" at bounding box center [586, 213] width 8 height 8
radio input "true"
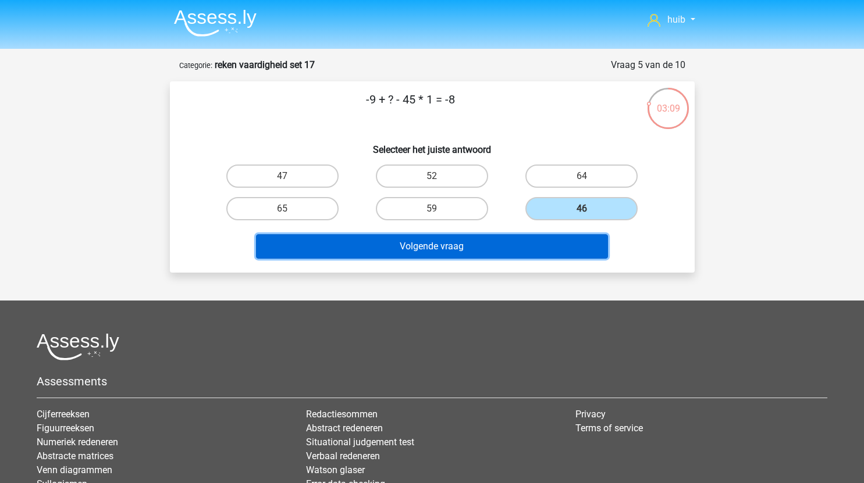
click at [461, 245] on button "Volgende vraag" at bounding box center [432, 246] width 352 height 24
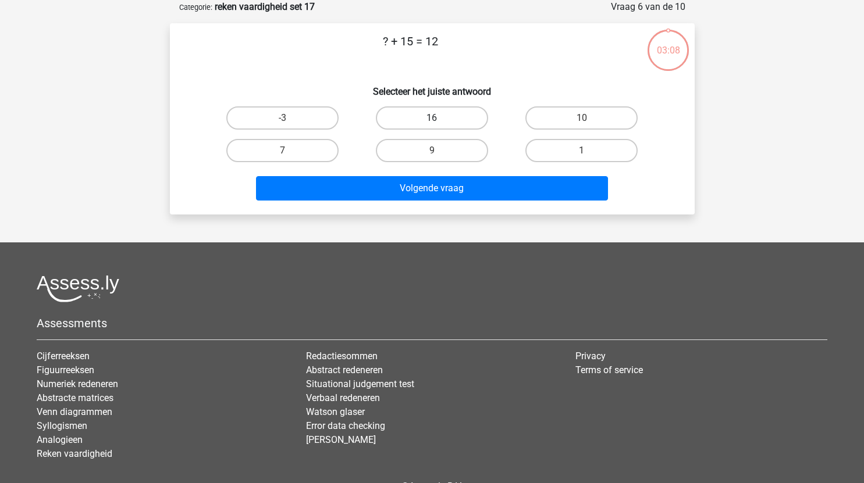
scroll to position [8, 0]
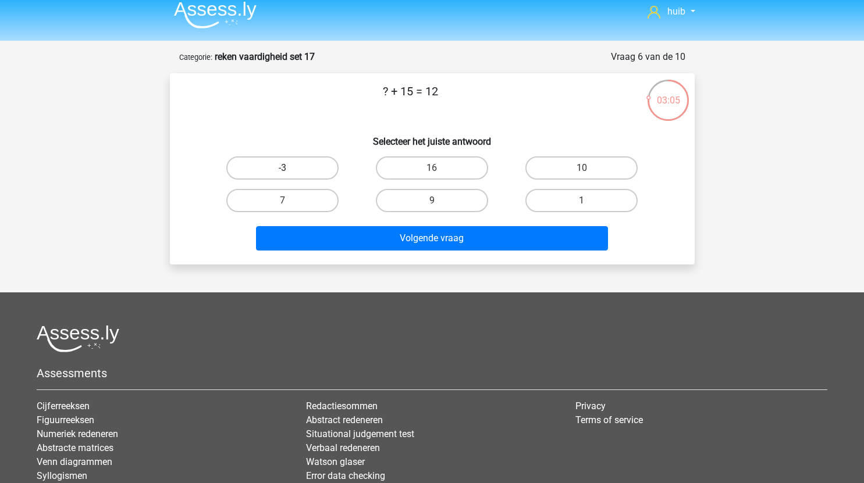
click at [311, 163] on label "-3" at bounding box center [282, 167] width 112 height 23
click at [290, 168] on input "-3" at bounding box center [286, 172] width 8 height 8
radio input "true"
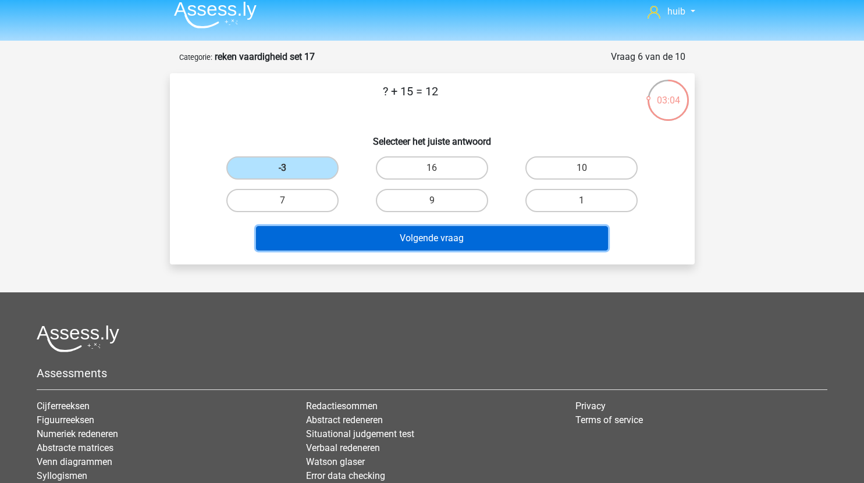
click at [389, 234] on button "Volgende vraag" at bounding box center [432, 238] width 352 height 24
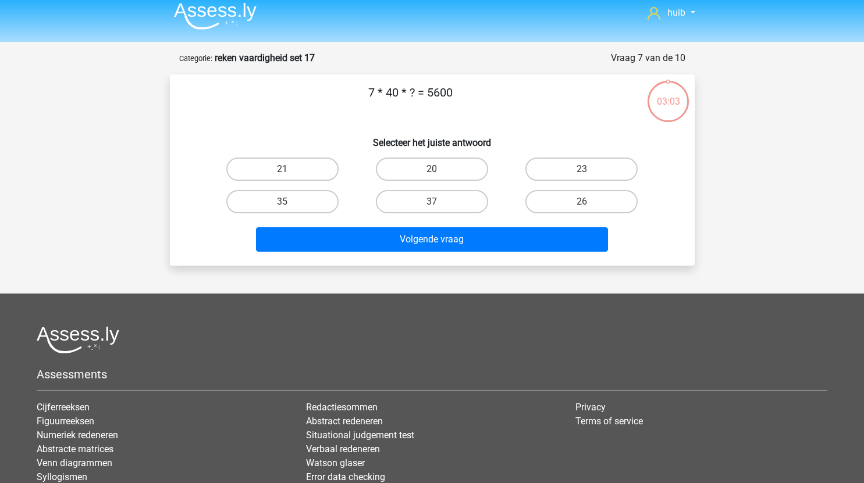
scroll to position [0, 0]
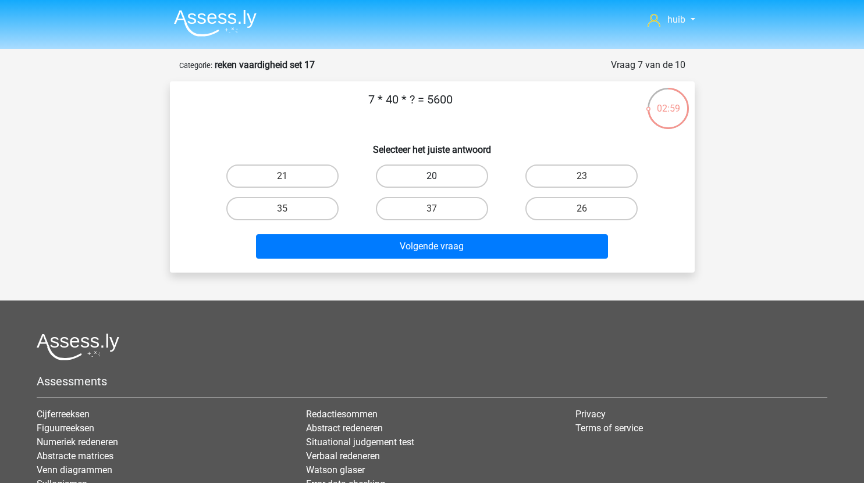
click at [427, 180] on label "20" at bounding box center [432, 176] width 112 height 23
click at [431, 180] on input "20" at bounding box center [435, 180] width 8 height 8
radio input "true"
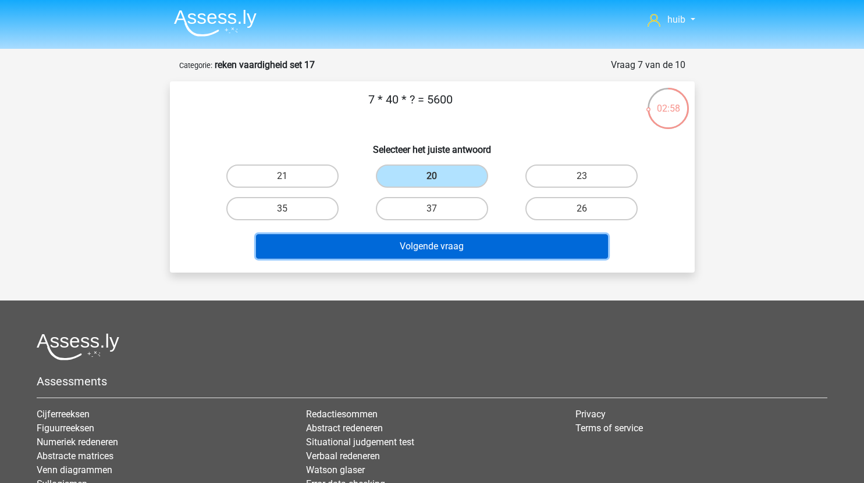
click at [437, 248] on button "Volgende vraag" at bounding box center [432, 246] width 352 height 24
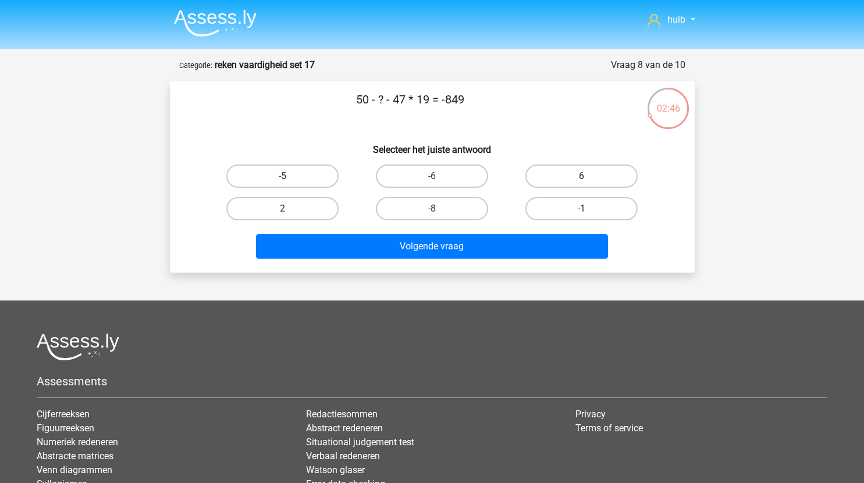
click at [591, 176] on label "6" at bounding box center [581, 176] width 112 height 23
click at [589, 176] on input "6" at bounding box center [586, 180] width 8 height 8
radio input "true"
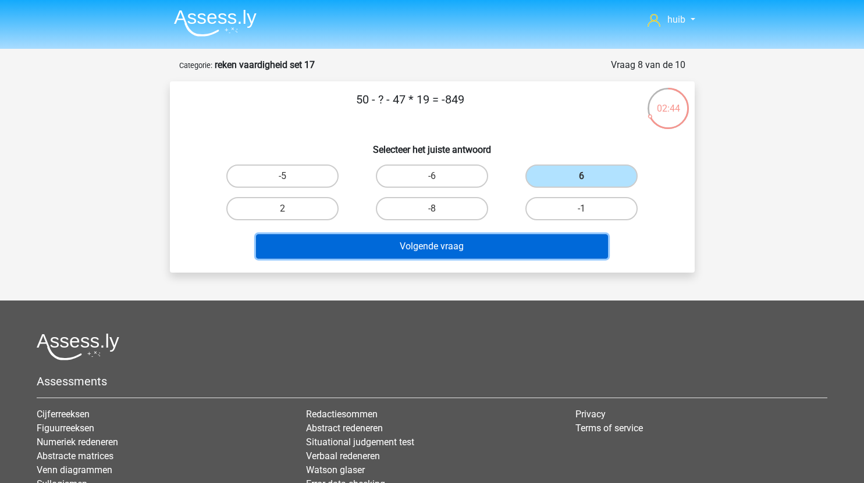
click at [426, 249] on button "Volgende vraag" at bounding box center [432, 246] width 352 height 24
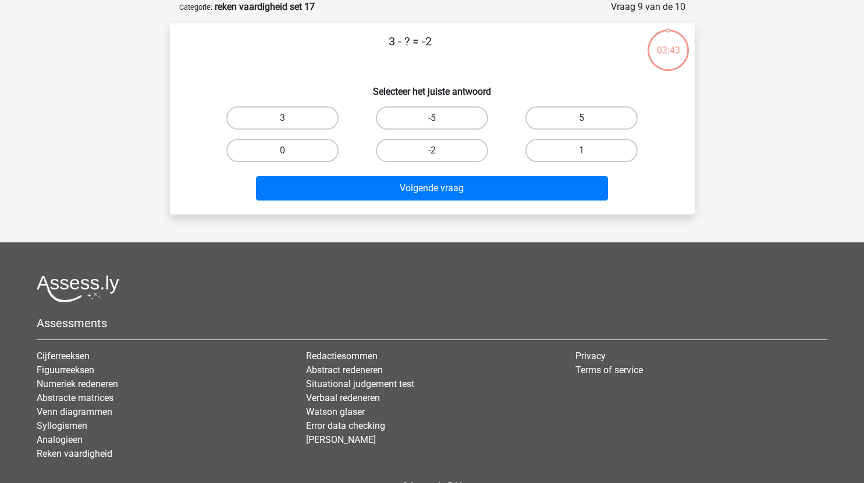
scroll to position [16, 0]
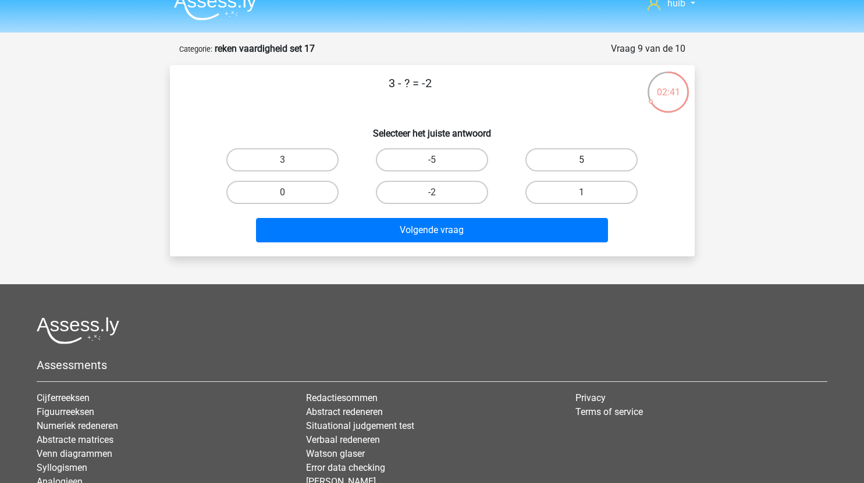
click at [559, 163] on label "5" at bounding box center [581, 159] width 112 height 23
click at [582, 163] on input "5" at bounding box center [586, 164] width 8 height 8
radio input "true"
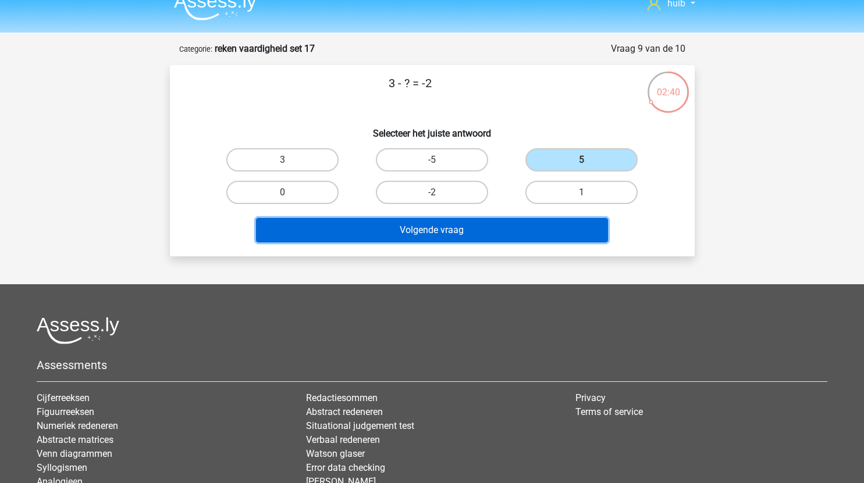
click at [473, 236] on button "Volgende vraag" at bounding box center [432, 230] width 352 height 24
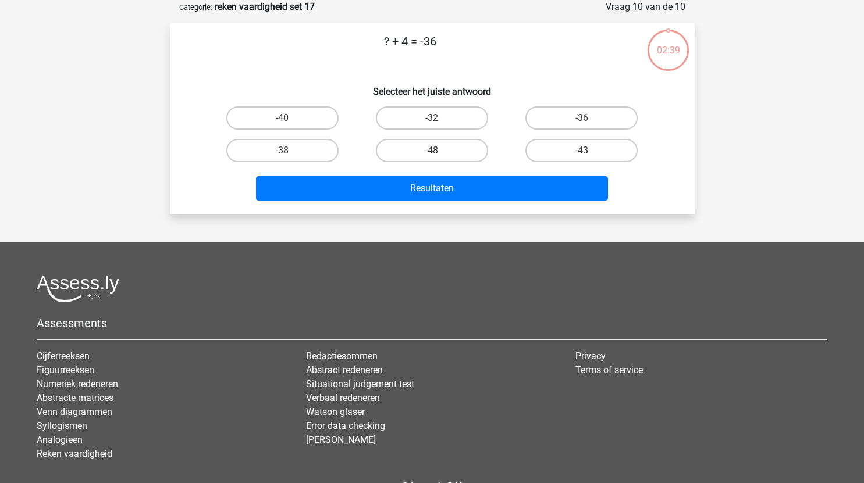
scroll to position [28, 0]
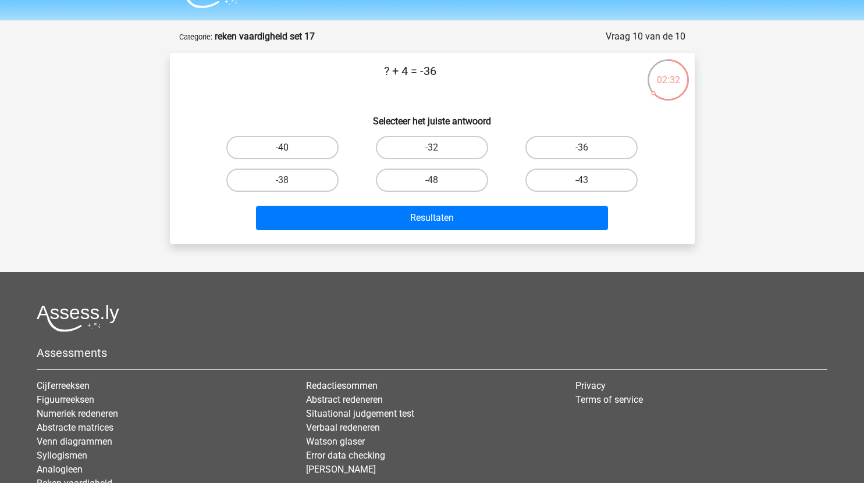
click at [295, 144] on label "-40" at bounding box center [282, 147] width 112 height 23
click at [290, 148] on input "-40" at bounding box center [286, 152] width 8 height 8
radio input "true"
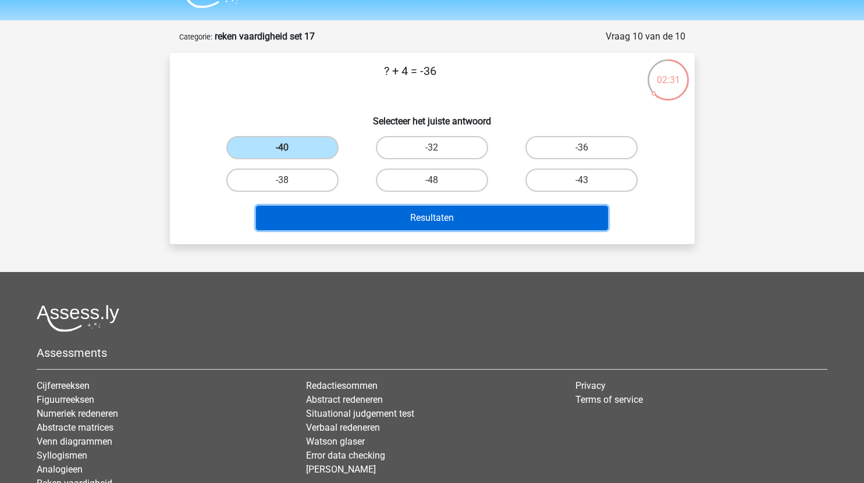
click at [387, 219] on button "Resultaten" at bounding box center [432, 218] width 352 height 24
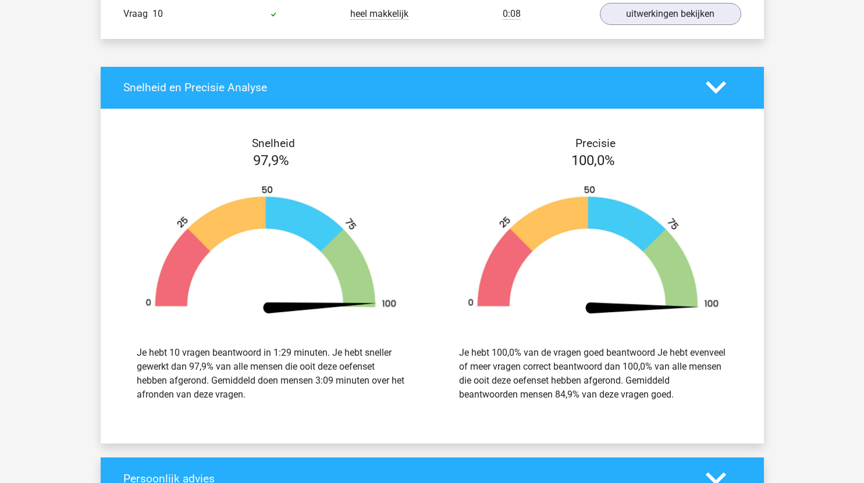
scroll to position [1088, 0]
